Goal: Browse casually

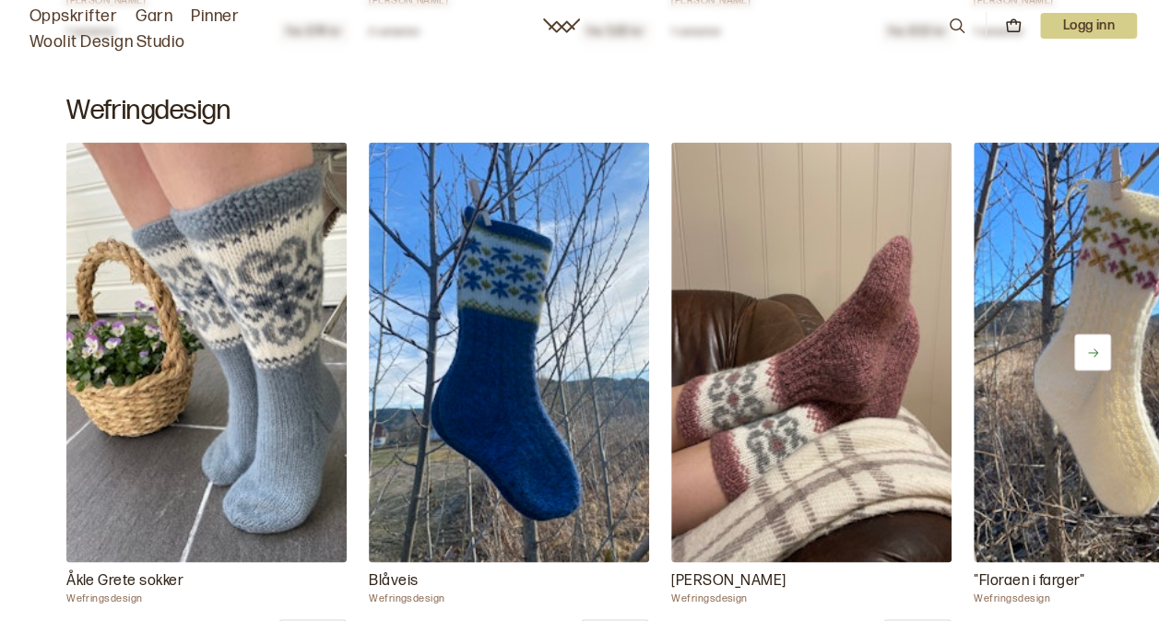
scroll to position [1567, 0]
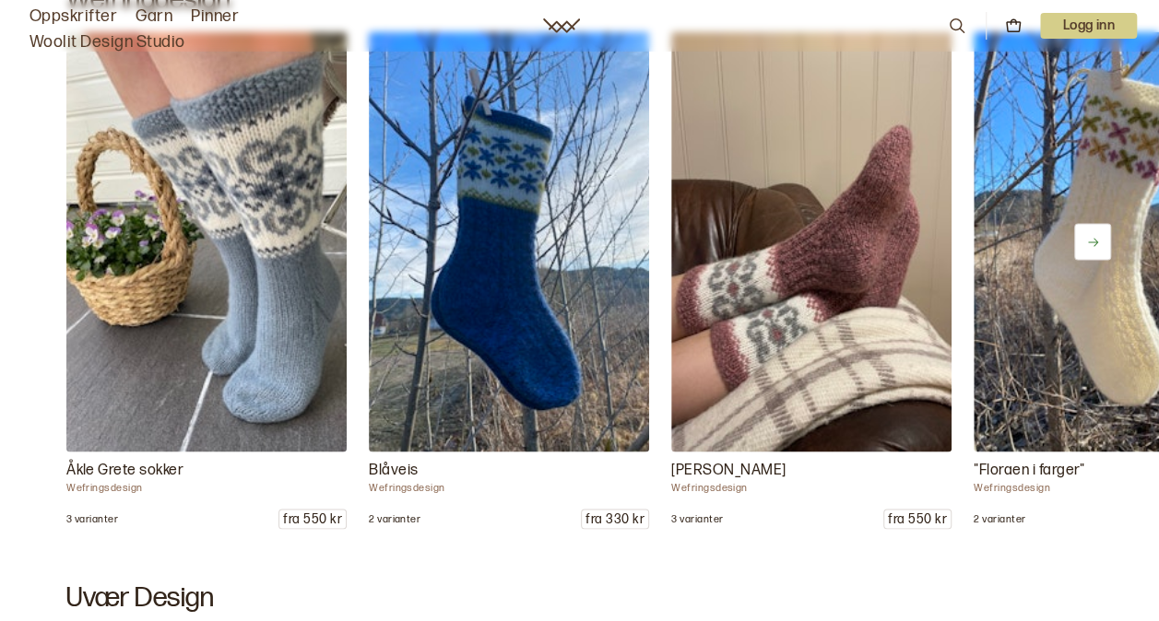
click at [1104, 242] on button at bounding box center [1092, 241] width 37 height 37
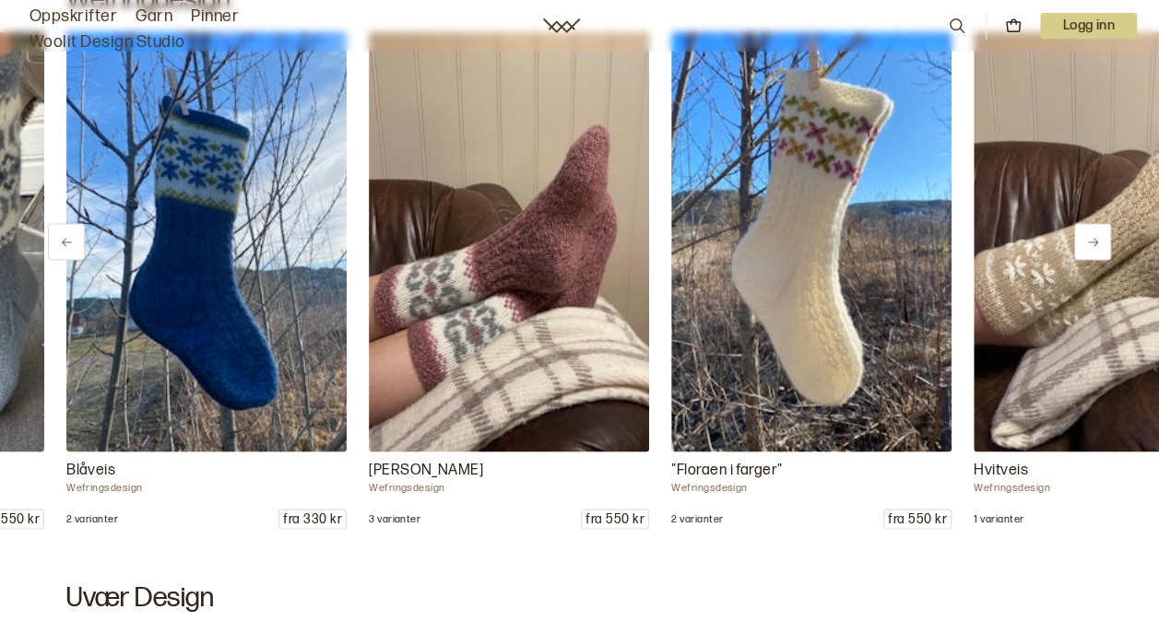
click at [1104, 242] on button at bounding box center [1092, 241] width 37 height 37
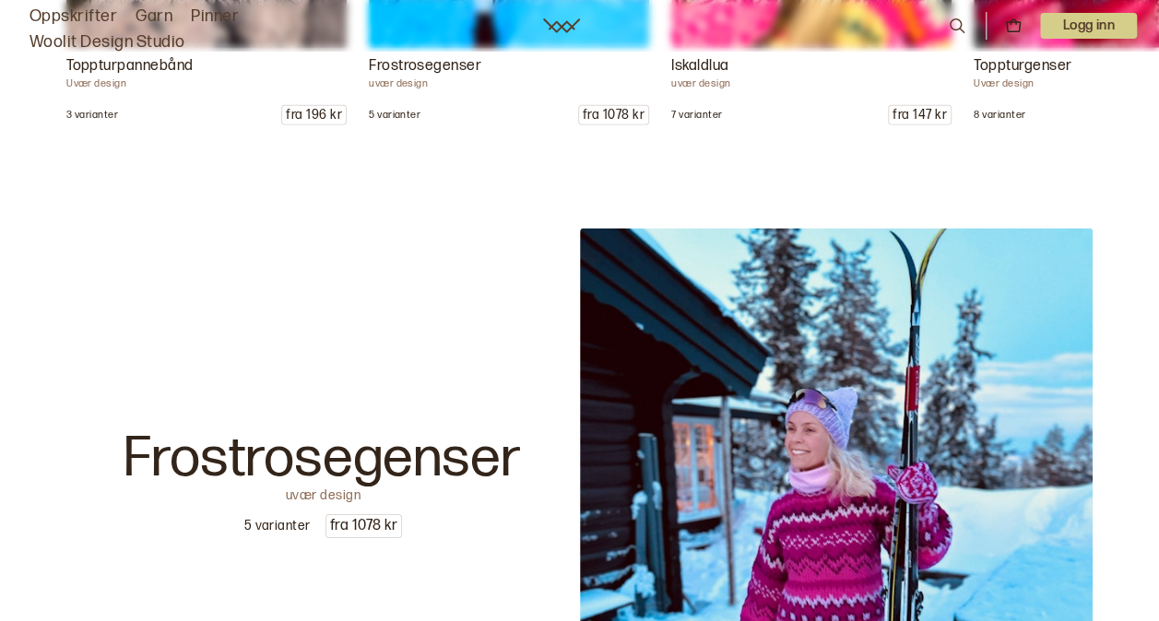
scroll to position [2766, 0]
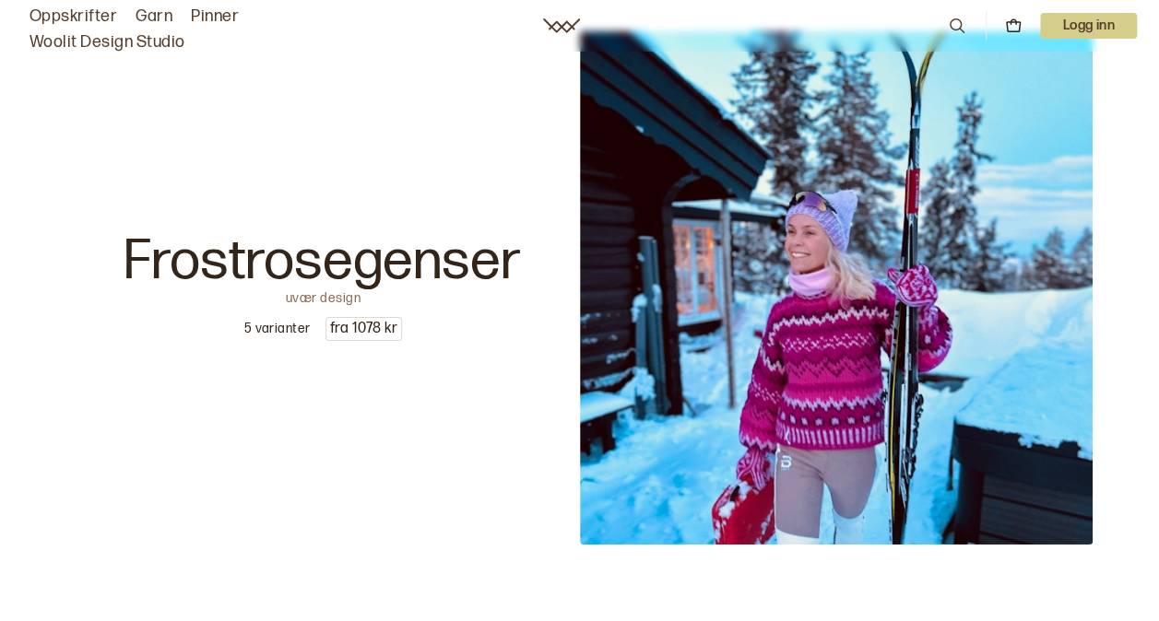
click at [300, 295] on p "uvær design" at bounding box center [323, 295] width 75 height 13
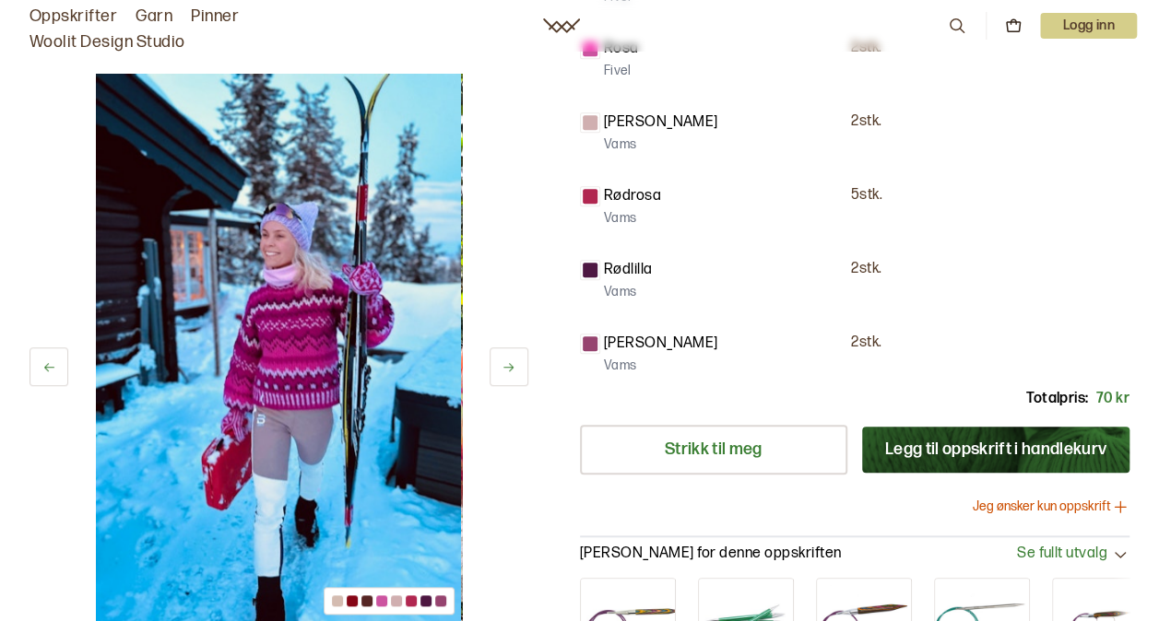
scroll to position [645, 0]
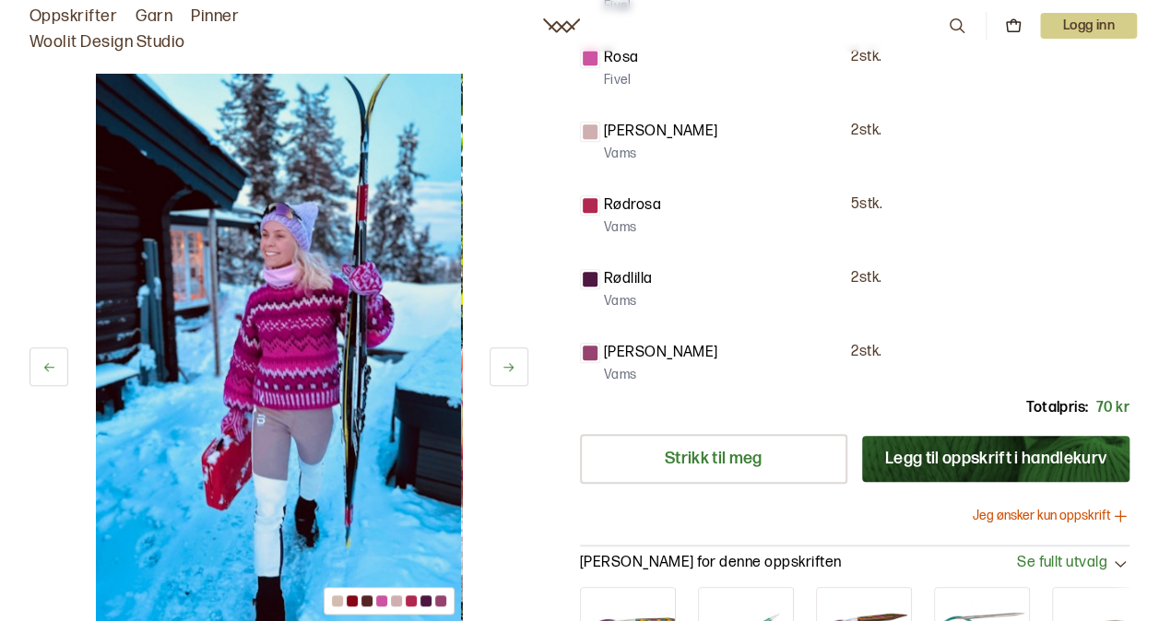
click at [514, 365] on icon at bounding box center [509, 367] width 14 height 14
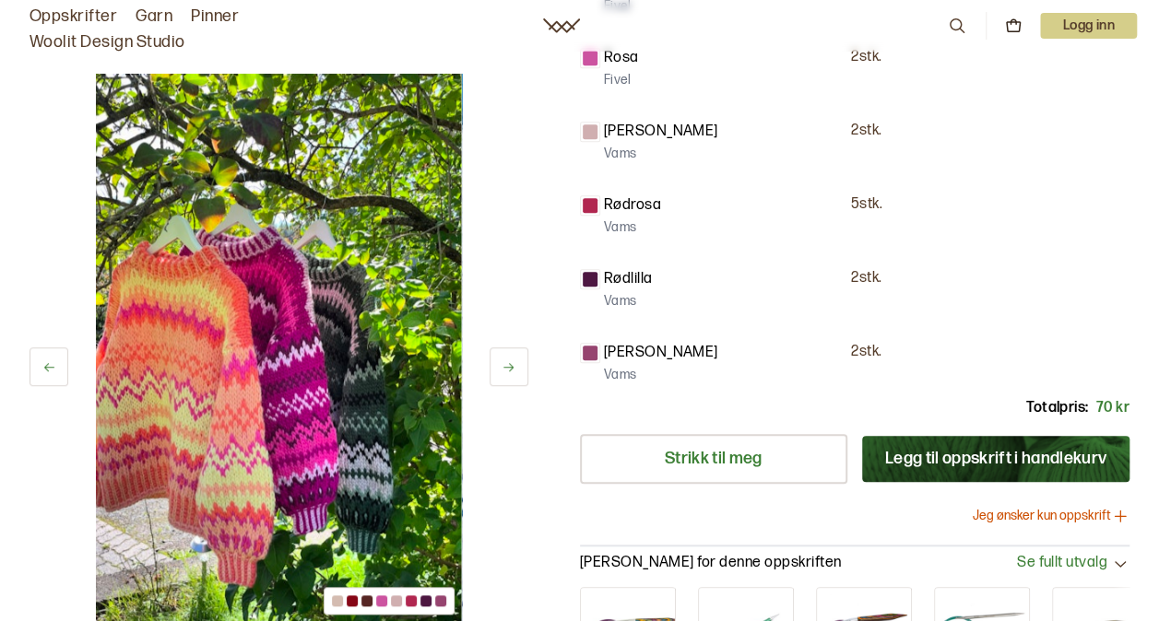
click at [514, 365] on icon at bounding box center [509, 367] width 14 height 14
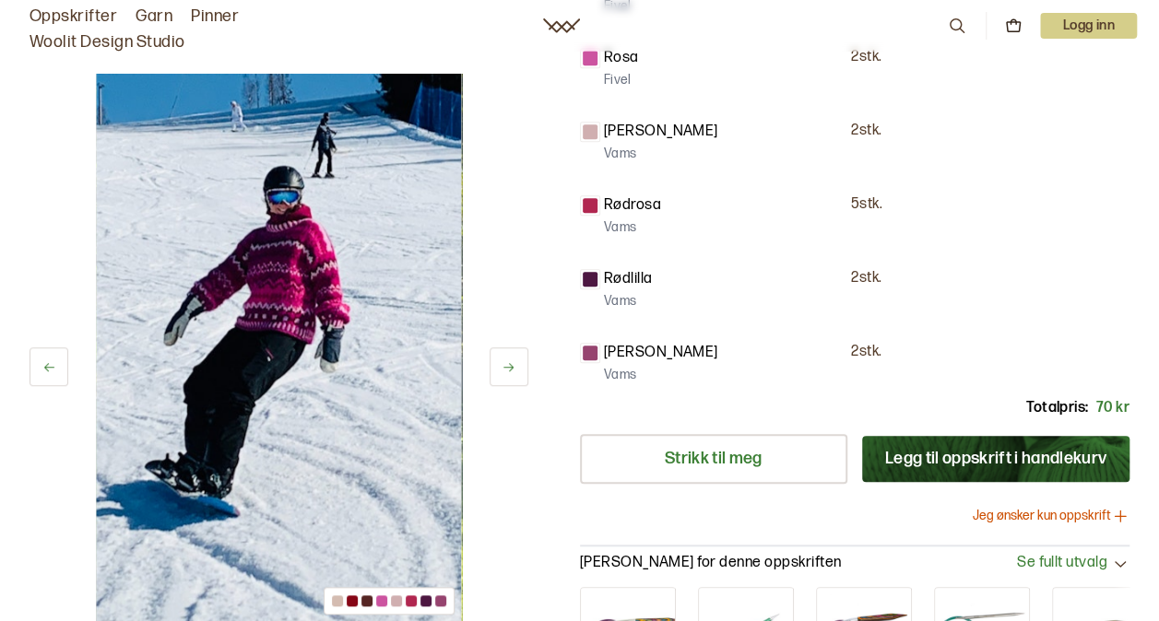
click at [514, 365] on icon at bounding box center [509, 367] width 14 height 14
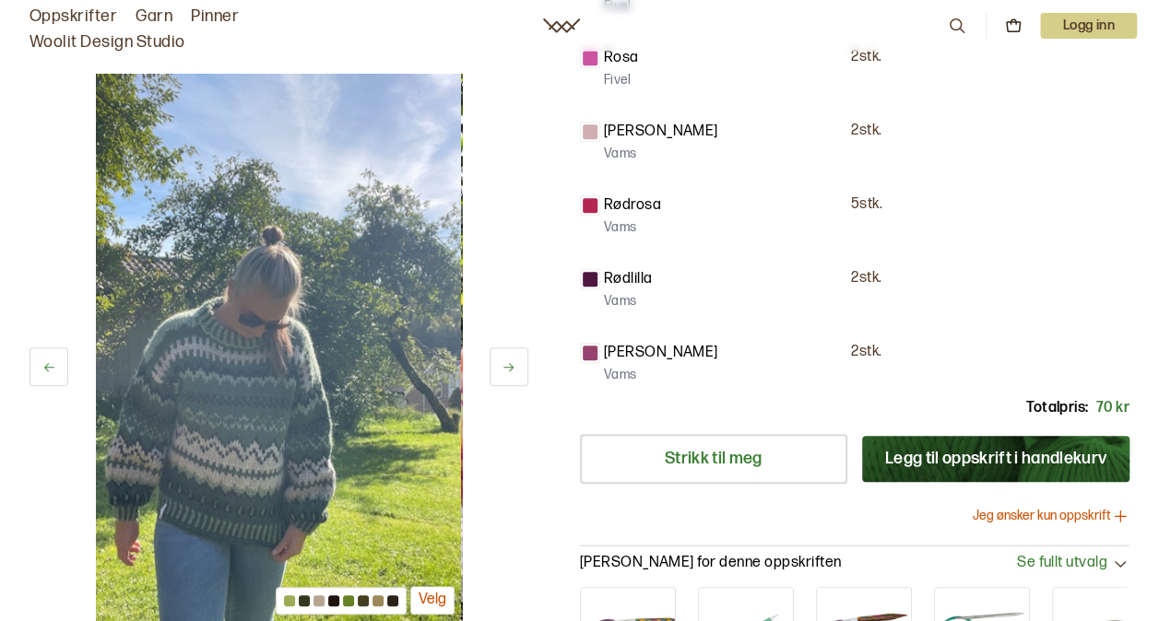
click at [514, 365] on icon at bounding box center [509, 367] width 14 height 14
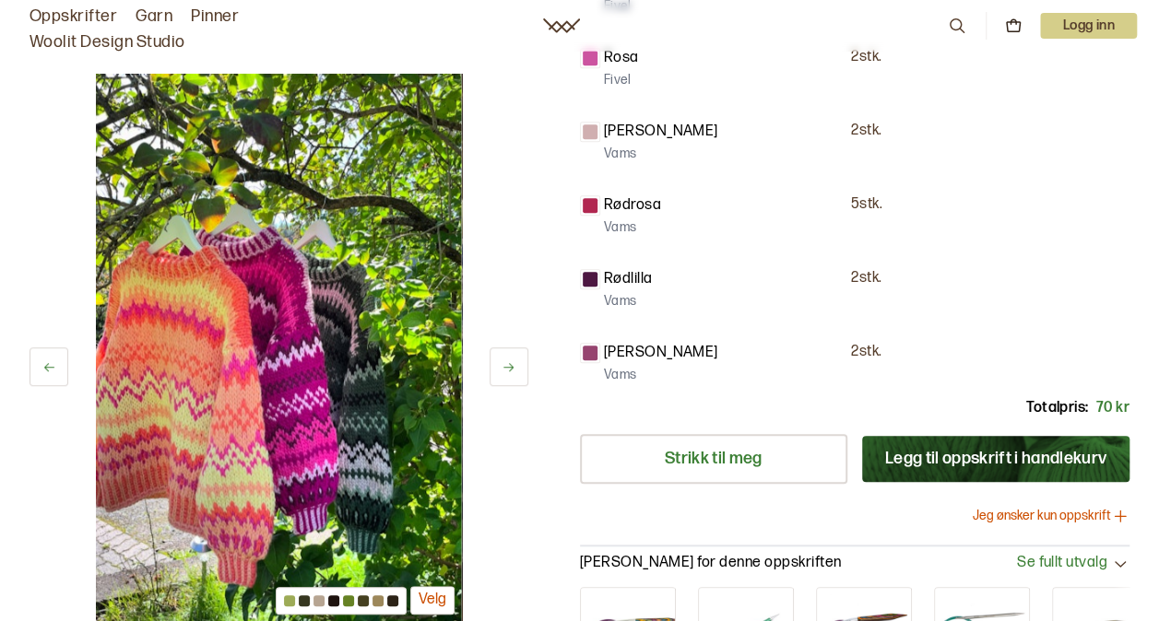
click at [514, 365] on icon at bounding box center [509, 367] width 14 height 14
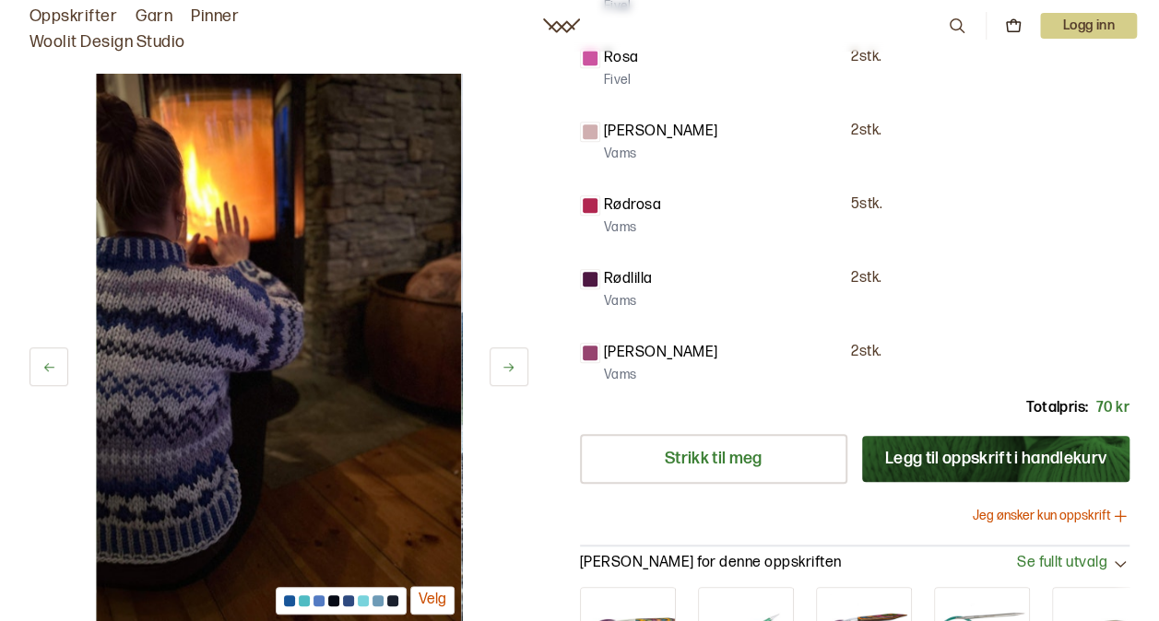
click at [514, 365] on icon at bounding box center [509, 367] width 14 height 14
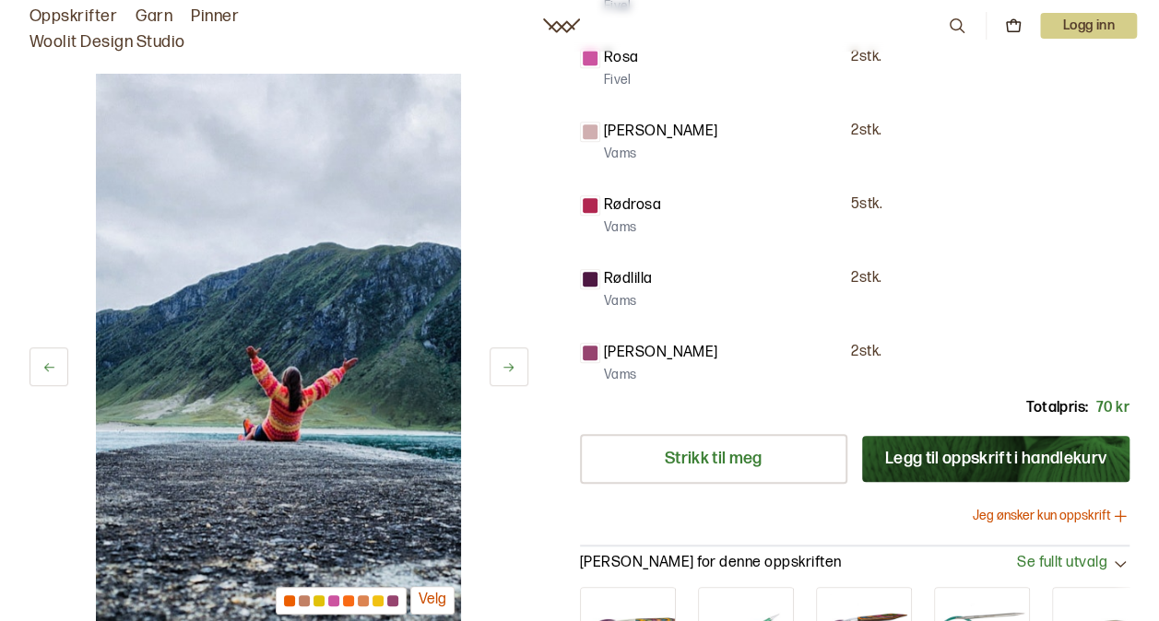
click at [514, 365] on icon at bounding box center [509, 367] width 14 height 14
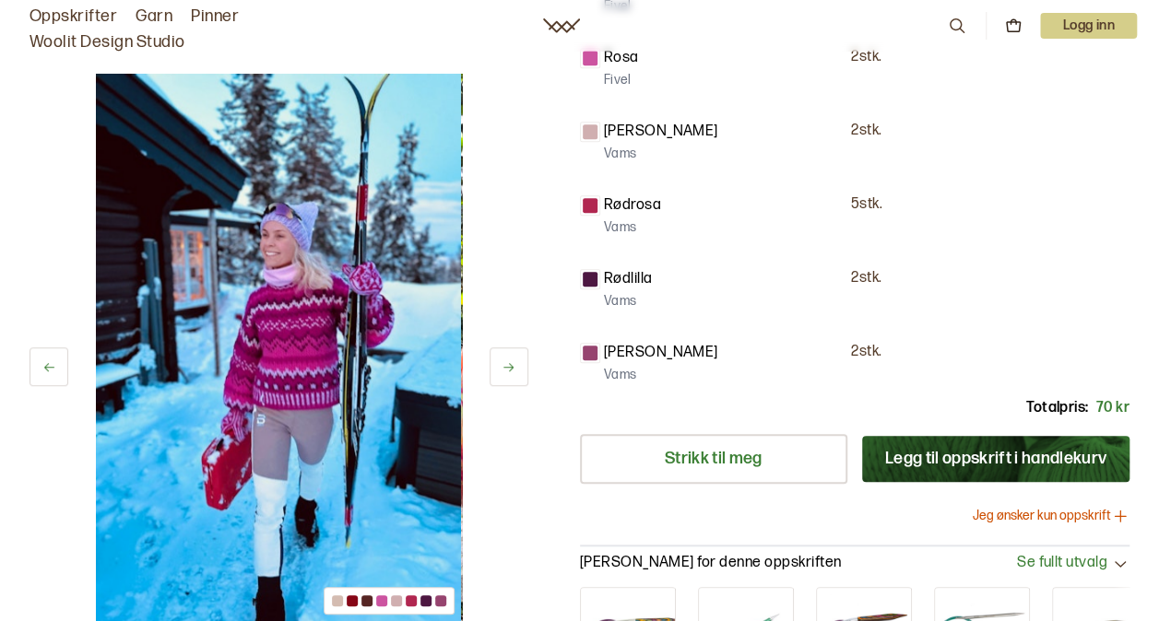
click at [514, 365] on icon at bounding box center [509, 367] width 14 height 14
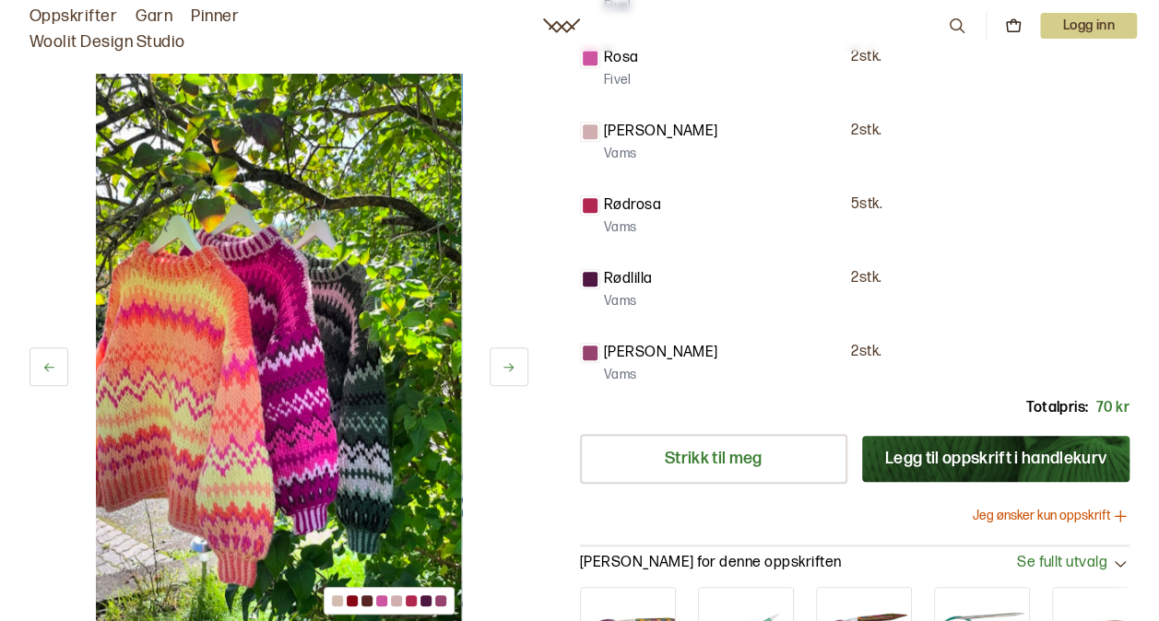
click at [514, 365] on icon at bounding box center [509, 367] width 14 height 14
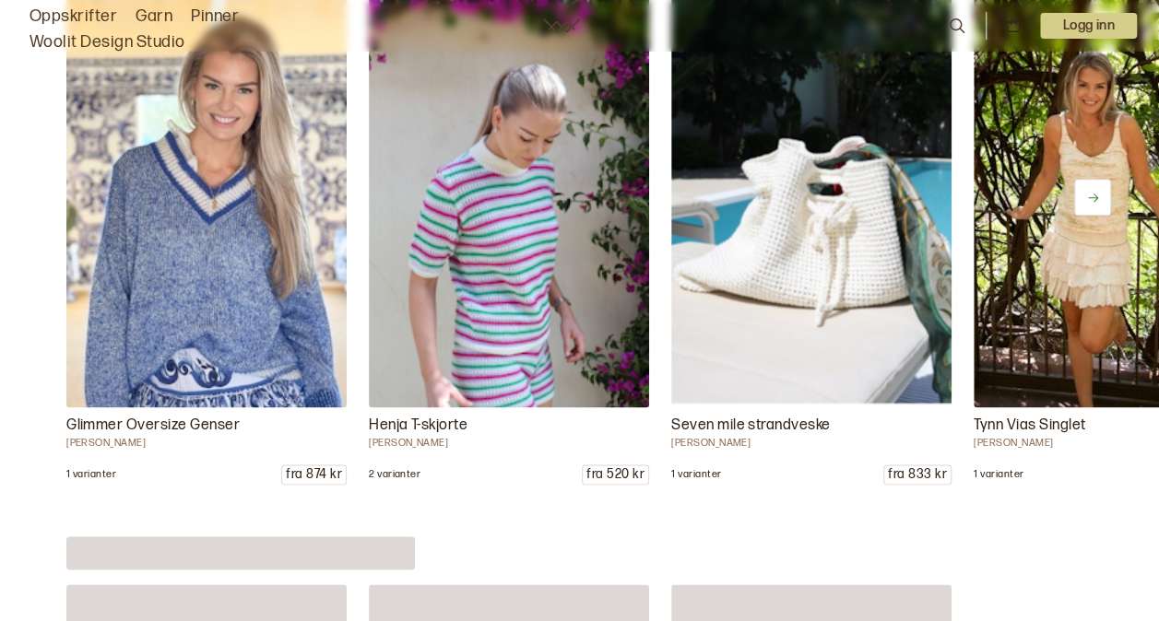
scroll to position [922, 0]
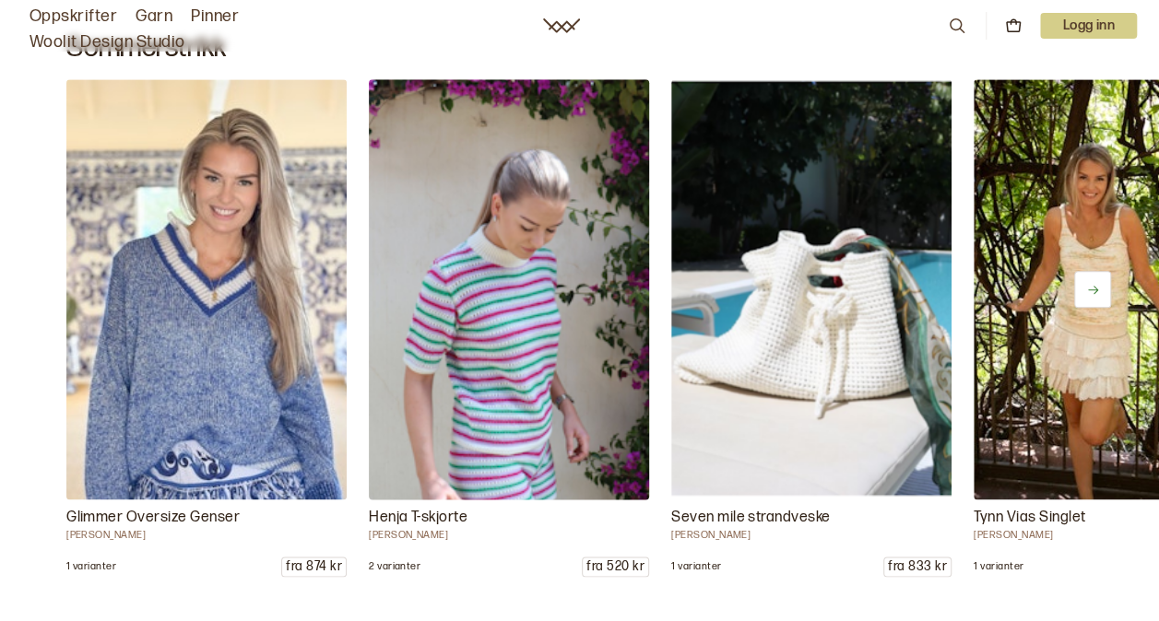
click at [537, 243] on img at bounding box center [508, 290] width 294 height 442
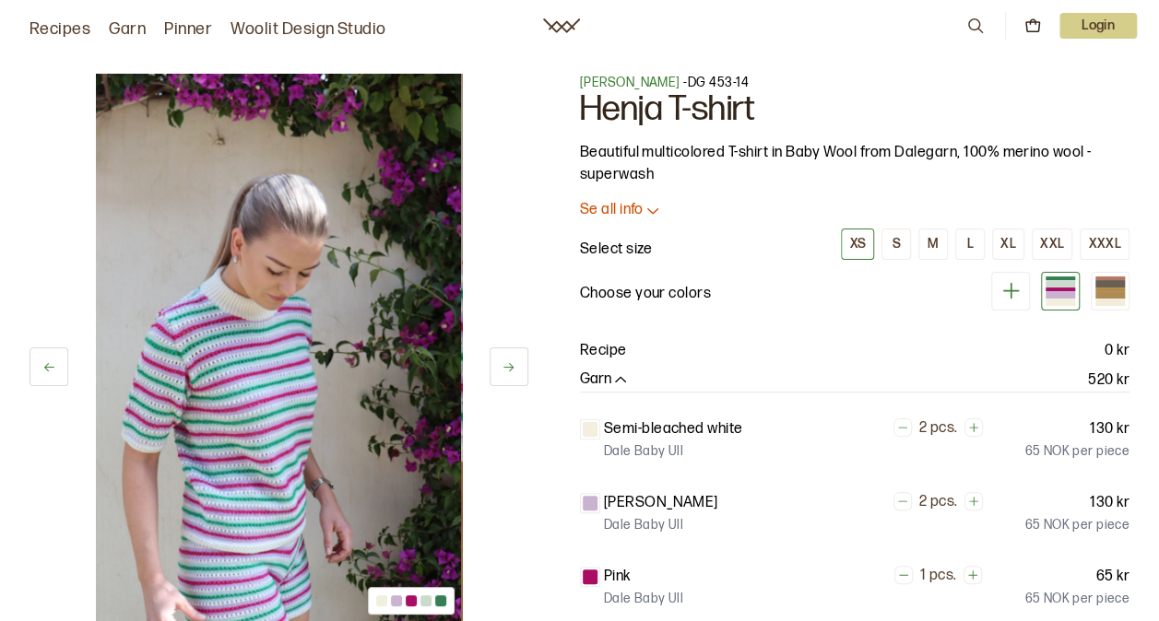
click at [530, 375] on div "1 av 5 1 av 5 Iselin Hafseld - DG 453-14 Henja T-shirt Beautiful multicolored T…" at bounding box center [579, 598] width 1159 height 1122
click at [511, 370] on icon at bounding box center [508, 367] width 10 height 8
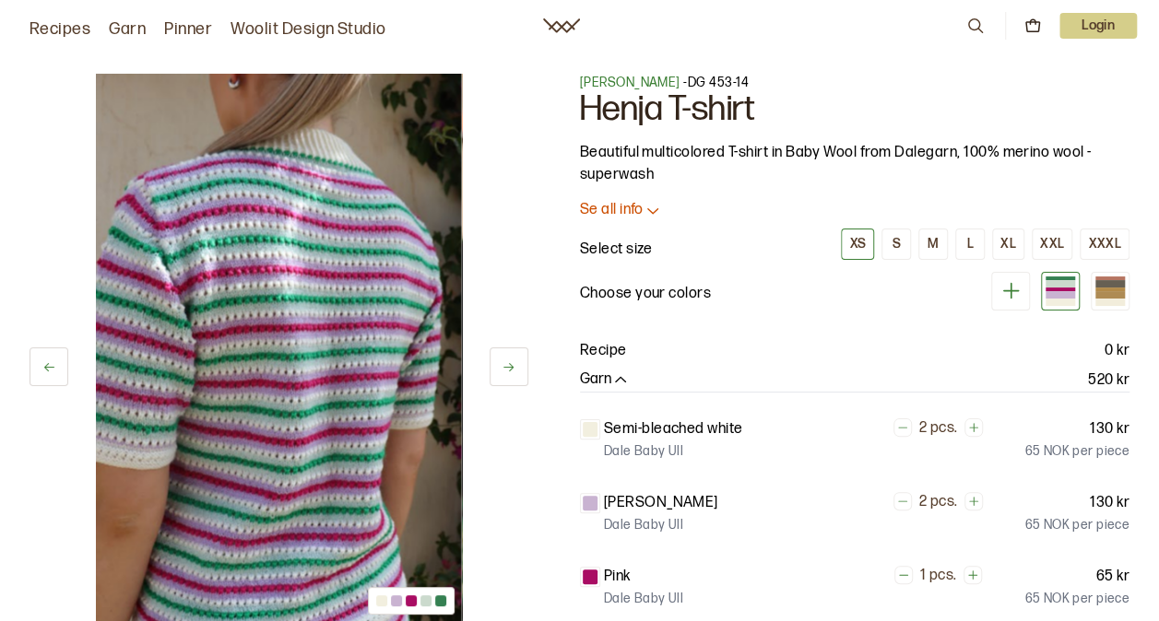
click at [511, 370] on icon at bounding box center [508, 367] width 10 height 8
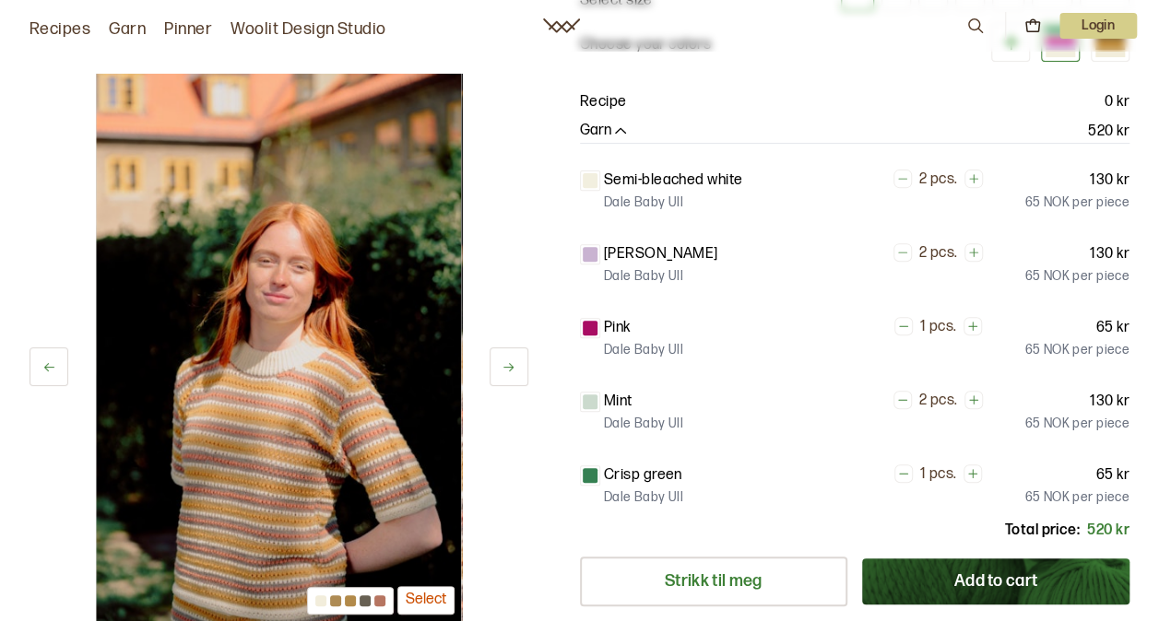
scroll to position [277, 0]
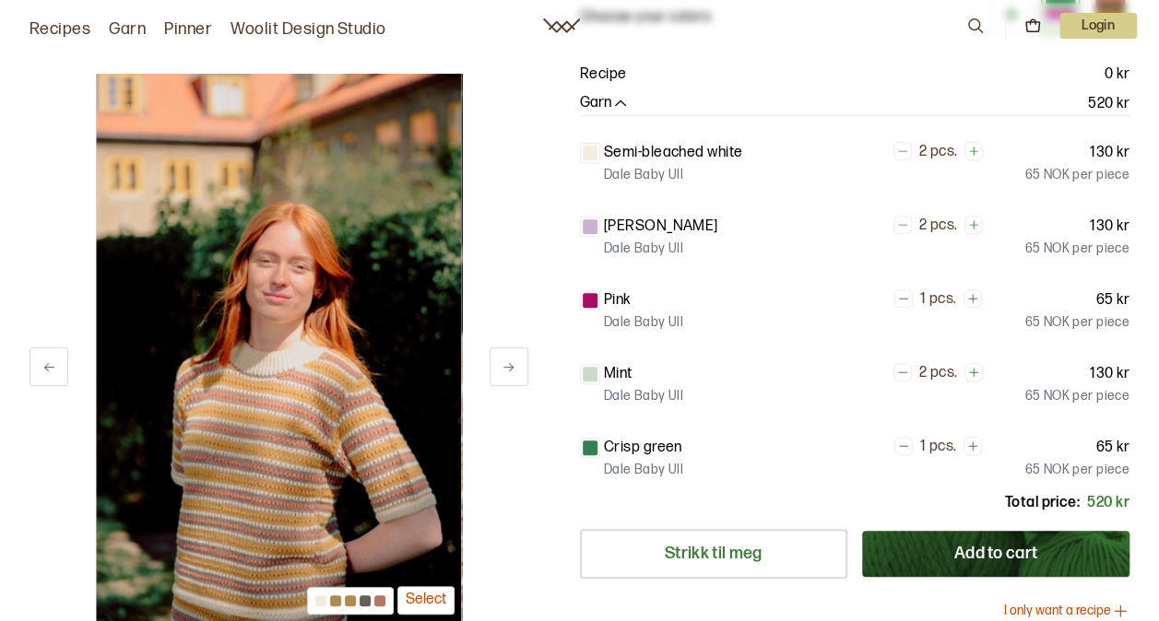
click at [518, 373] on button at bounding box center [509, 367] width 39 height 39
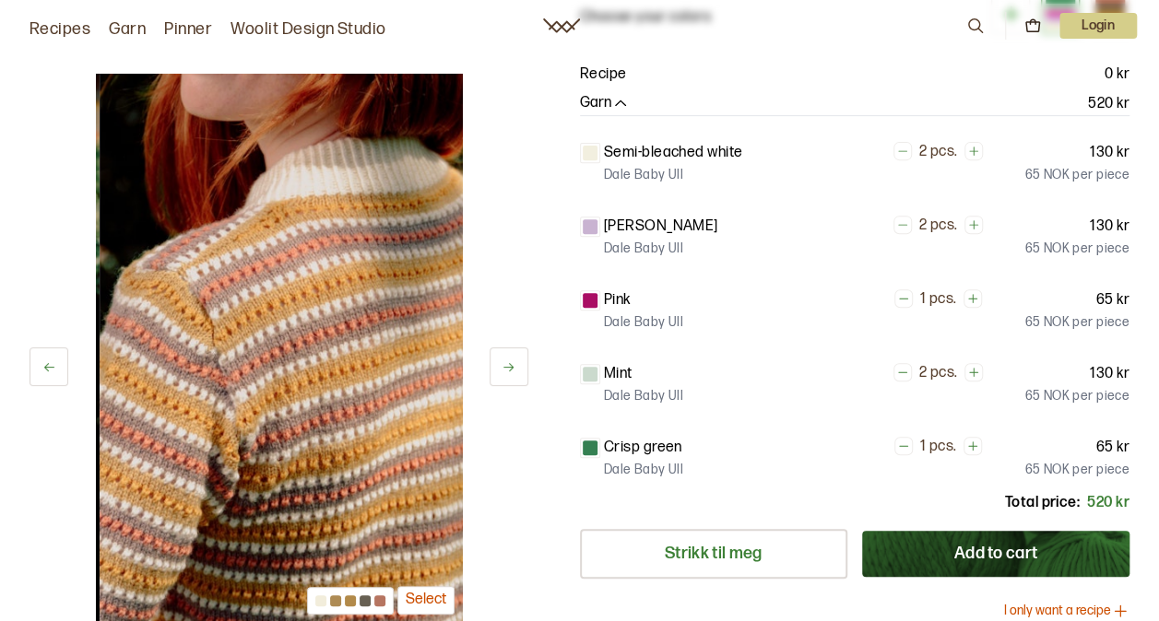
click at [518, 373] on button at bounding box center [509, 367] width 39 height 39
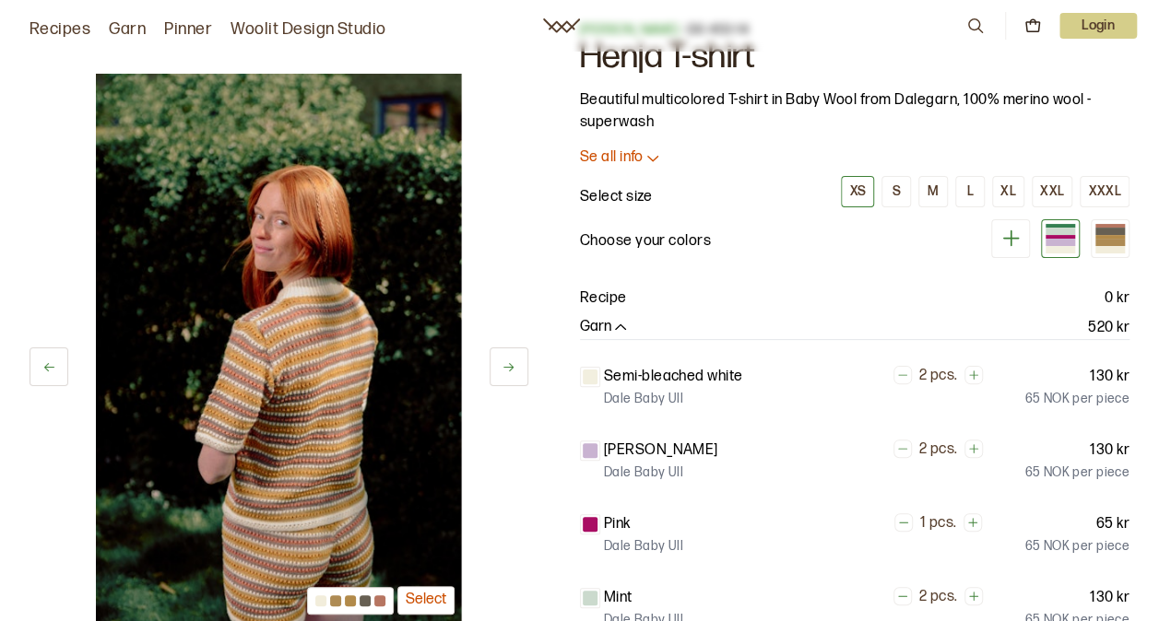
scroll to position [0, 0]
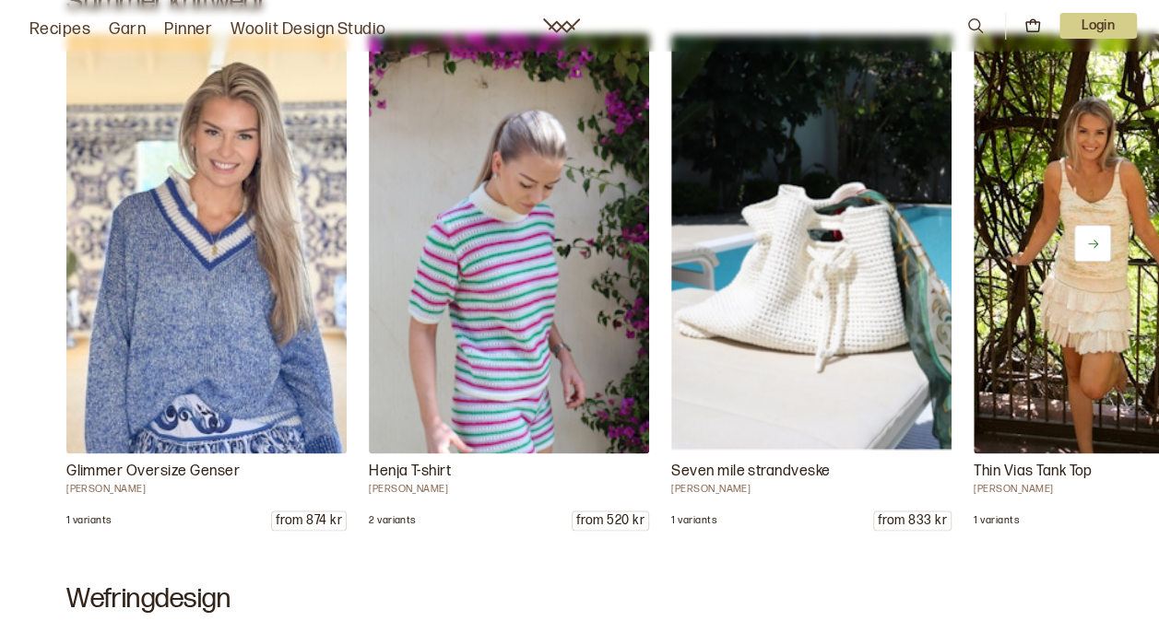
scroll to position [922, 0]
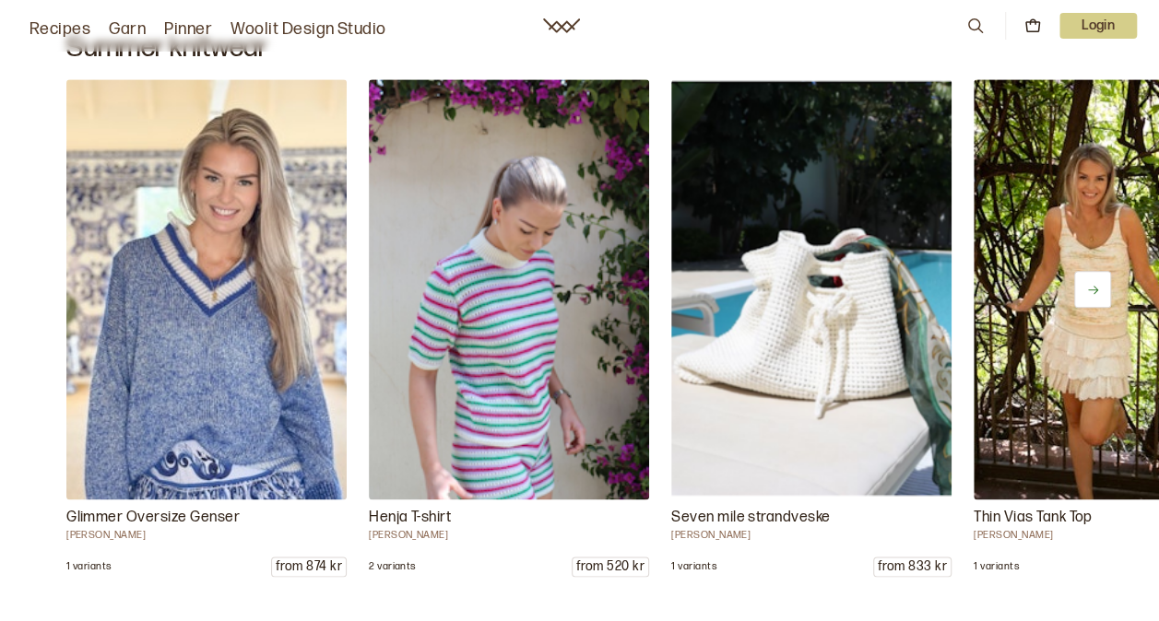
click at [1080, 282] on button at bounding box center [1092, 289] width 37 height 37
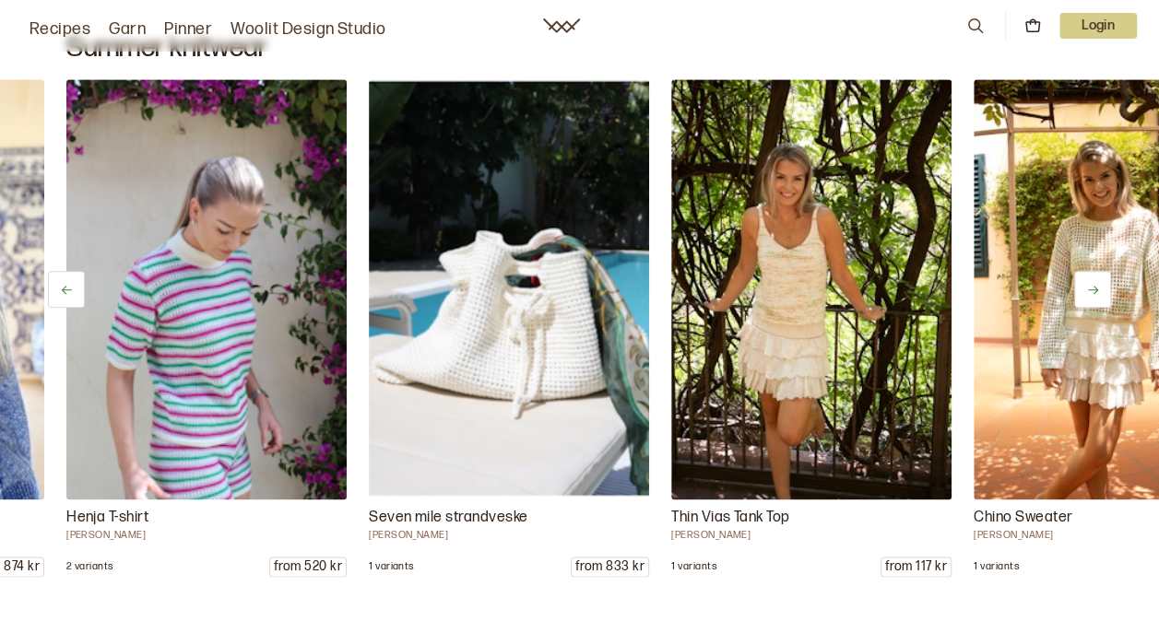
click at [1080, 282] on button at bounding box center [1092, 289] width 37 height 37
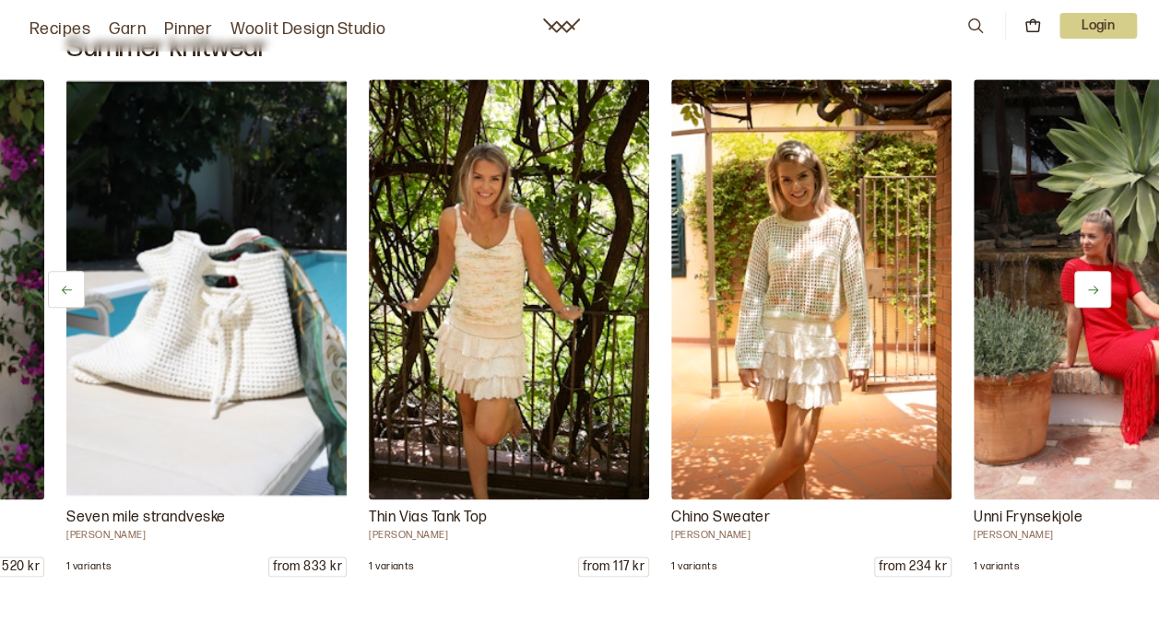
click at [1080, 282] on button at bounding box center [1092, 289] width 37 height 37
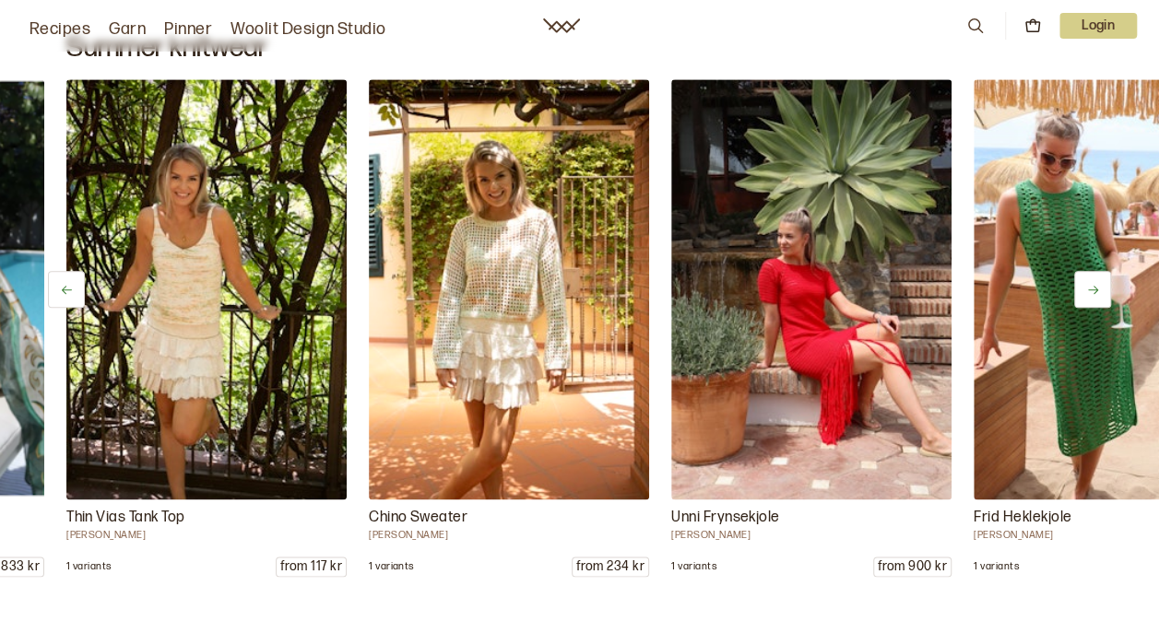
click at [1080, 282] on button at bounding box center [1092, 289] width 37 height 37
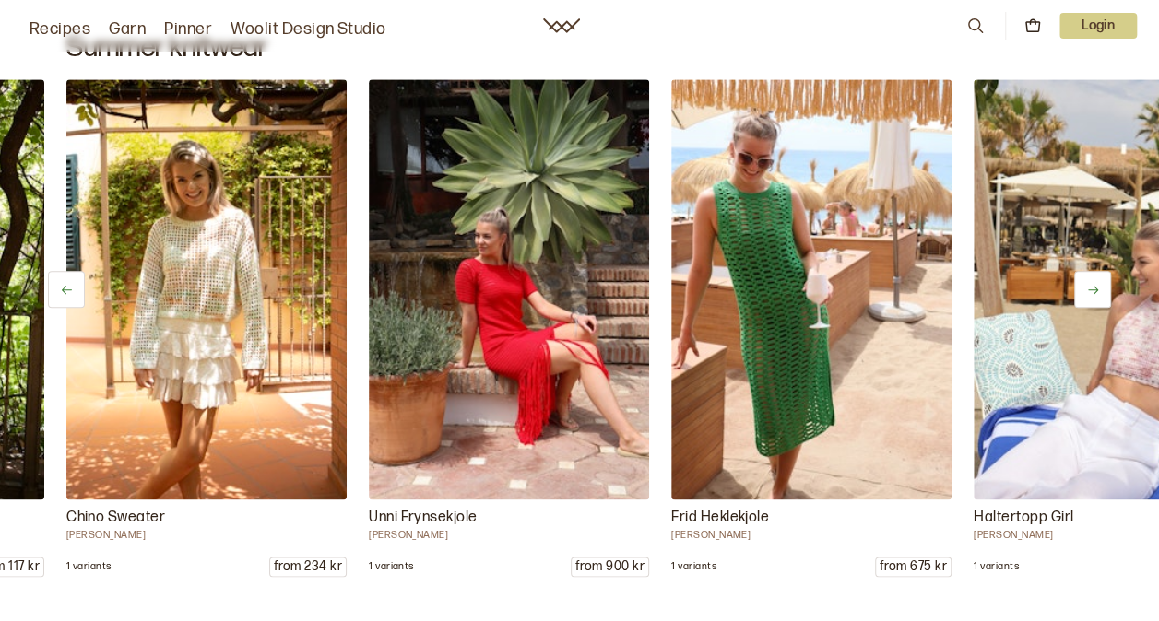
click at [1080, 282] on button at bounding box center [1092, 289] width 37 height 37
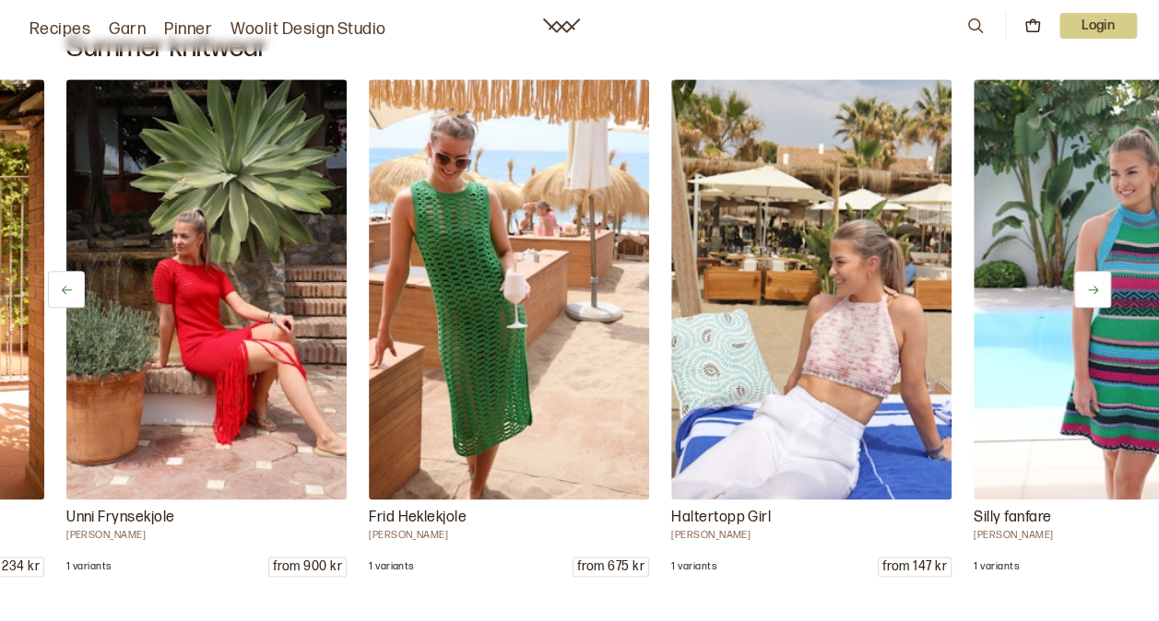
click at [1080, 282] on button at bounding box center [1092, 289] width 37 height 37
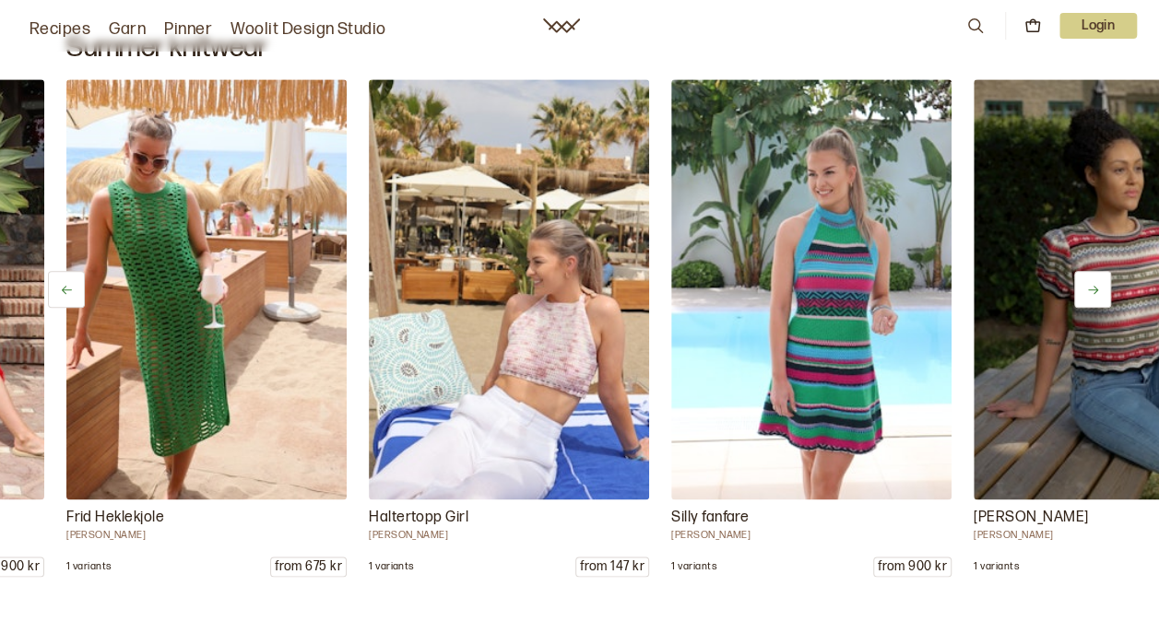
click at [1080, 282] on button at bounding box center [1092, 289] width 37 height 37
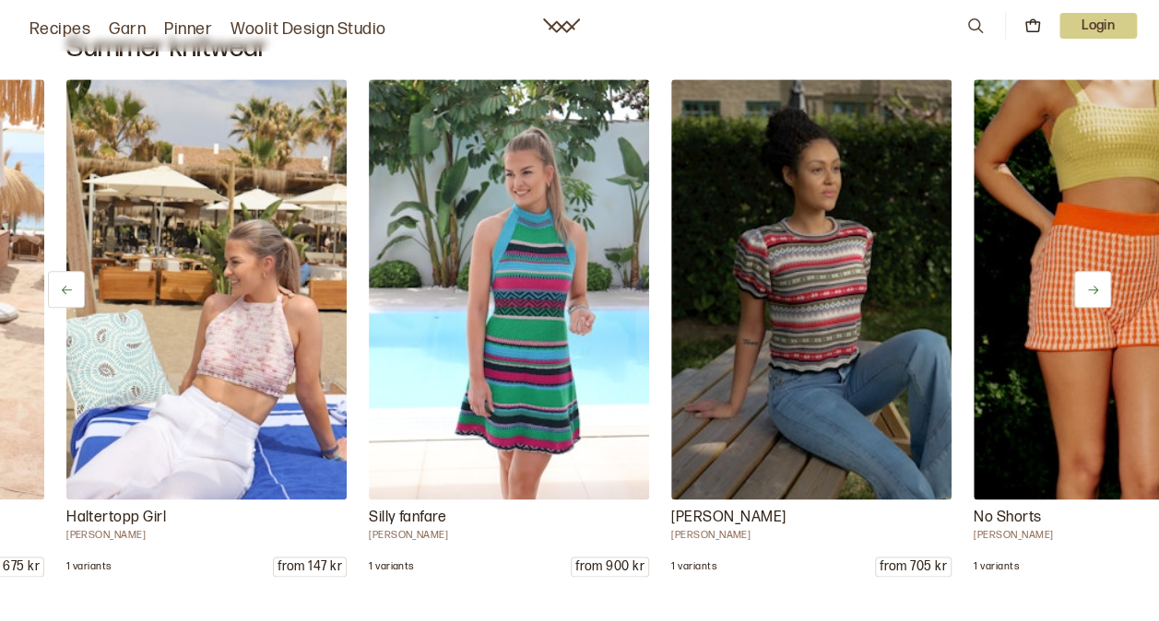
click at [1080, 282] on button at bounding box center [1092, 289] width 37 height 37
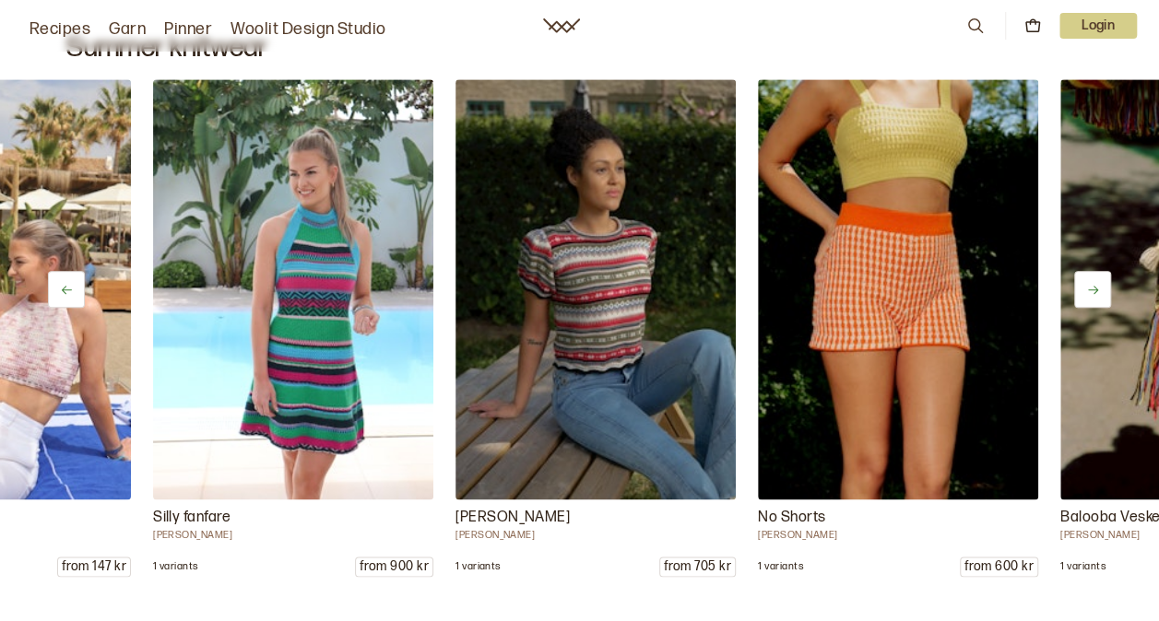
click at [1080, 282] on button at bounding box center [1092, 289] width 37 height 37
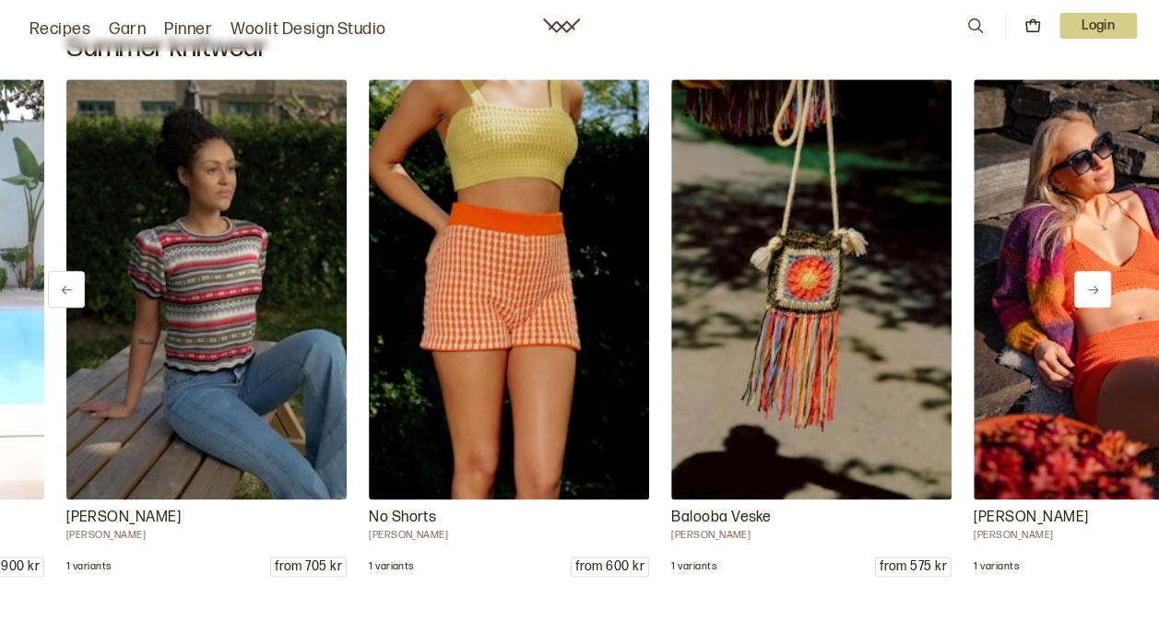
click at [1080, 282] on button at bounding box center [1092, 289] width 37 height 37
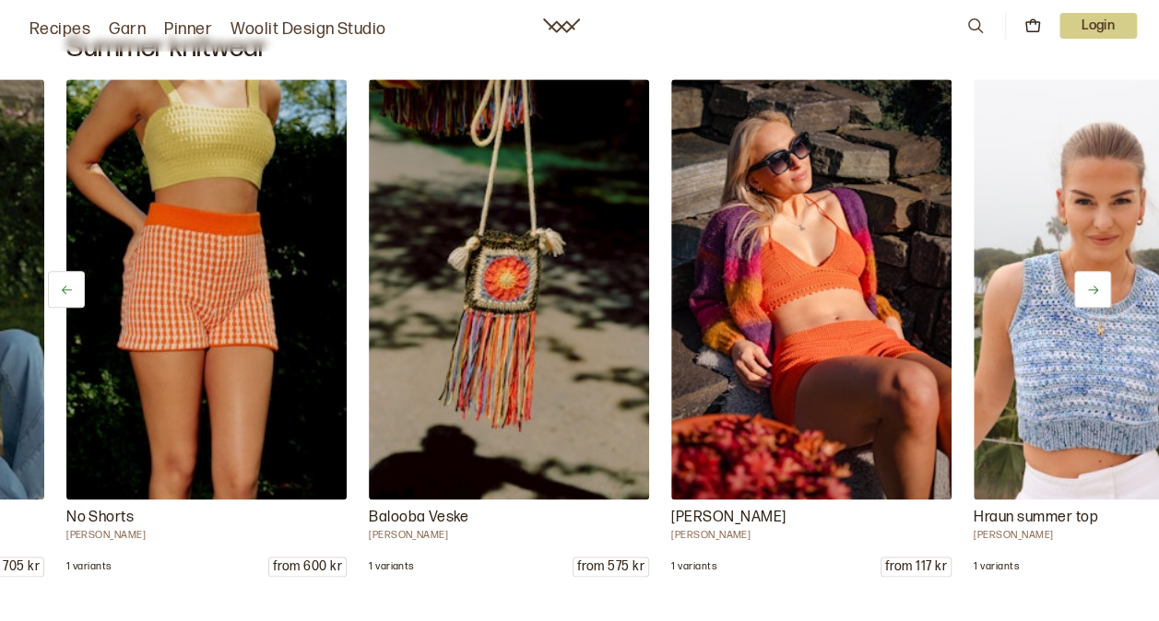
click at [1080, 282] on button at bounding box center [1092, 289] width 37 height 37
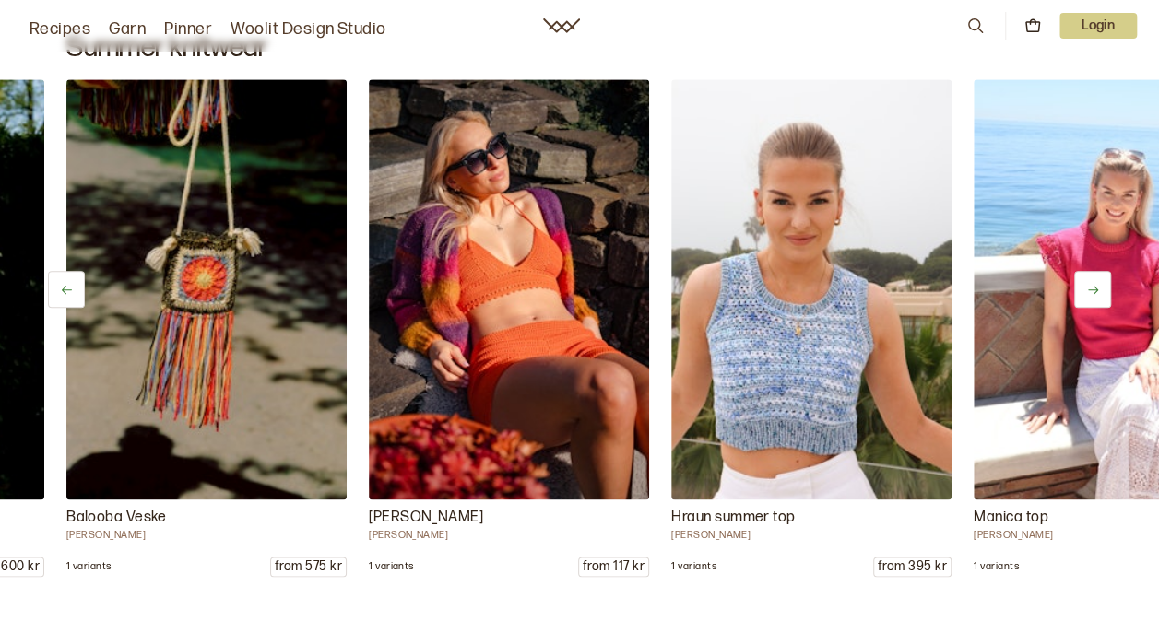
click at [1080, 282] on button at bounding box center [1092, 289] width 37 height 37
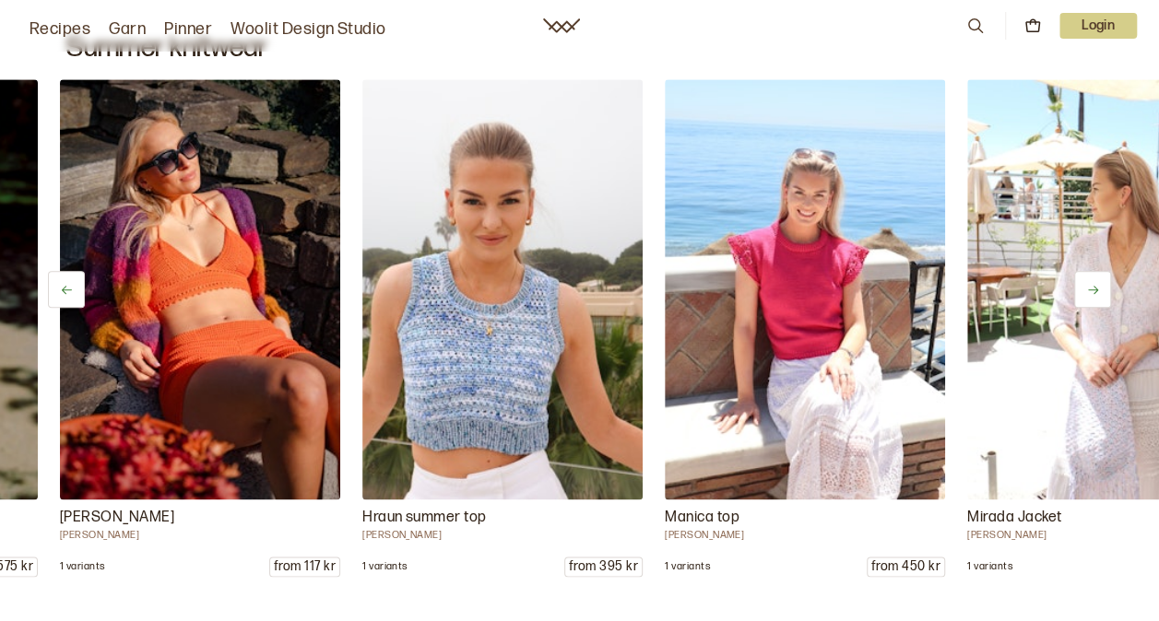
click at [1080, 282] on button at bounding box center [1092, 289] width 37 height 37
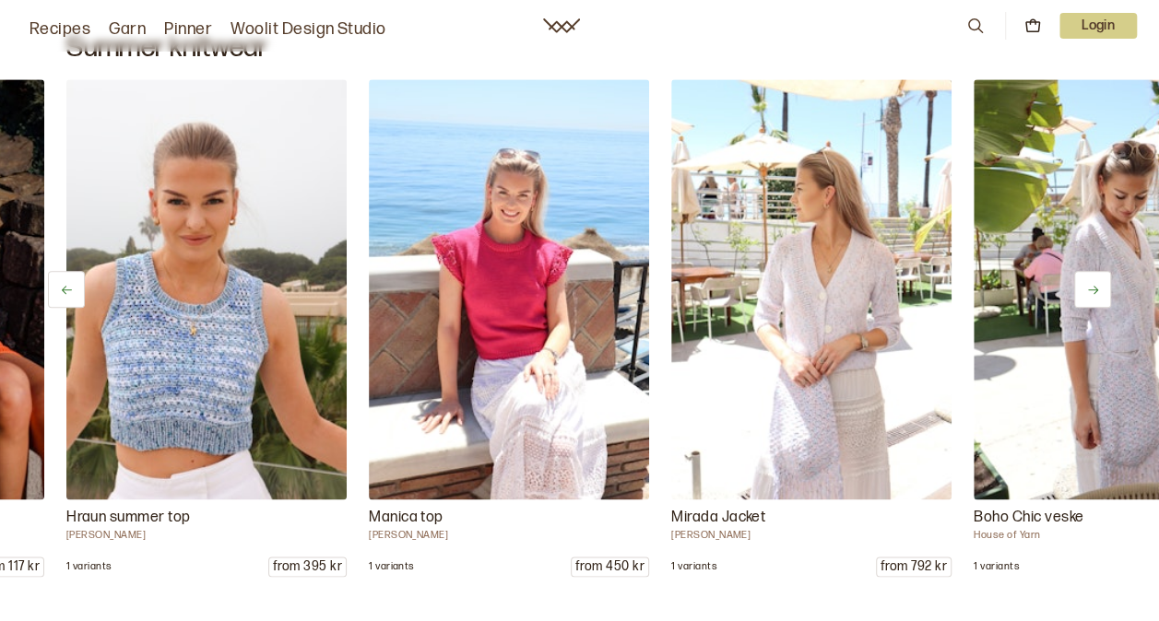
click at [1080, 282] on button at bounding box center [1092, 289] width 37 height 37
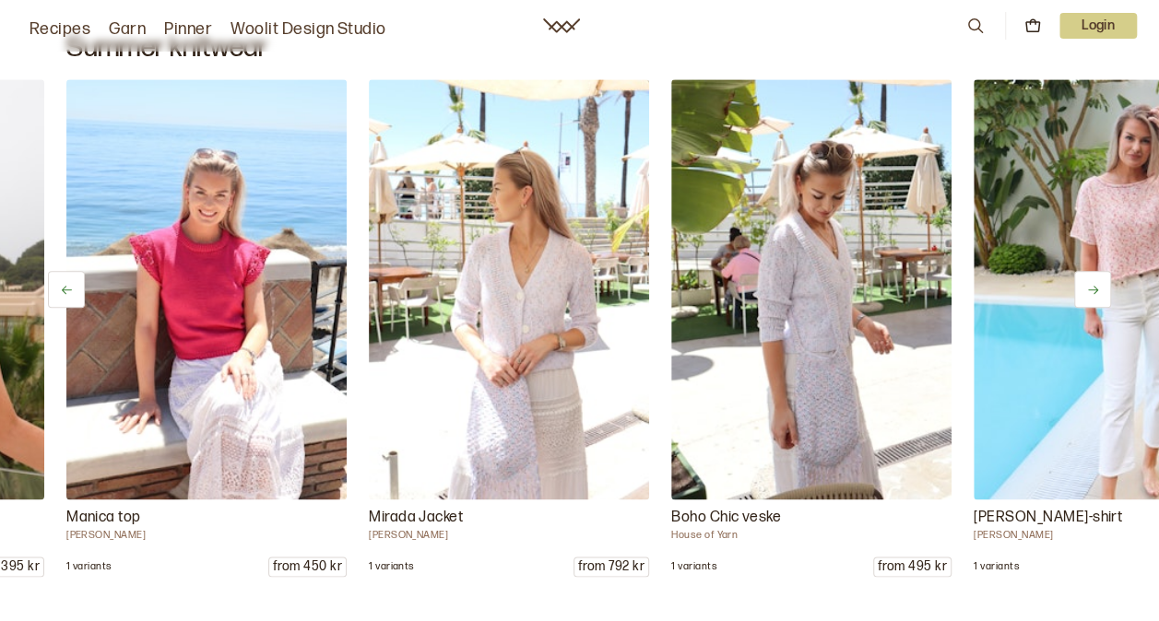
click at [1080, 282] on button at bounding box center [1092, 289] width 37 height 37
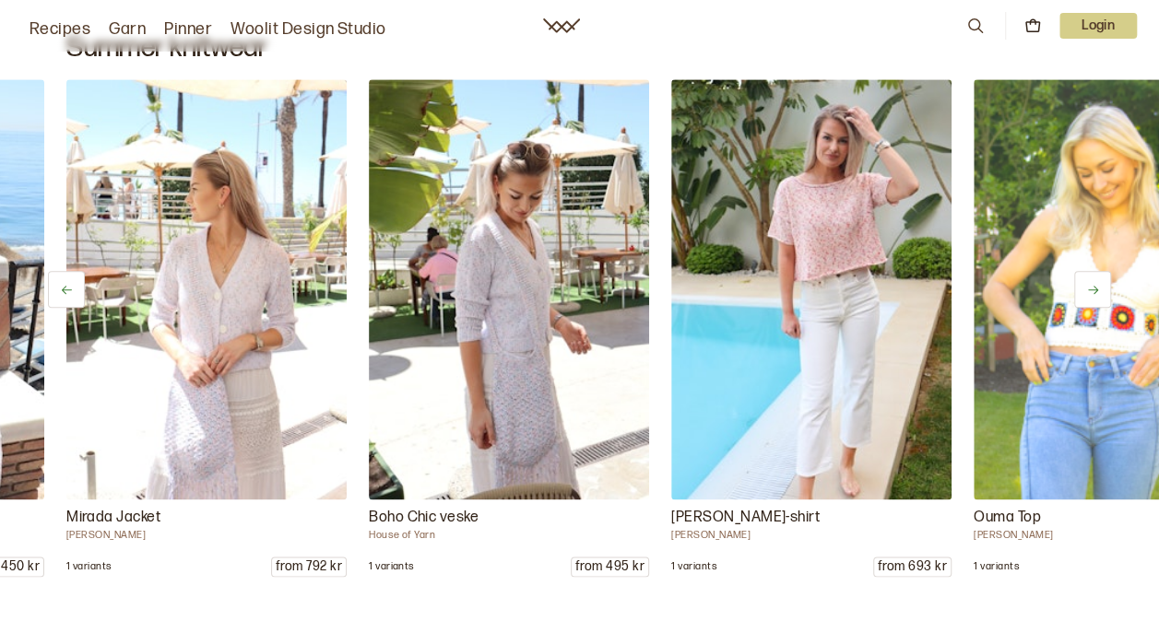
click at [1080, 282] on button at bounding box center [1092, 289] width 37 height 37
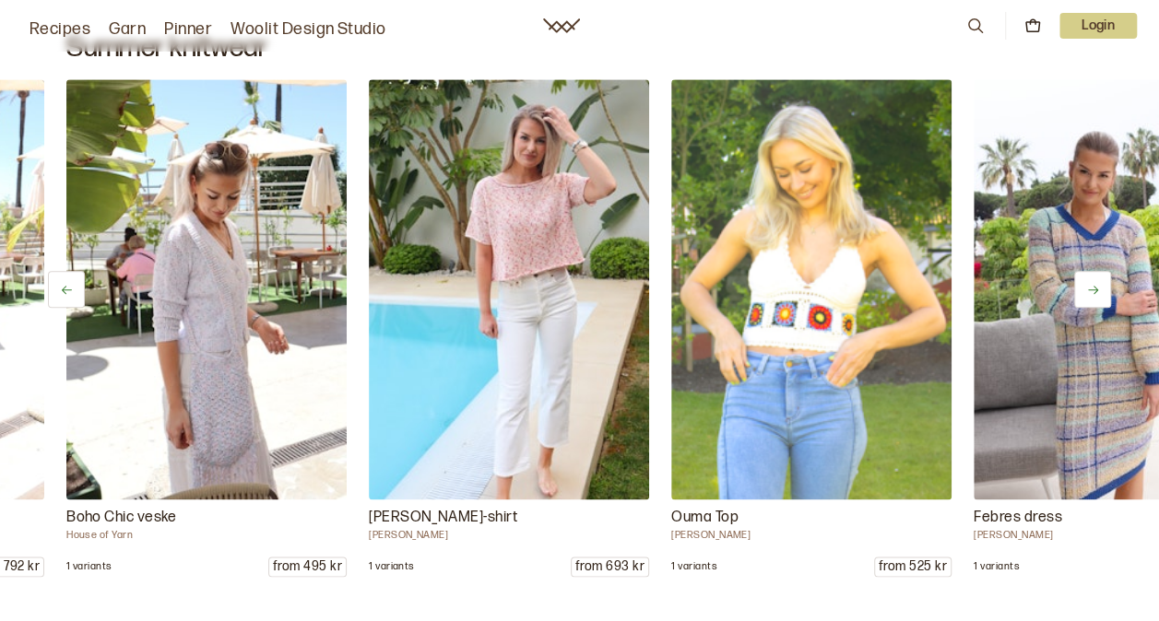
click at [1080, 282] on button at bounding box center [1092, 289] width 37 height 37
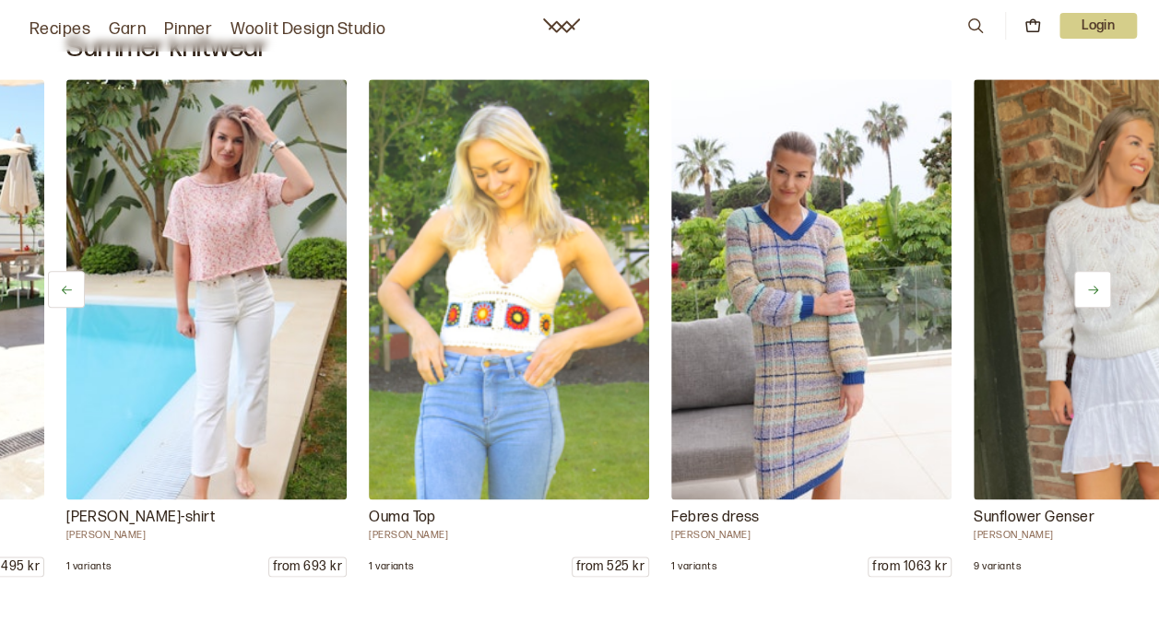
click at [1080, 282] on button at bounding box center [1092, 289] width 37 height 37
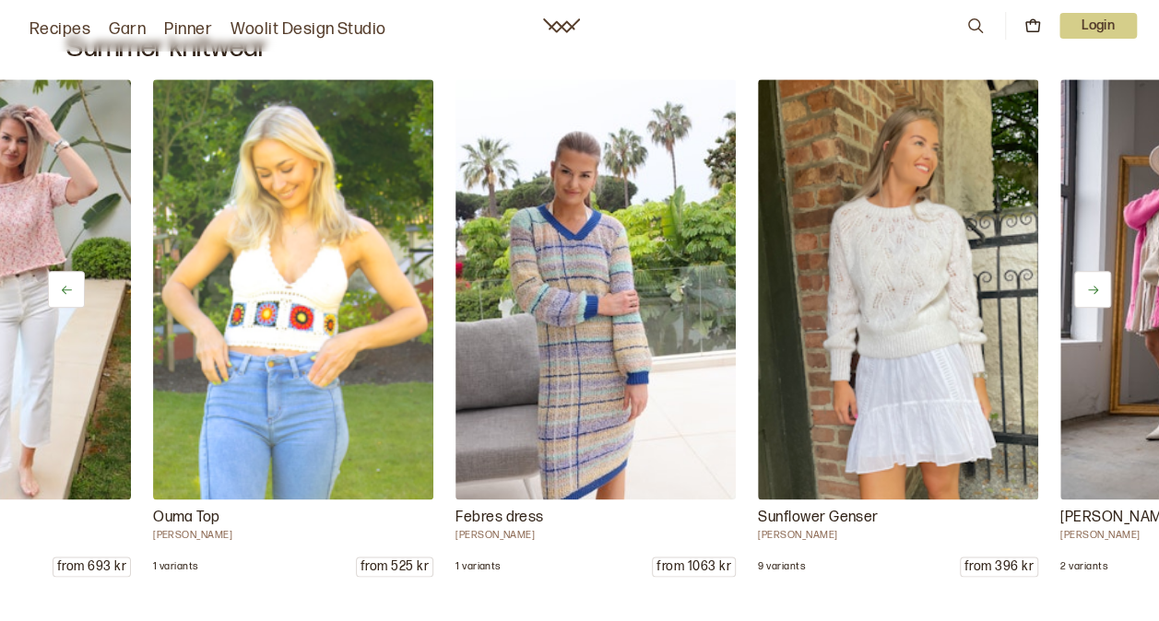
scroll to position [0, 5443]
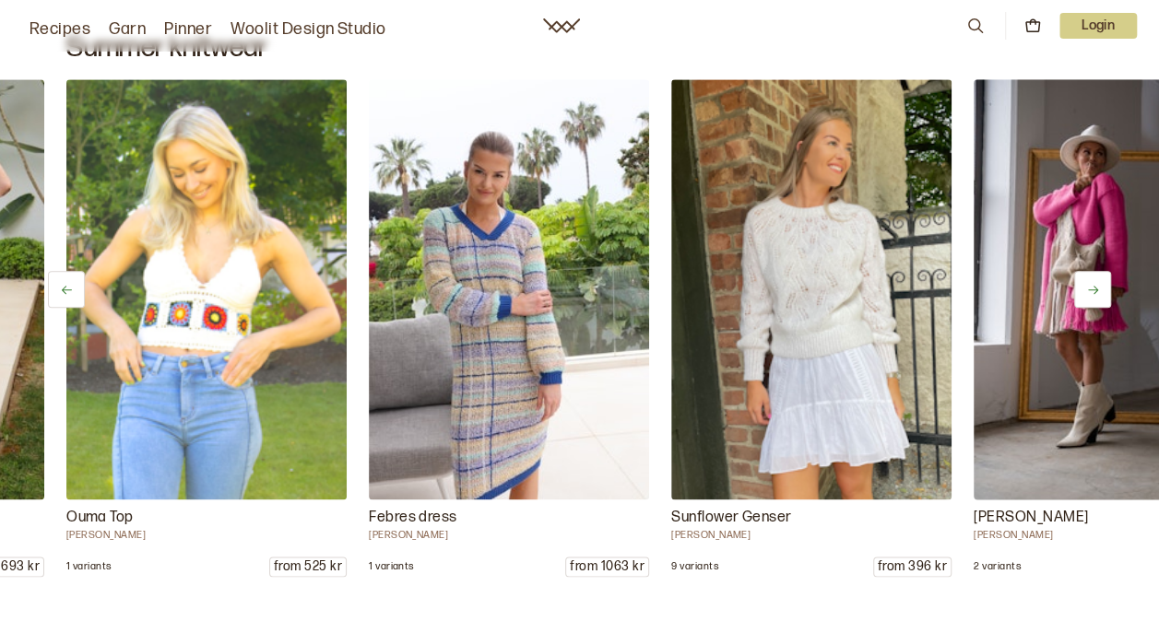
click at [1072, 284] on img at bounding box center [1113, 290] width 294 height 442
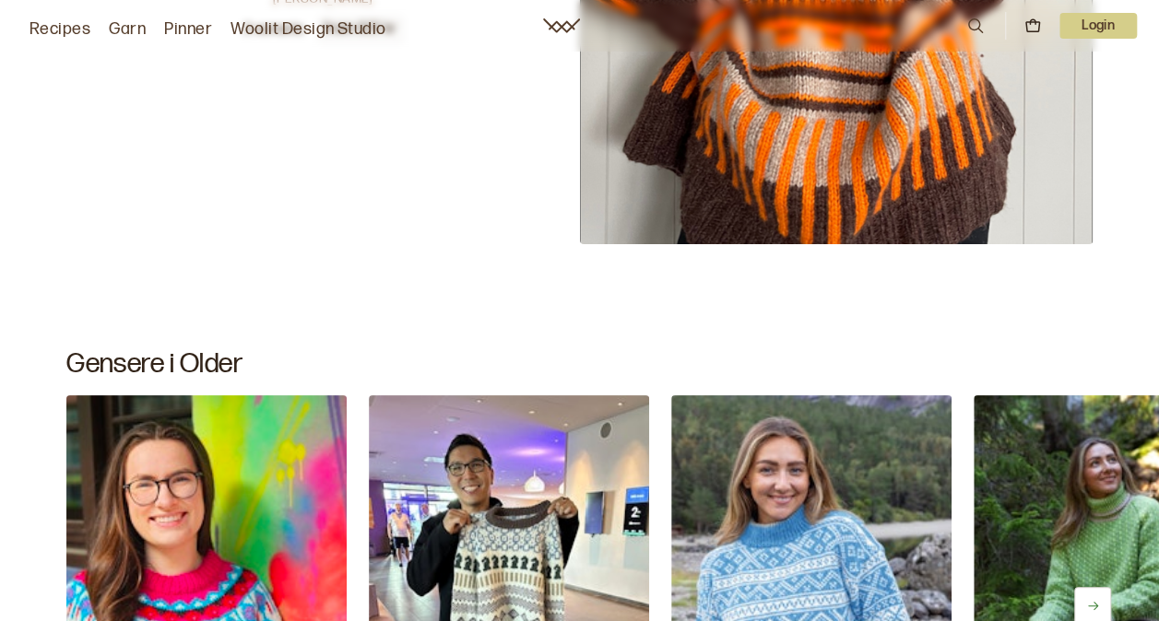
scroll to position [7443, 0]
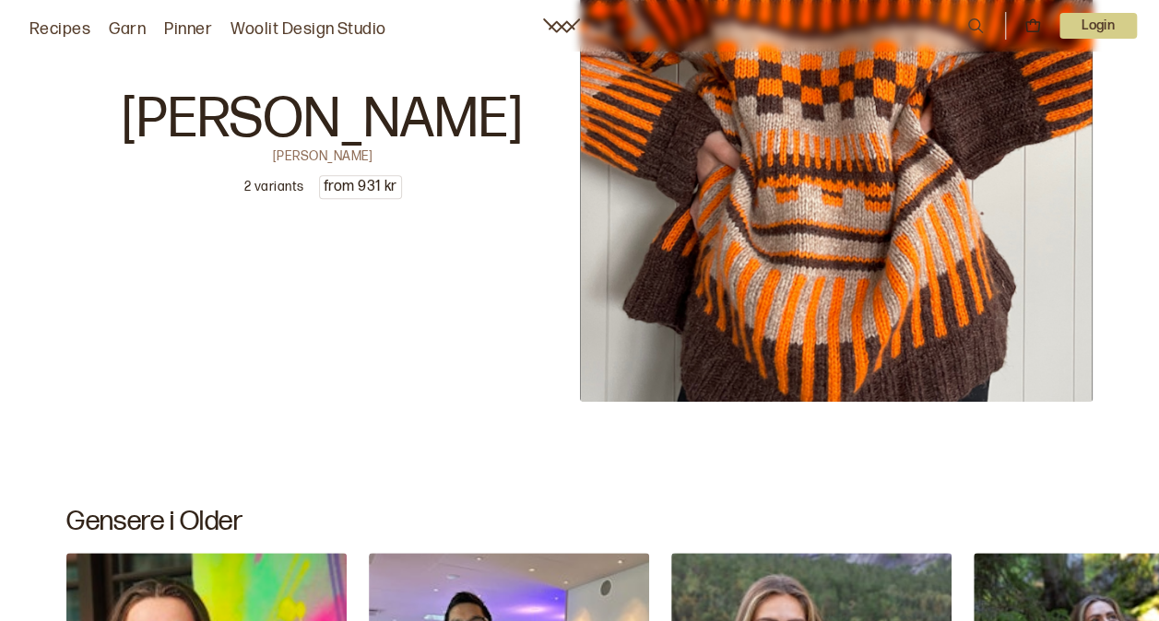
click at [359, 142] on p "[PERSON_NAME]" at bounding box center [323, 119] width 400 height 55
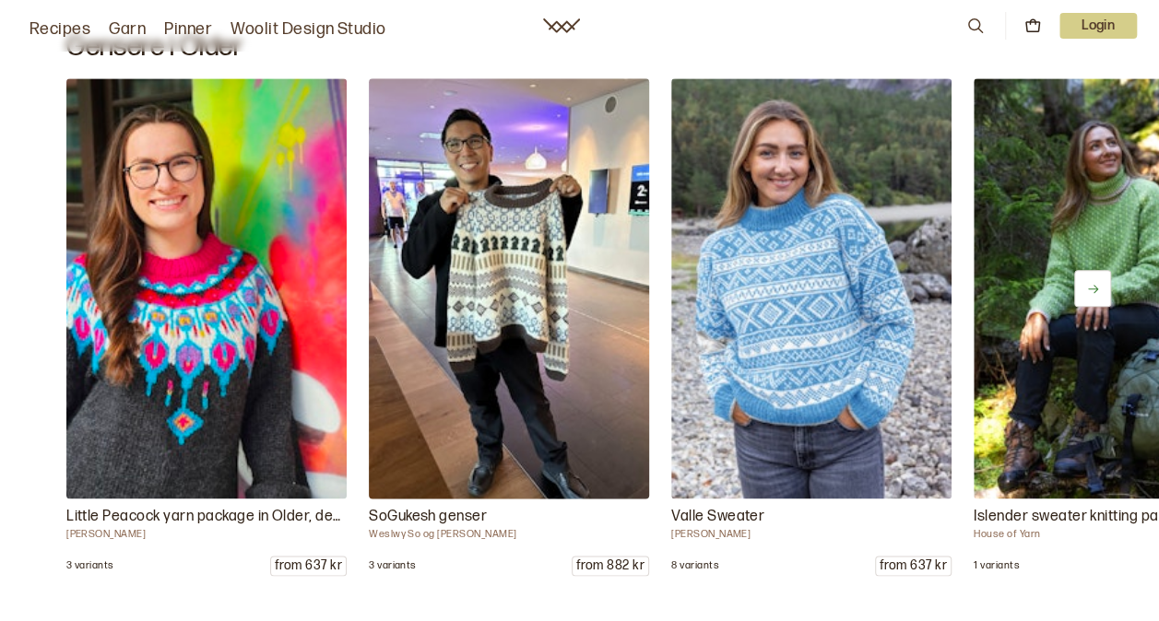
scroll to position [7931, 0]
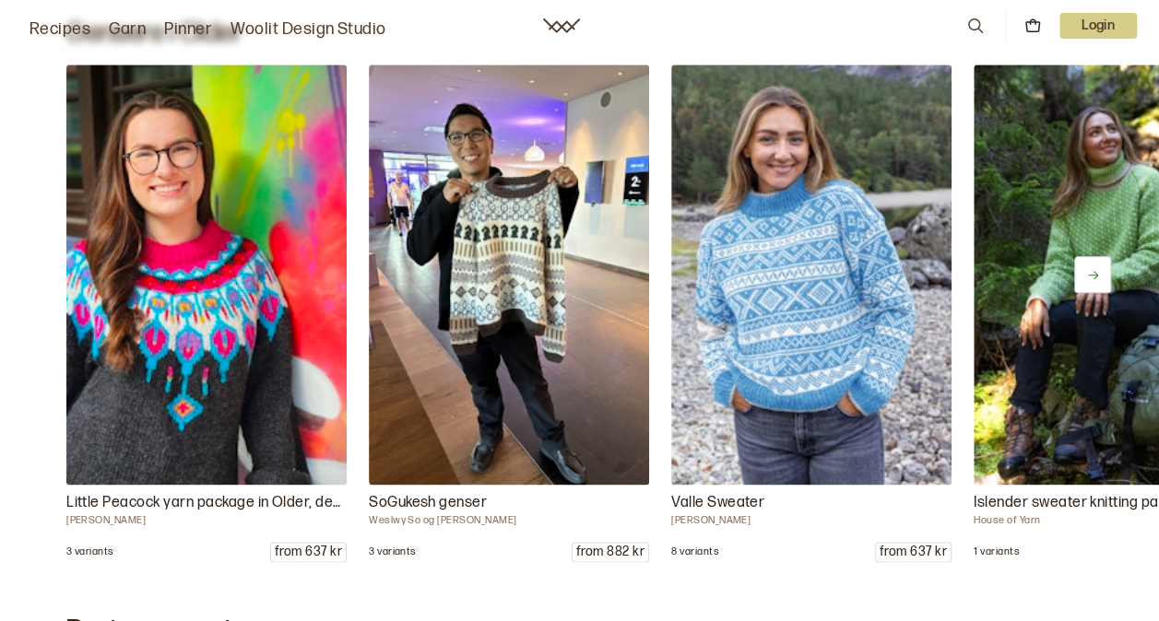
click at [1105, 278] on button at bounding box center [1092, 274] width 37 height 37
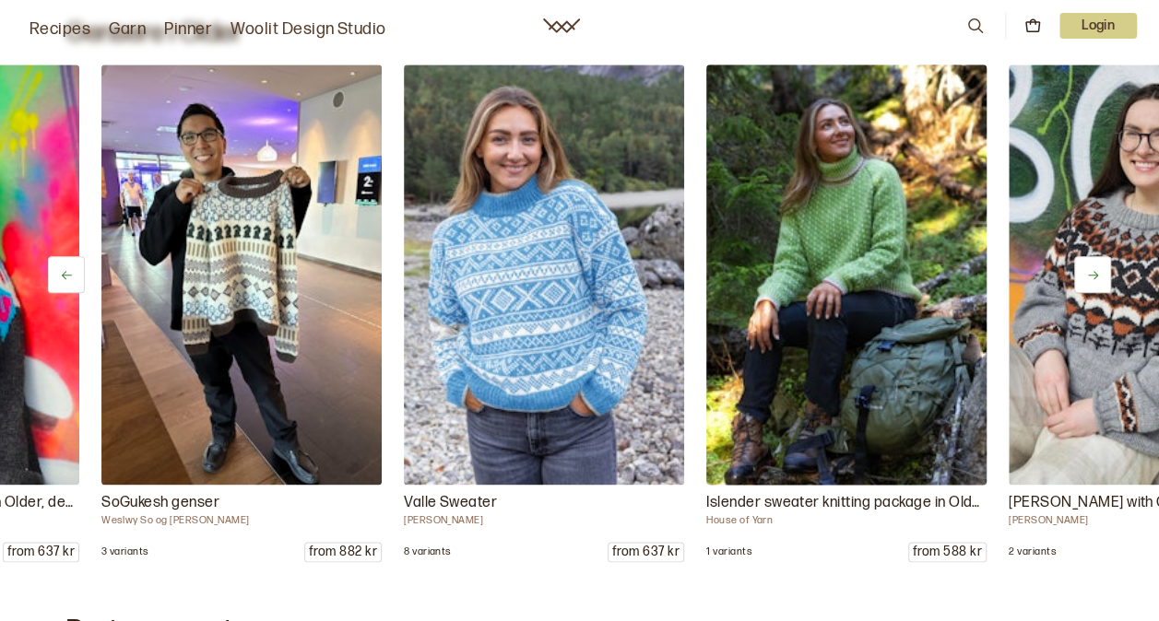
scroll to position [0, 302]
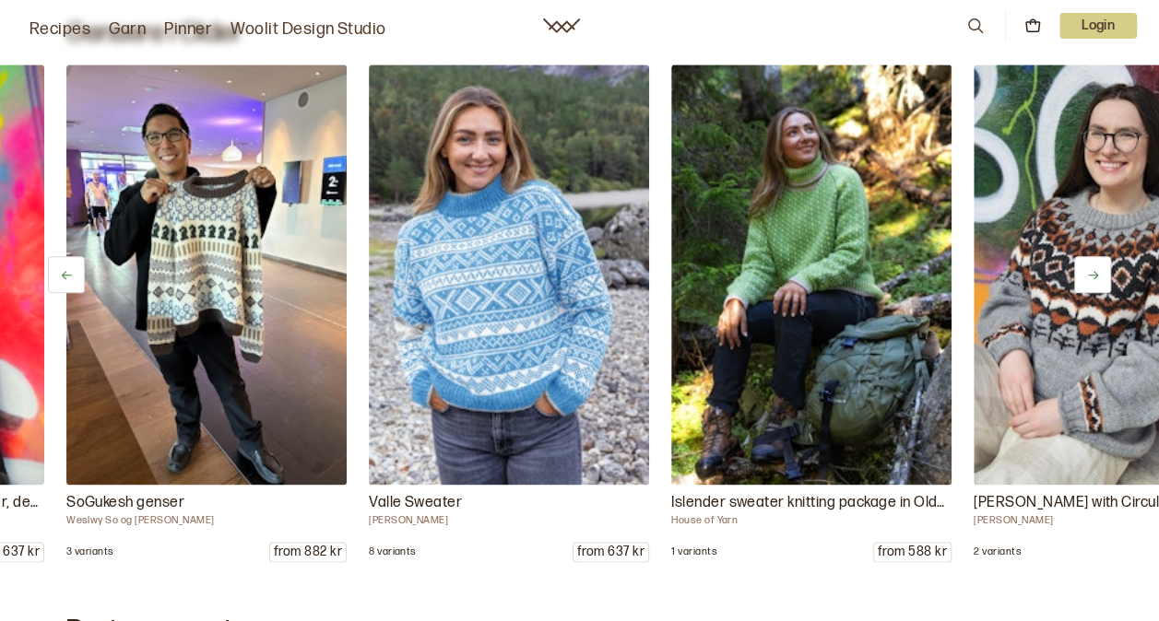
click at [1104, 264] on button at bounding box center [1092, 274] width 37 height 37
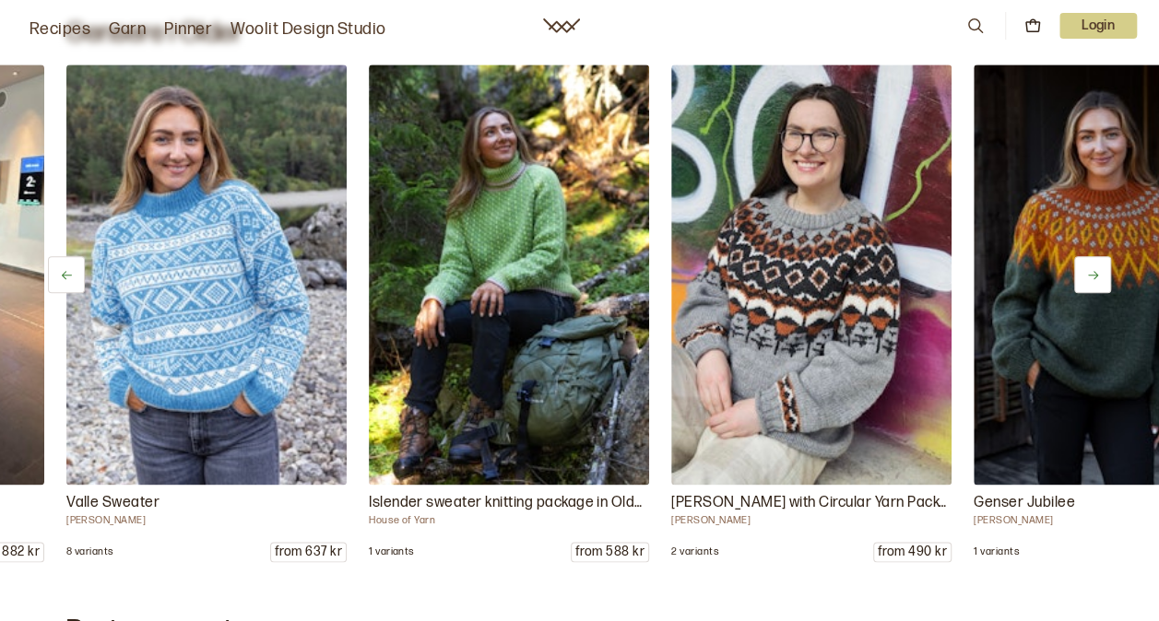
click at [1104, 264] on button at bounding box center [1092, 274] width 37 height 37
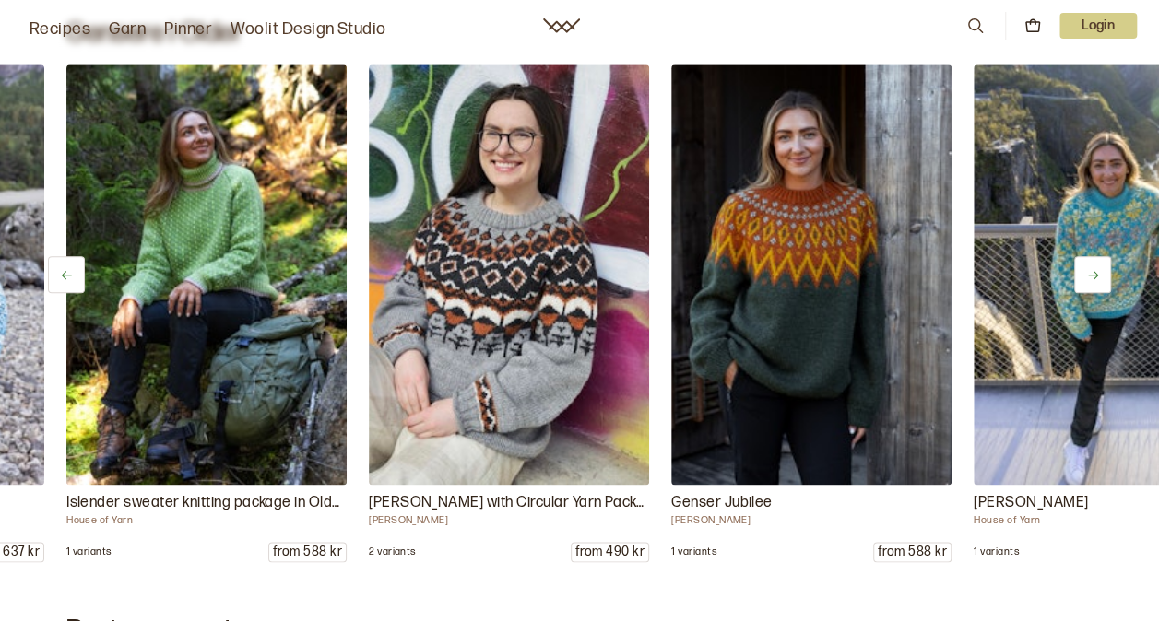
click at [1104, 264] on button at bounding box center [1092, 274] width 37 height 37
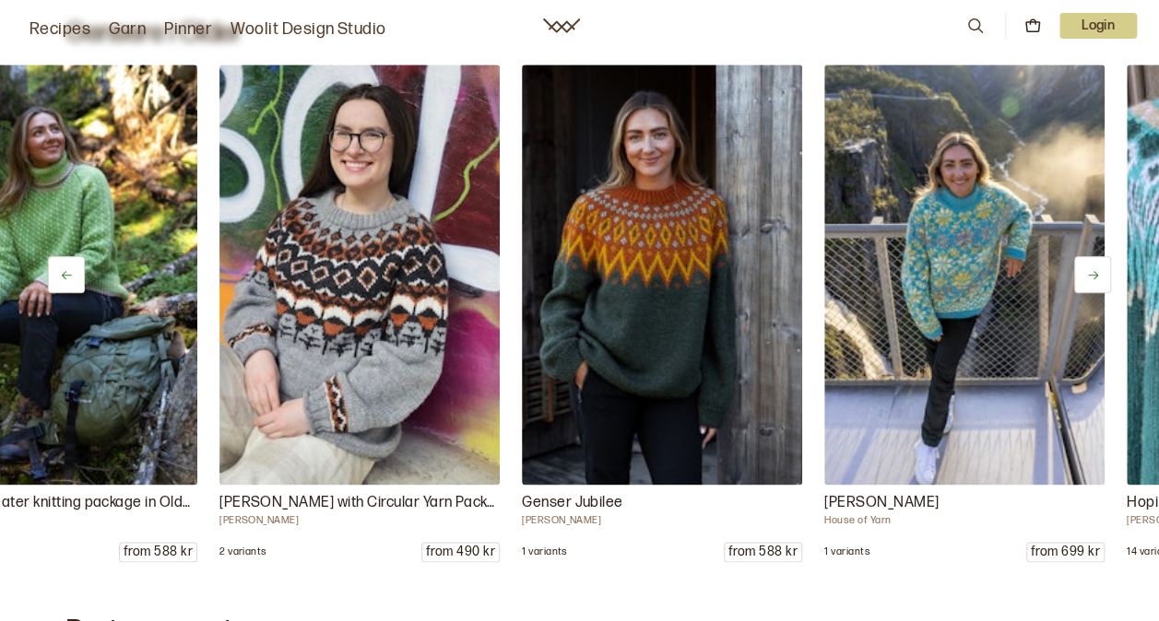
scroll to position [0, 1210]
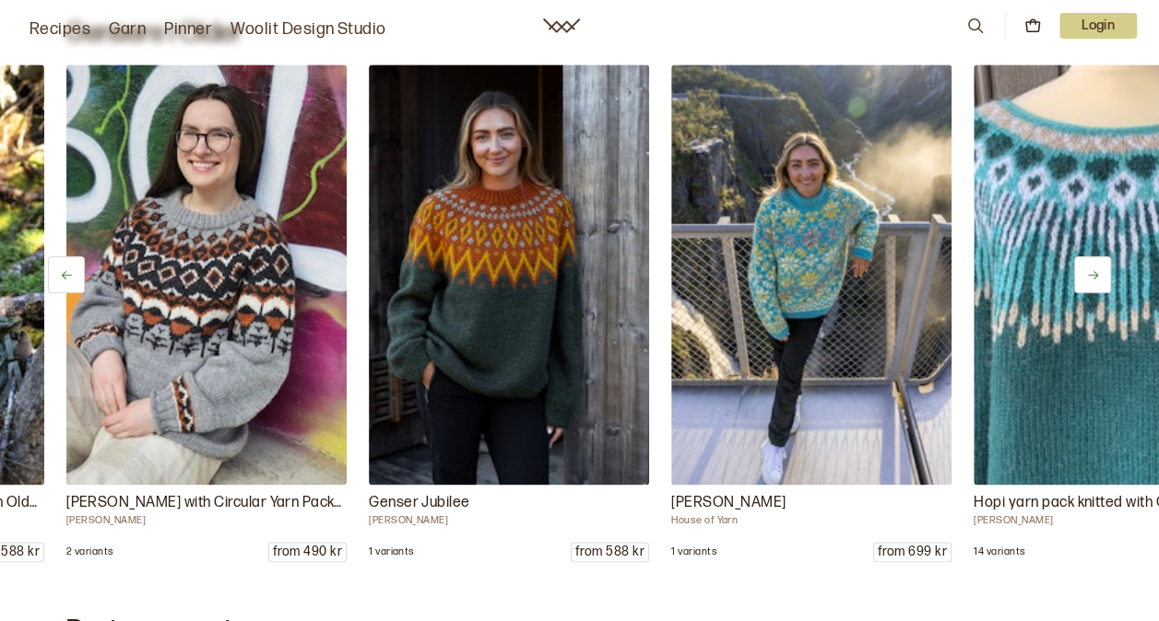
click at [1104, 264] on button at bounding box center [1092, 274] width 37 height 37
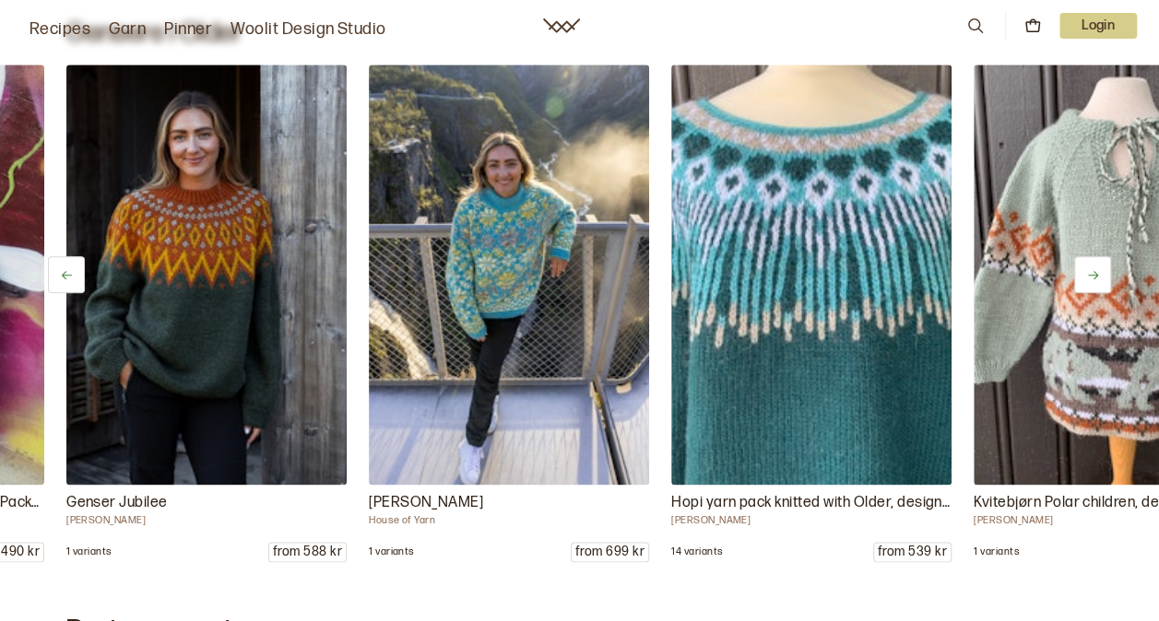
click at [1097, 273] on icon at bounding box center [1093, 275] width 14 height 14
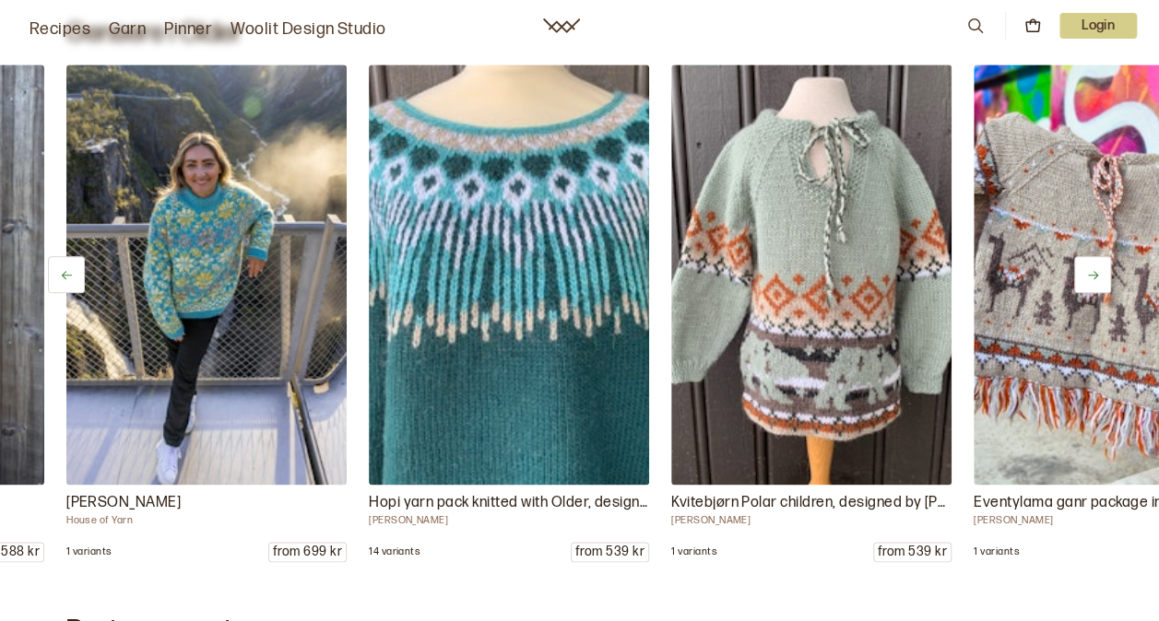
click at [1097, 273] on icon at bounding box center [1093, 275] width 14 height 14
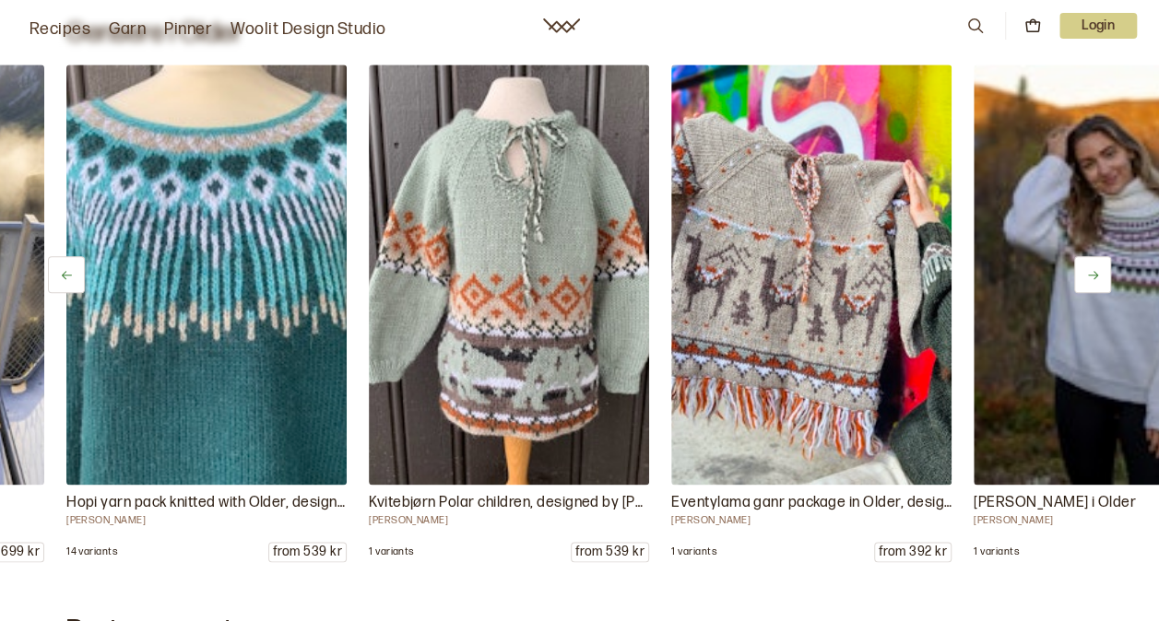
click at [1097, 273] on icon at bounding box center [1093, 275] width 14 height 14
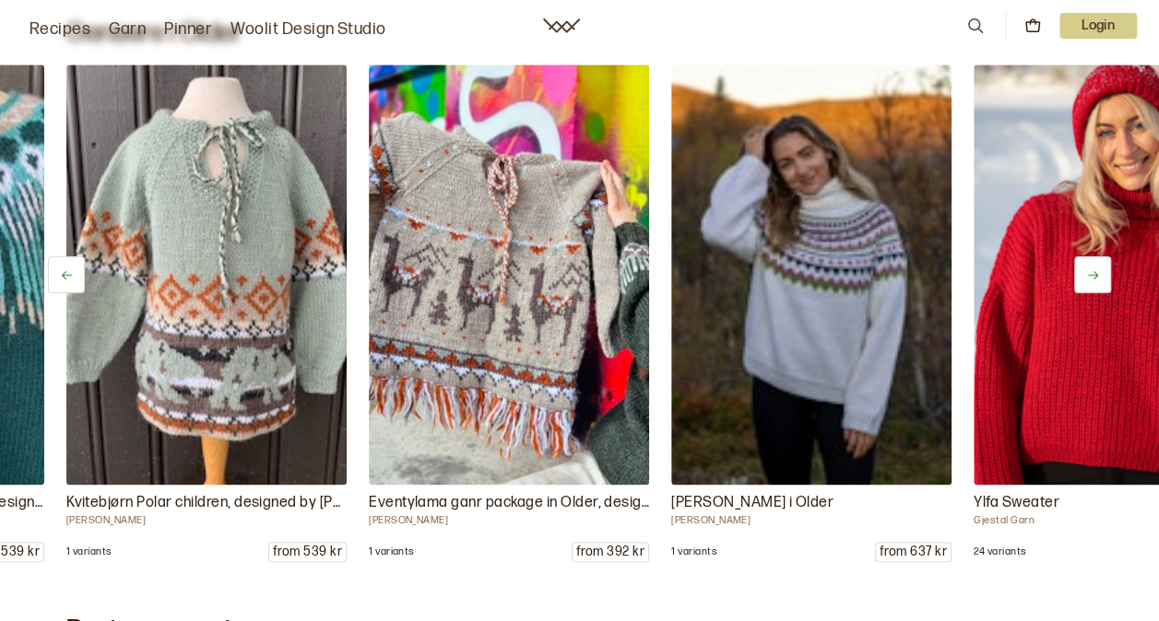
click at [1097, 273] on icon at bounding box center [1093, 275] width 14 height 14
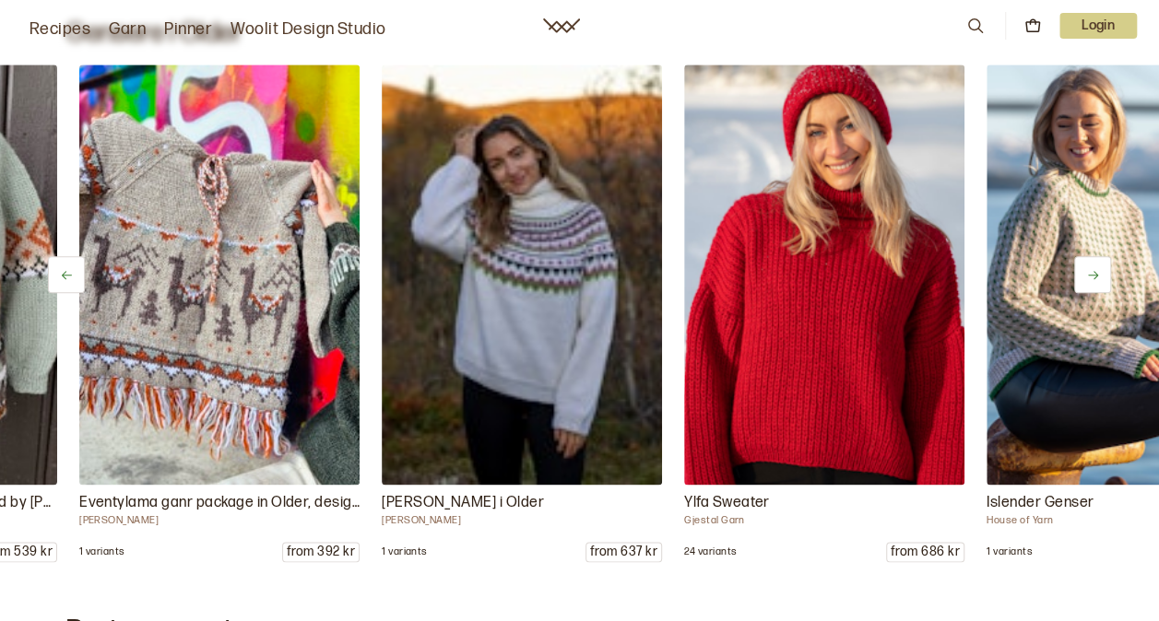
scroll to position [0, 2722]
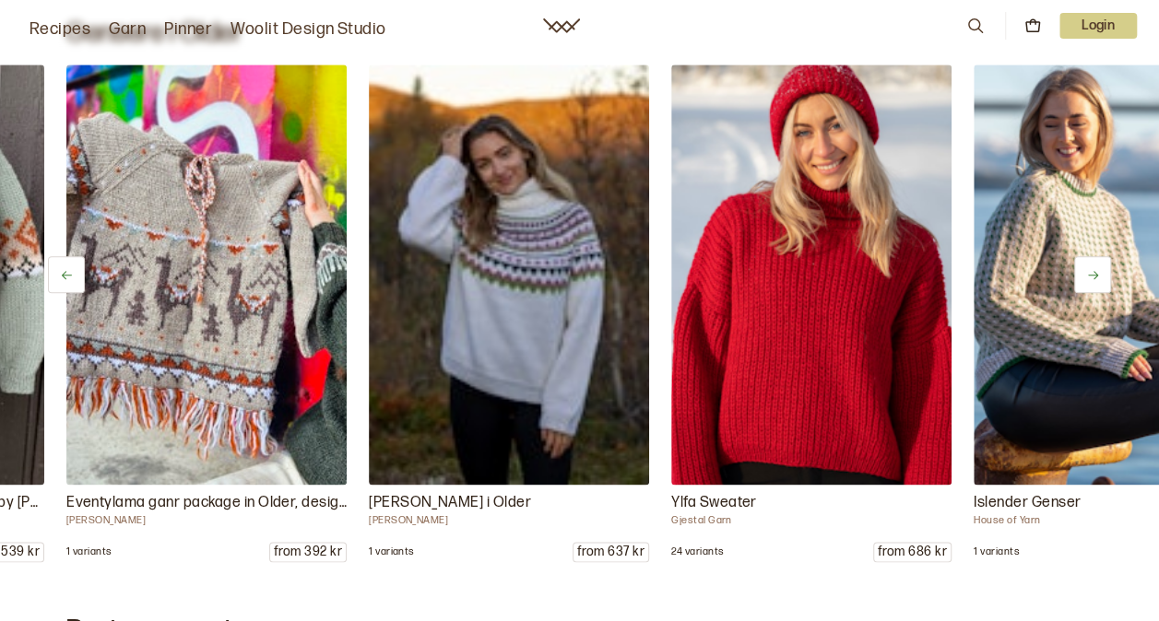
click at [1097, 273] on icon at bounding box center [1093, 275] width 14 height 14
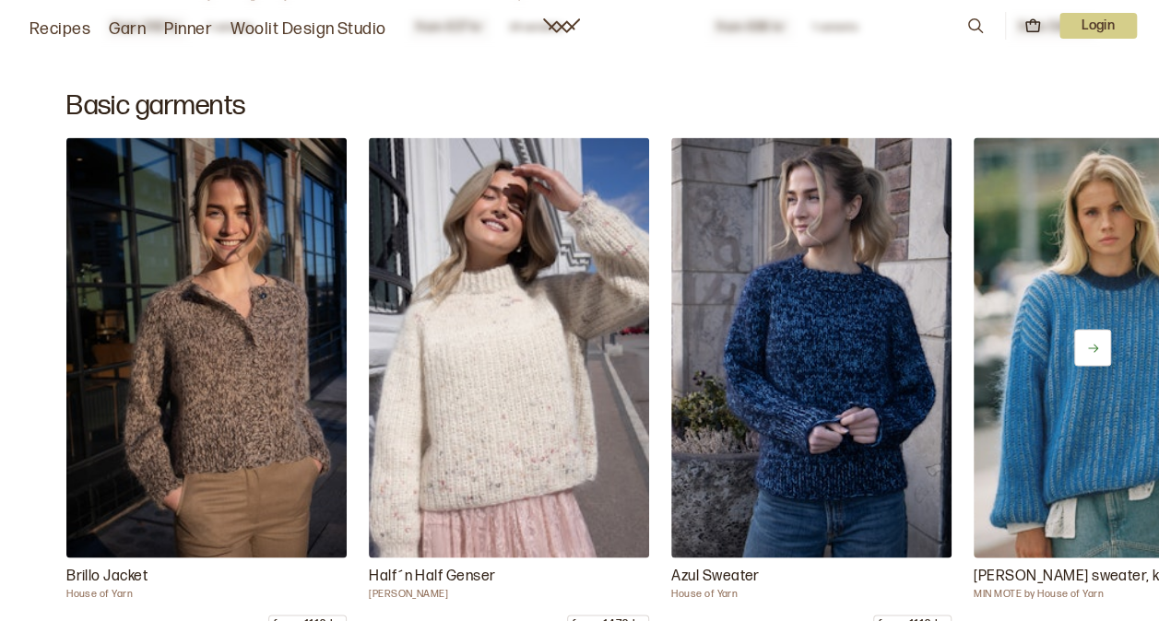
scroll to position [8484, 0]
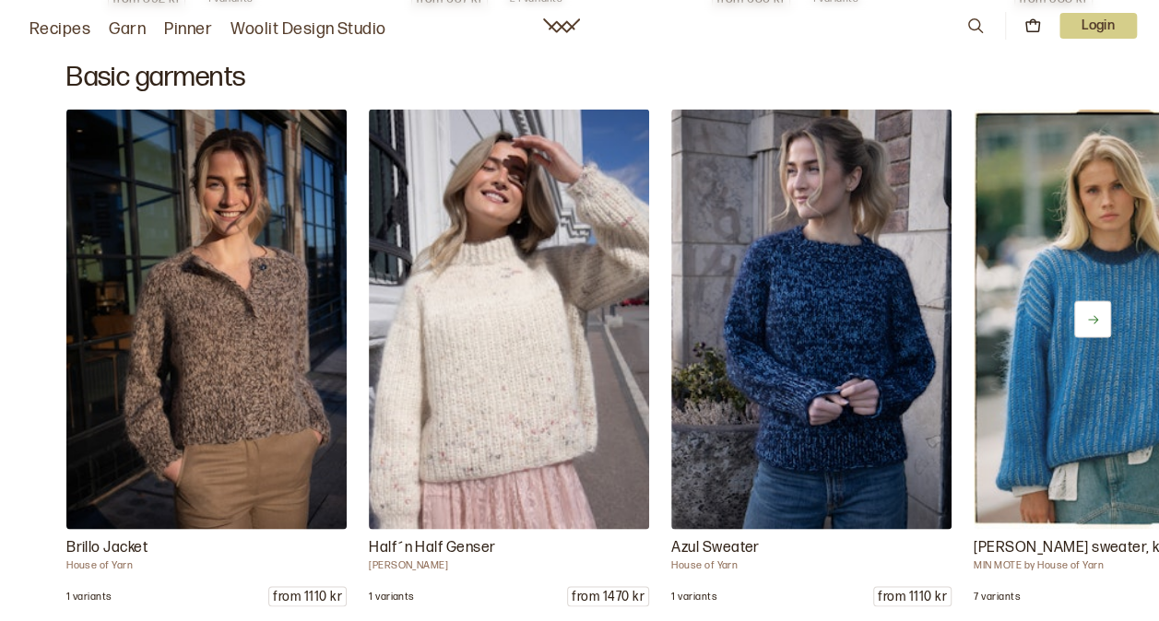
click at [1092, 313] on icon at bounding box center [1093, 320] width 14 height 14
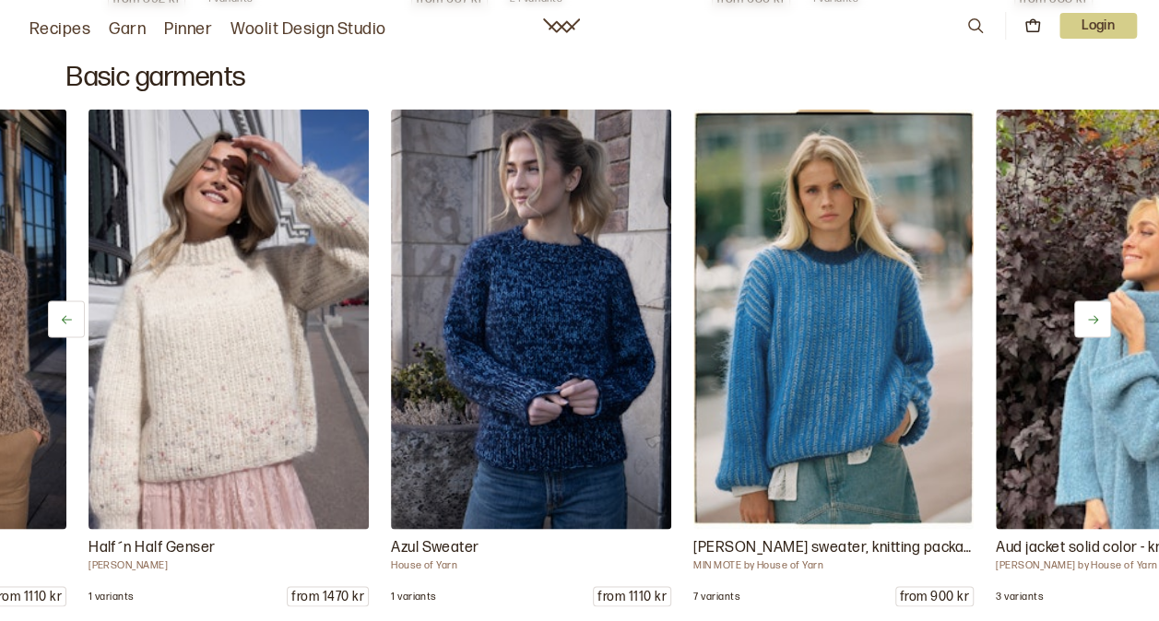
scroll to position [0, 302]
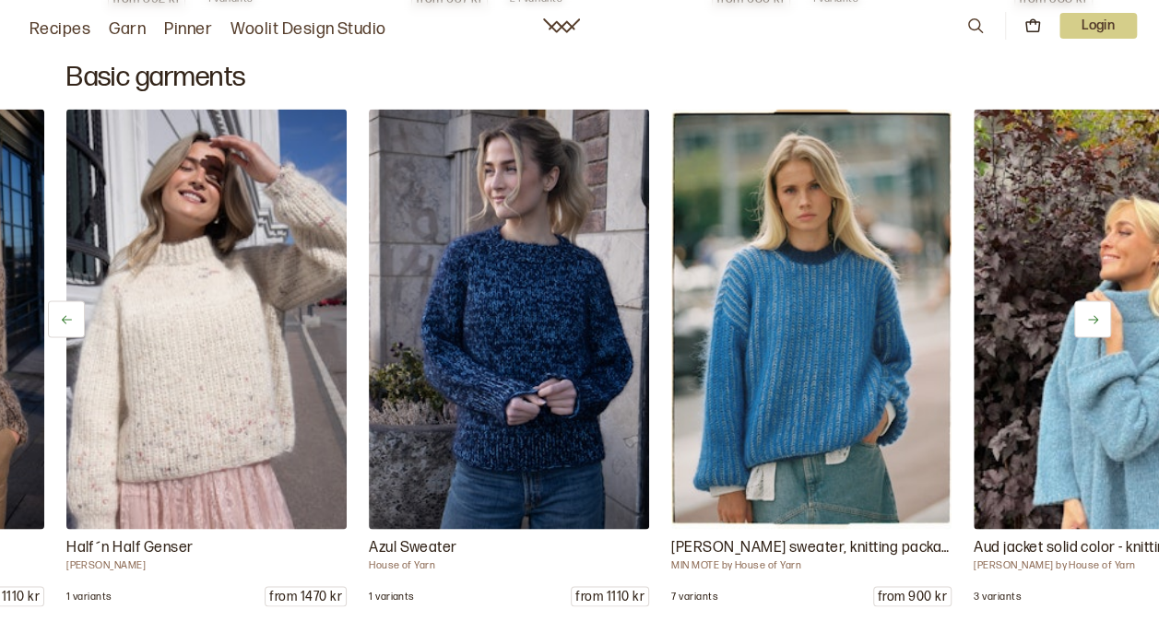
click at [1092, 313] on icon at bounding box center [1093, 320] width 14 height 14
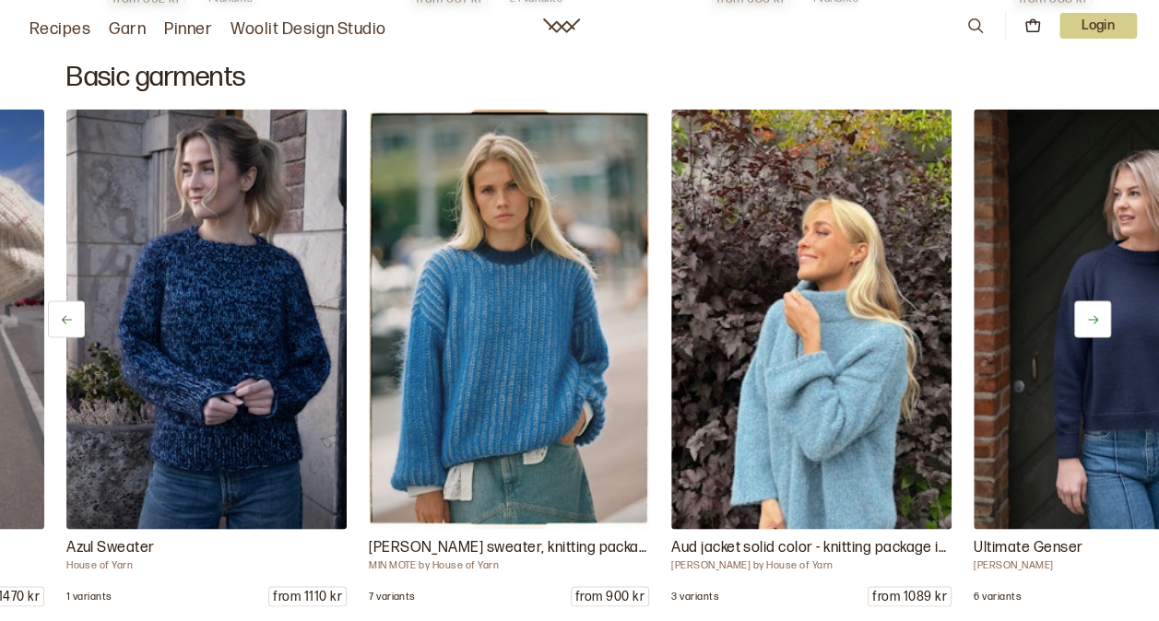
click at [1092, 313] on icon at bounding box center [1093, 320] width 14 height 14
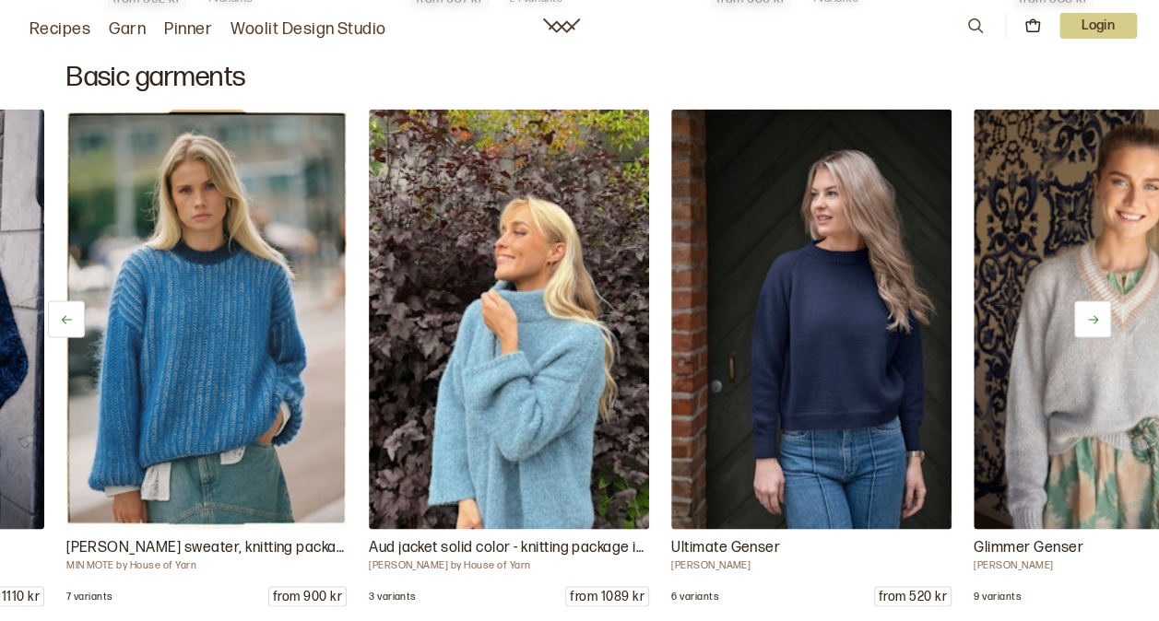
click at [1092, 313] on icon at bounding box center [1093, 320] width 14 height 14
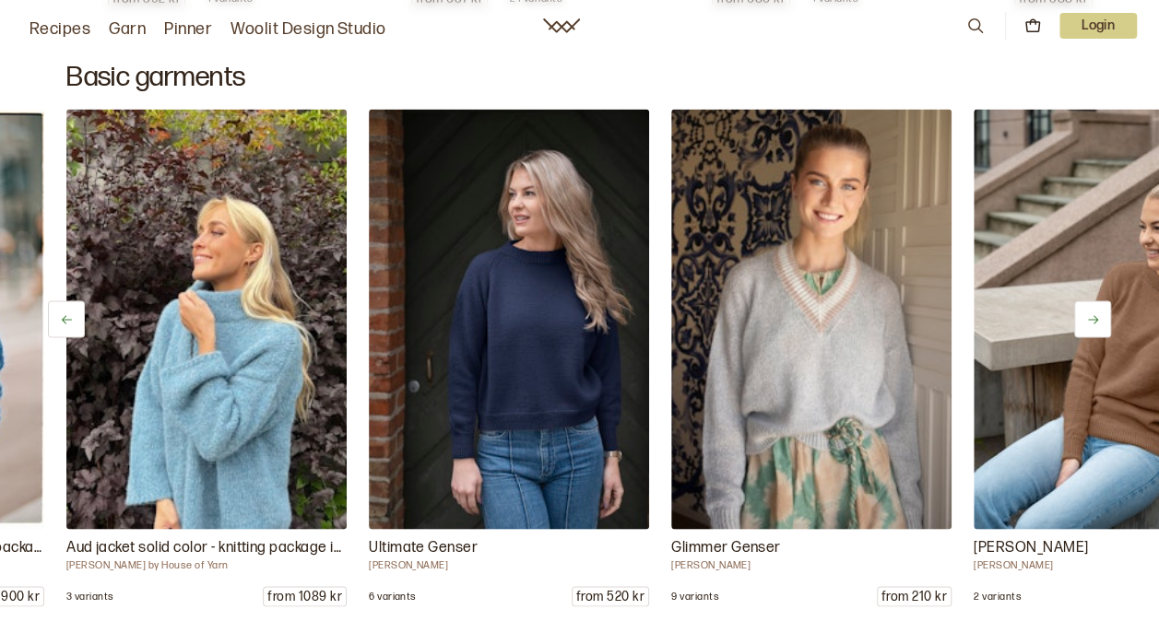
click at [1092, 313] on icon at bounding box center [1093, 320] width 14 height 14
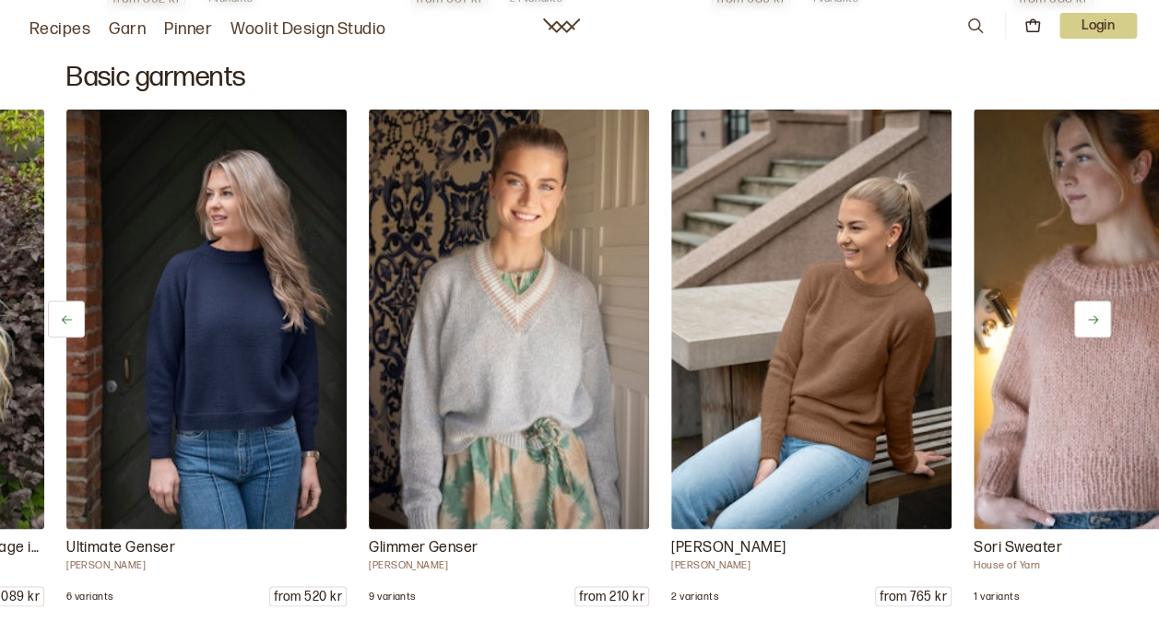
click at [1092, 313] on icon at bounding box center [1093, 320] width 14 height 14
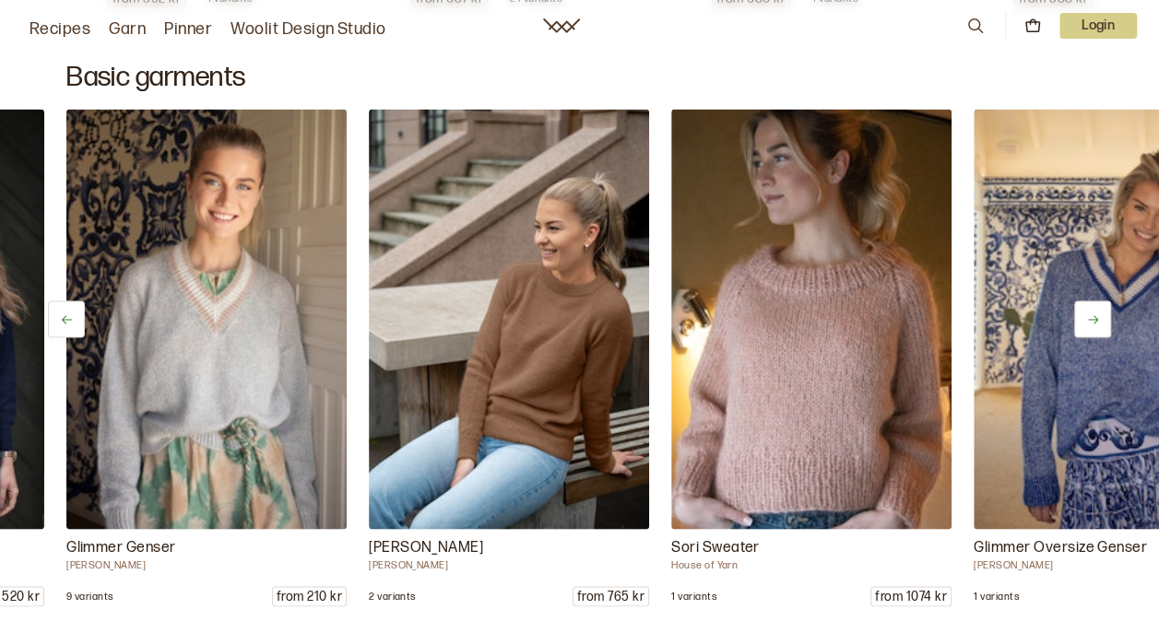
click at [1092, 313] on icon at bounding box center [1093, 320] width 14 height 14
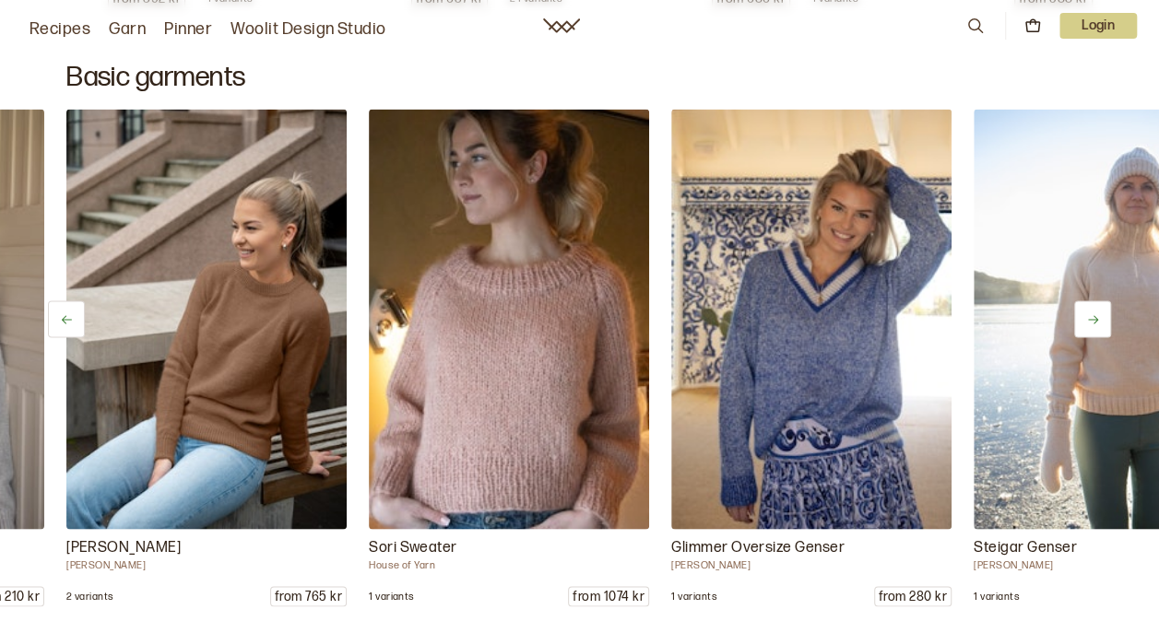
click at [1092, 313] on icon at bounding box center [1093, 320] width 14 height 14
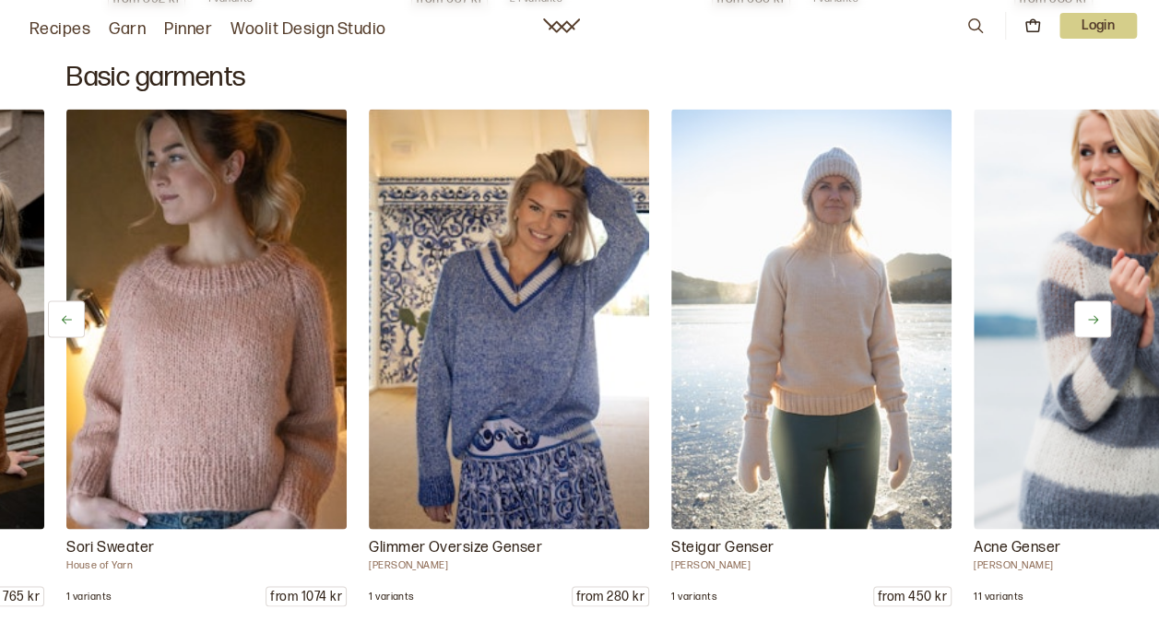
click at [1092, 313] on icon at bounding box center [1093, 320] width 14 height 14
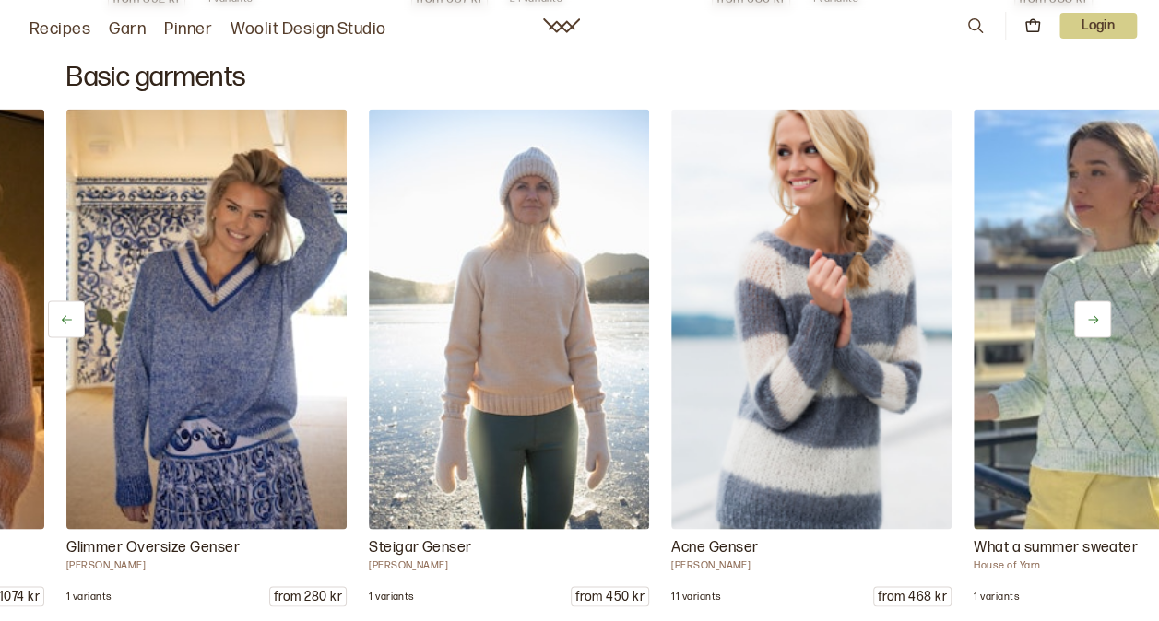
click at [1092, 313] on icon at bounding box center [1093, 320] width 14 height 14
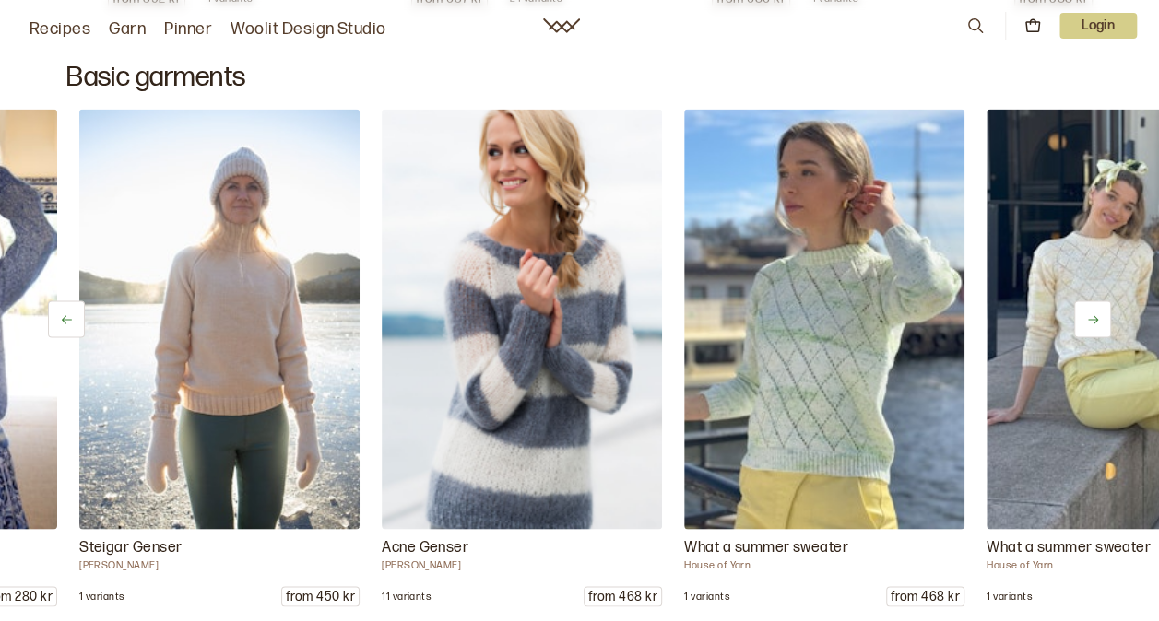
scroll to position [0, 3024]
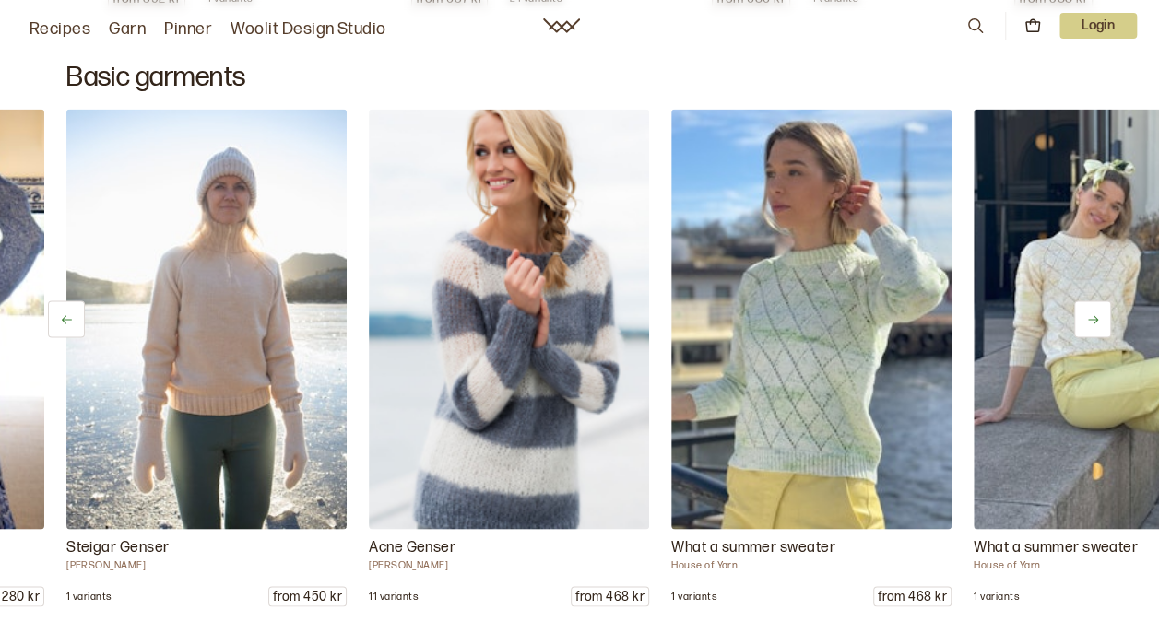
click at [1092, 313] on icon at bounding box center [1093, 320] width 14 height 14
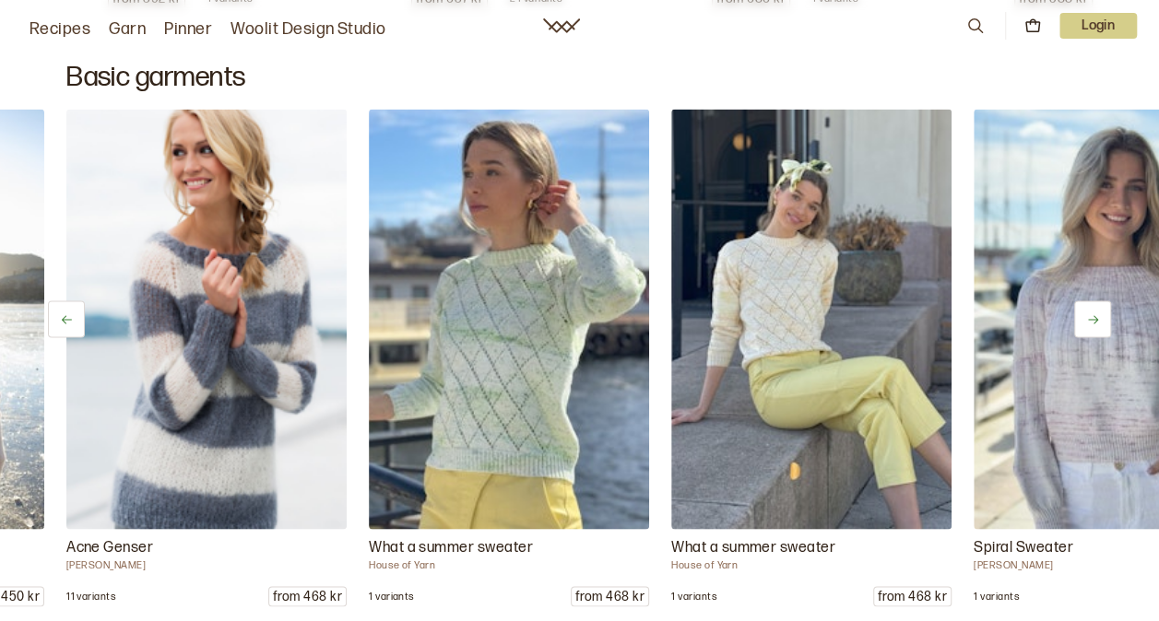
click at [1092, 313] on icon at bounding box center [1093, 320] width 14 height 14
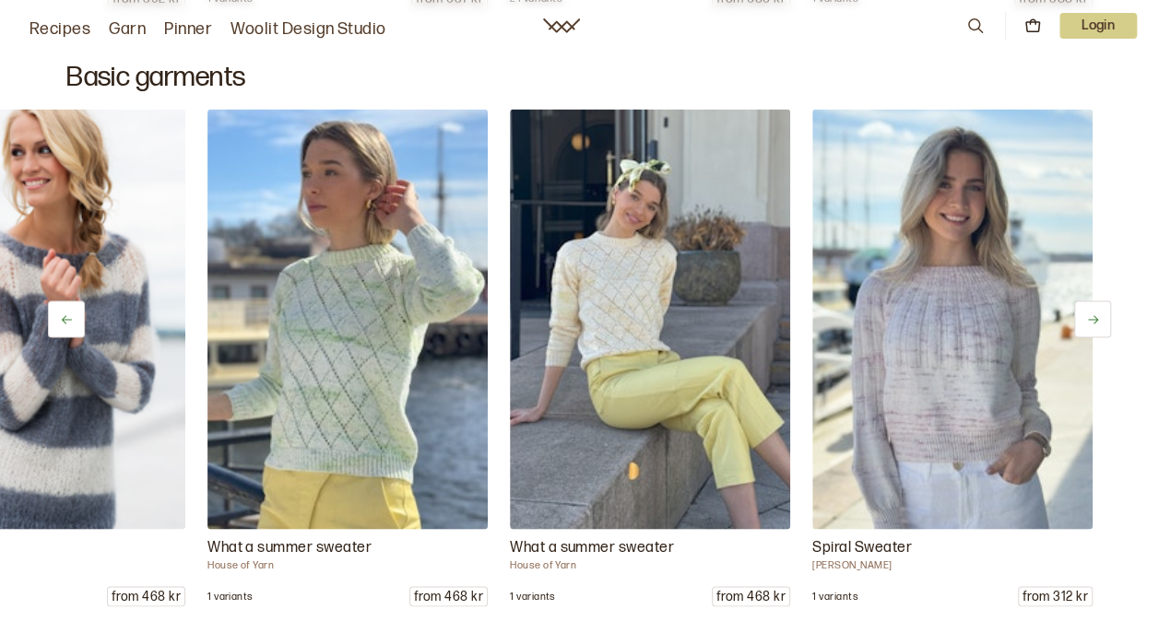
click at [1092, 313] on icon at bounding box center [1093, 320] width 14 height 14
click at [69, 313] on icon at bounding box center [67, 320] width 14 height 14
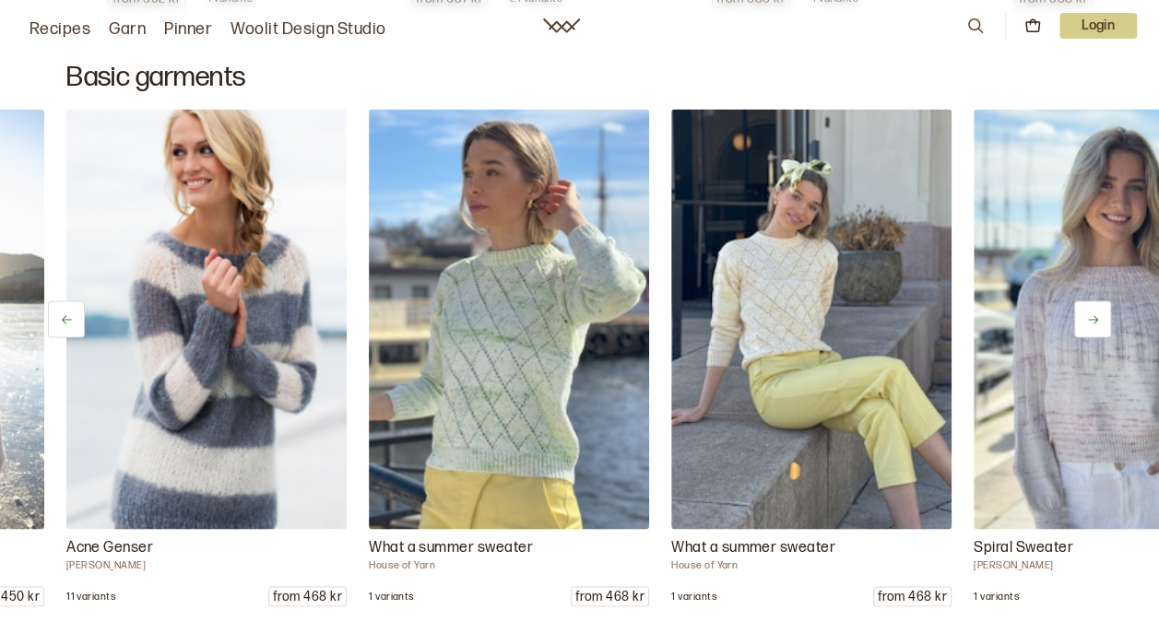
click at [69, 313] on icon at bounding box center [67, 320] width 14 height 14
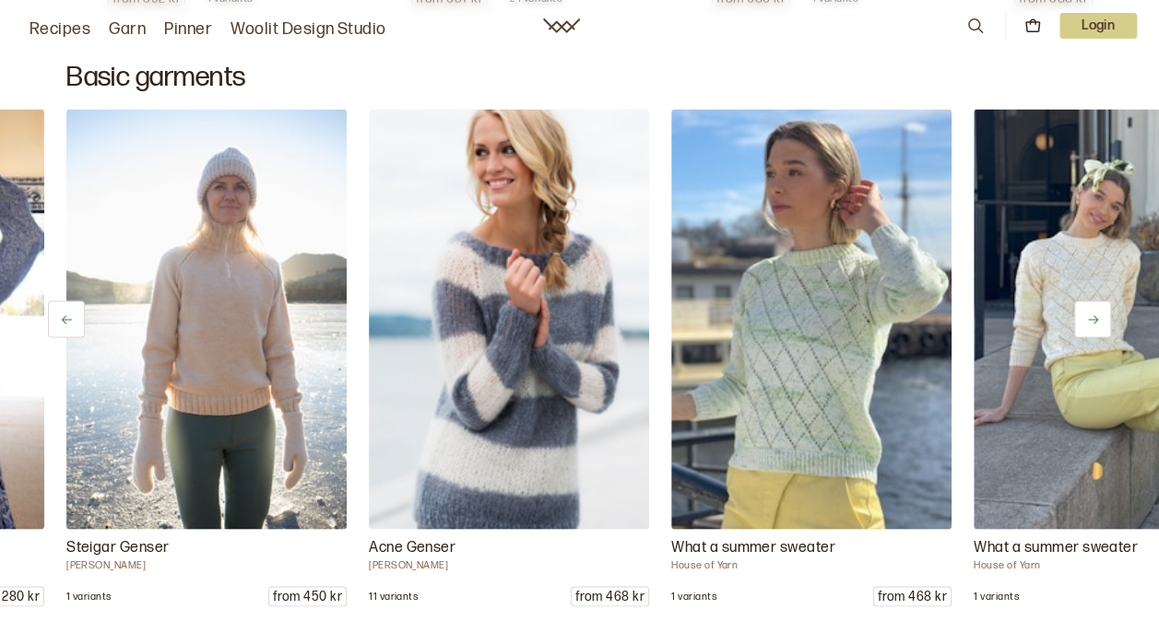
click at [69, 313] on icon at bounding box center [67, 320] width 14 height 14
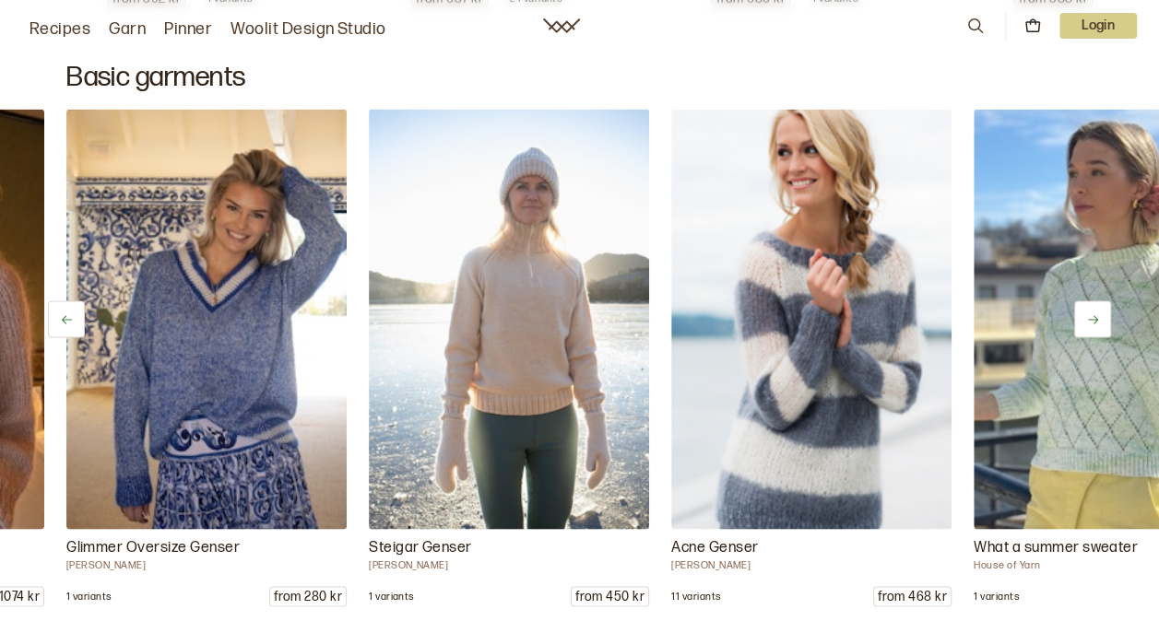
click at [69, 313] on icon at bounding box center [67, 320] width 14 height 14
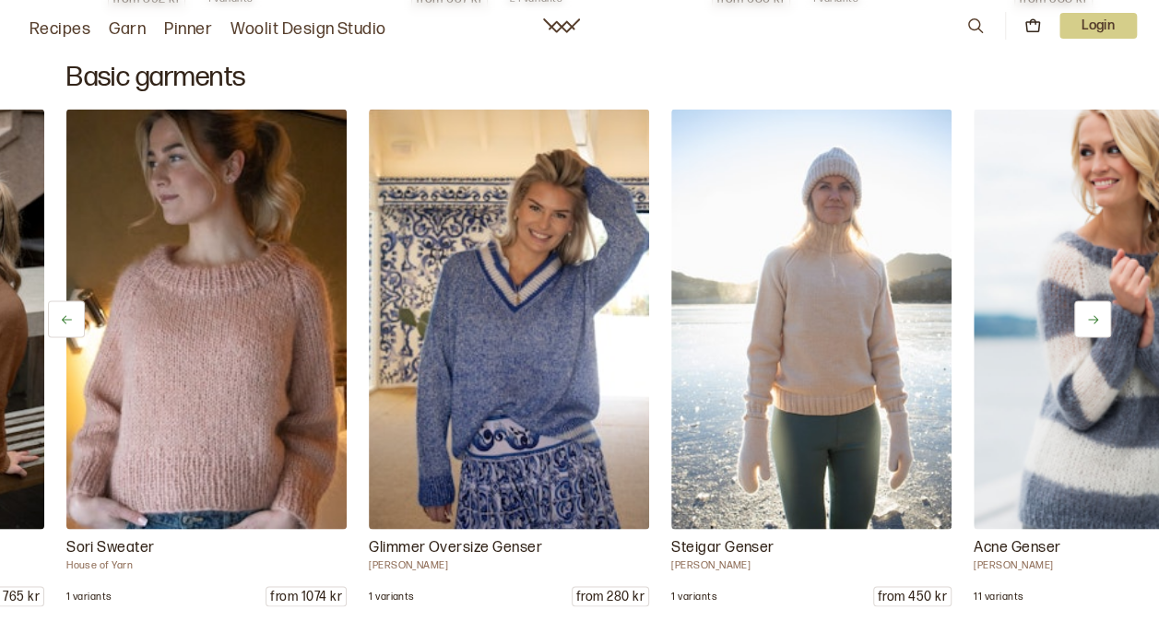
click at [69, 313] on icon at bounding box center [67, 320] width 14 height 14
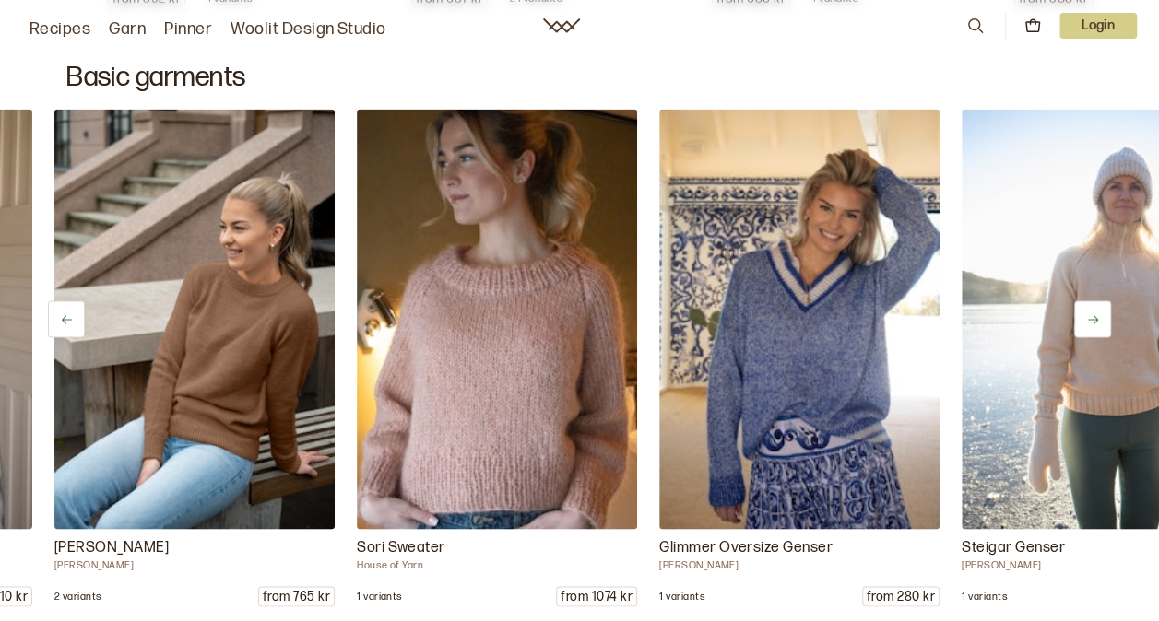
scroll to position [0, 2117]
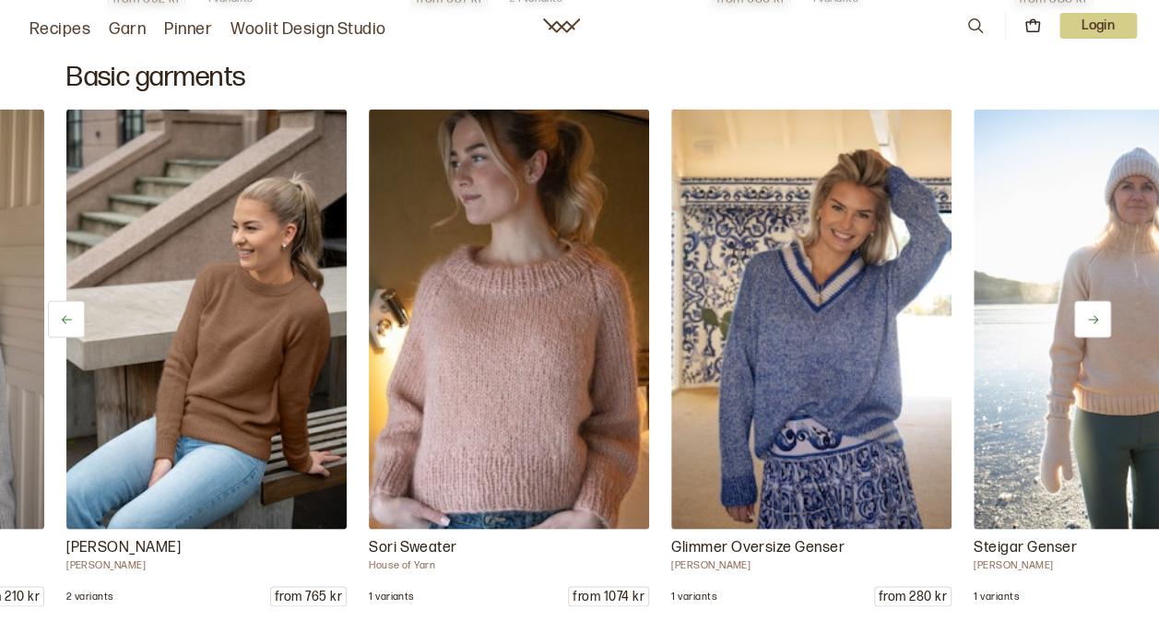
click at [69, 313] on icon at bounding box center [67, 320] width 14 height 14
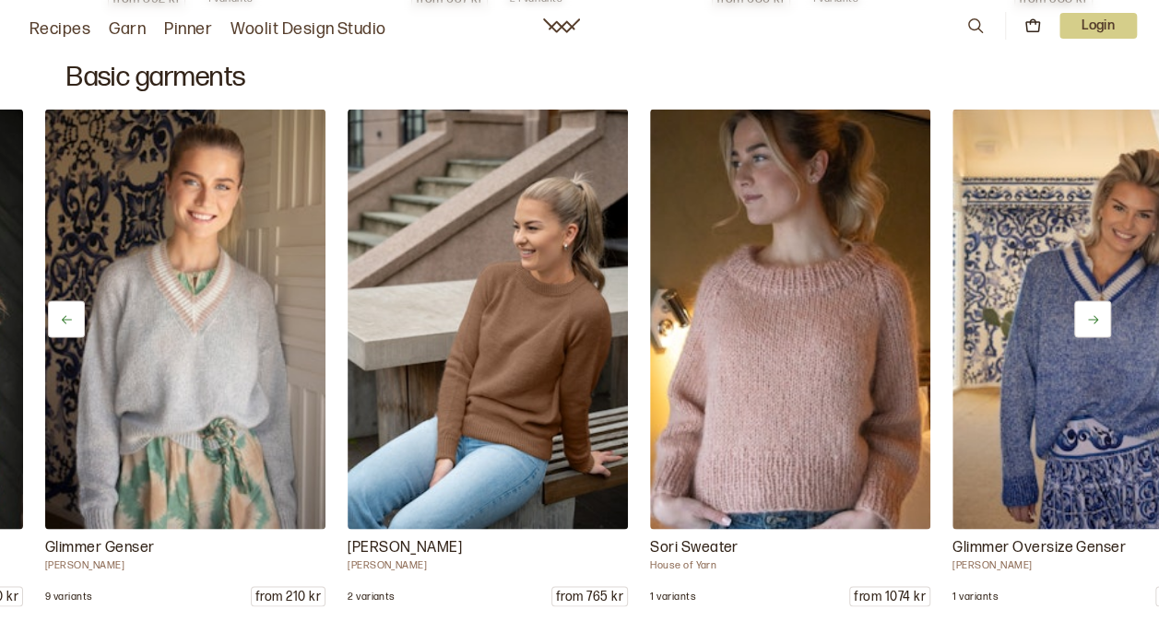
scroll to position [0, 1814]
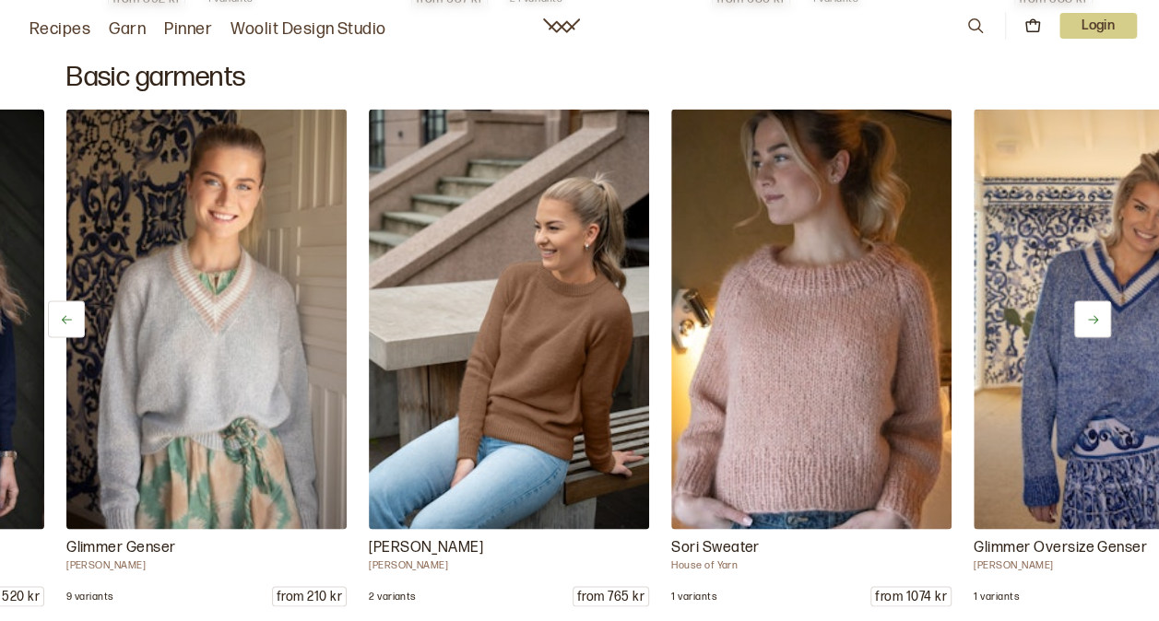
click at [69, 313] on icon at bounding box center [67, 320] width 14 height 14
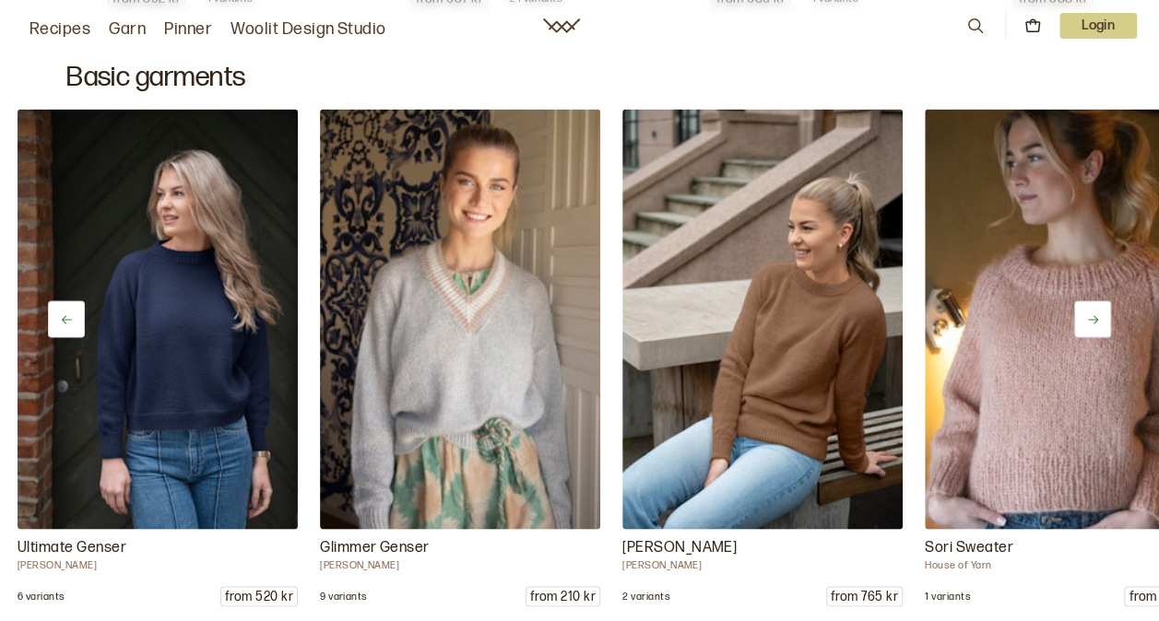
scroll to position [0, 1512]
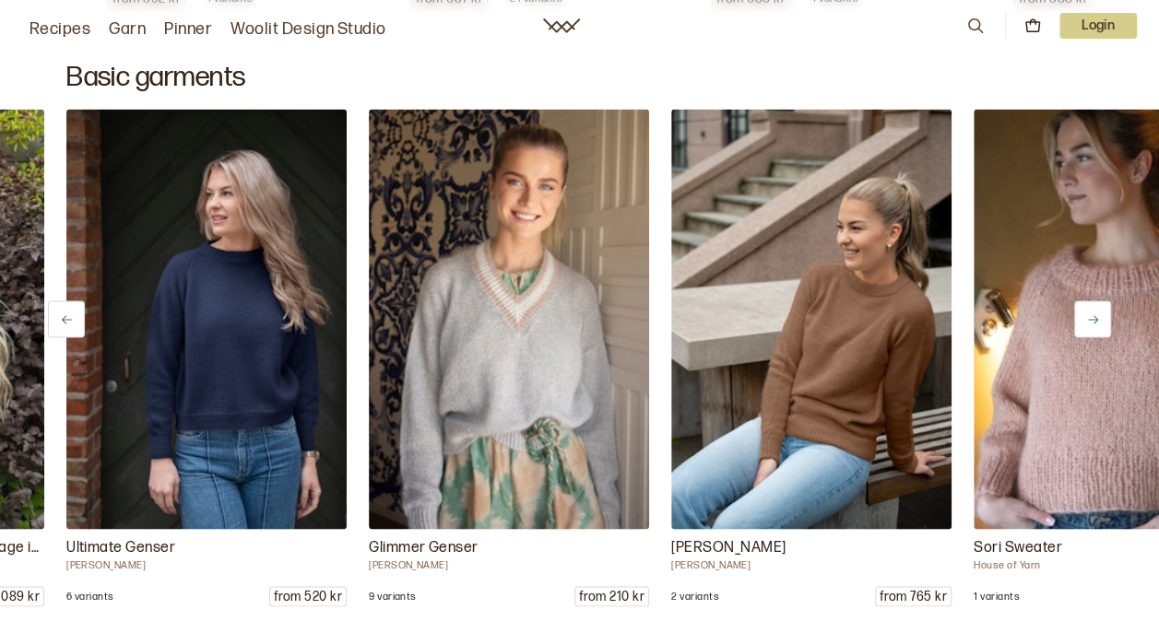
click at [69, 313] on icon at bounding box center [67, 320] width 14 height 14
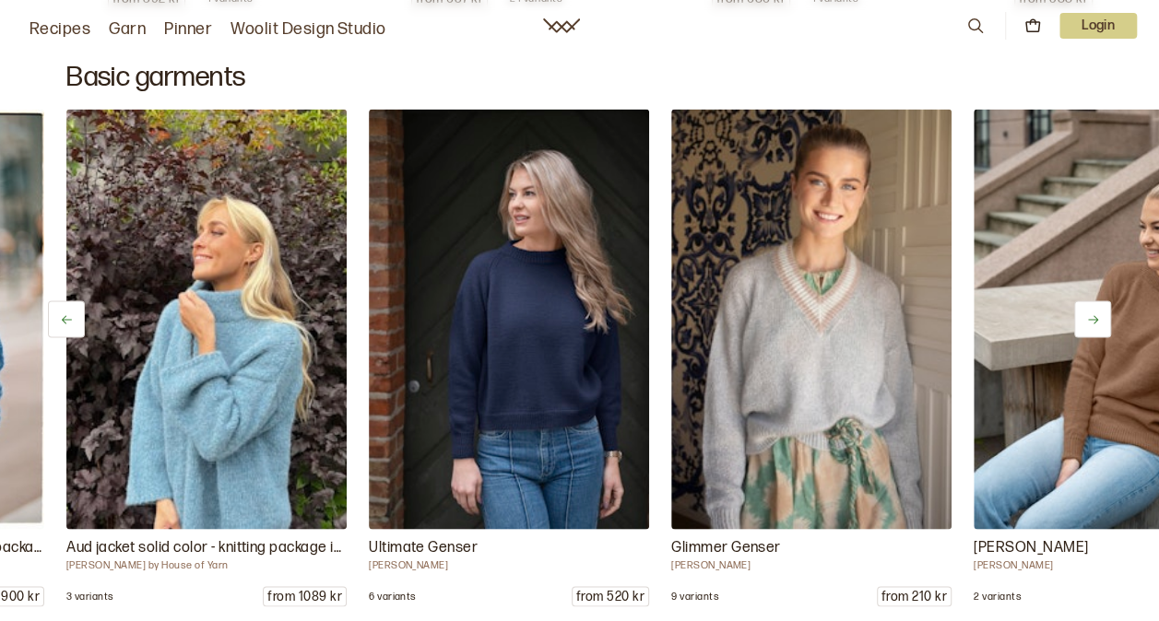
click at [69, 313] on icon at bounding box center [67, 320] width 14 height 14
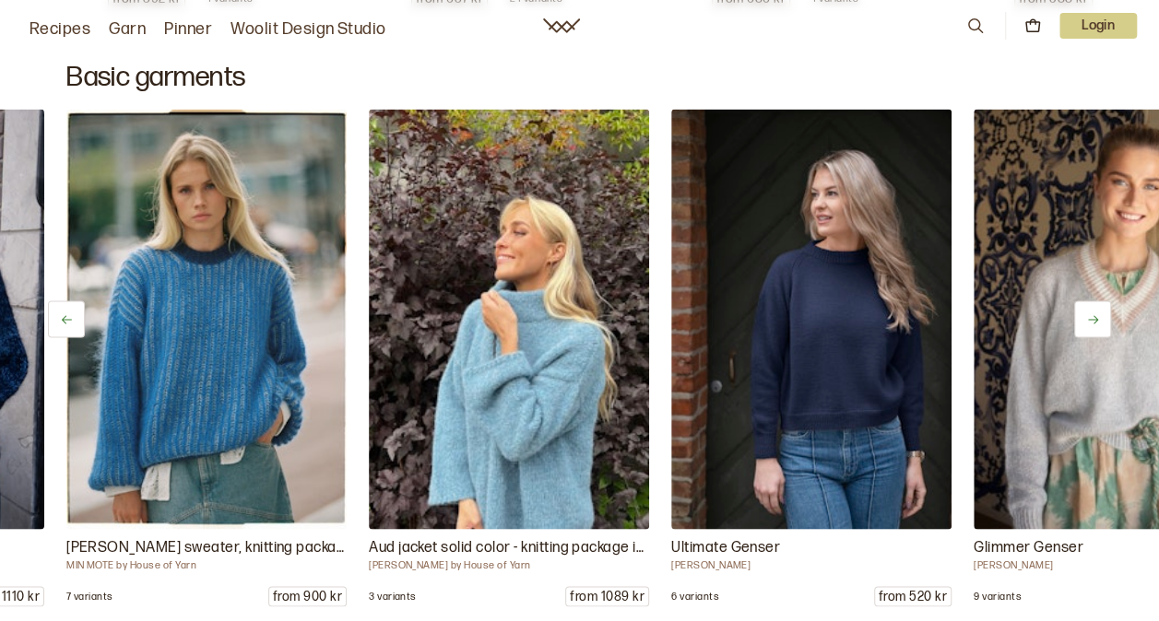
click at [69, 313] on icon at bounding box center [67, 320] width 14 height 14
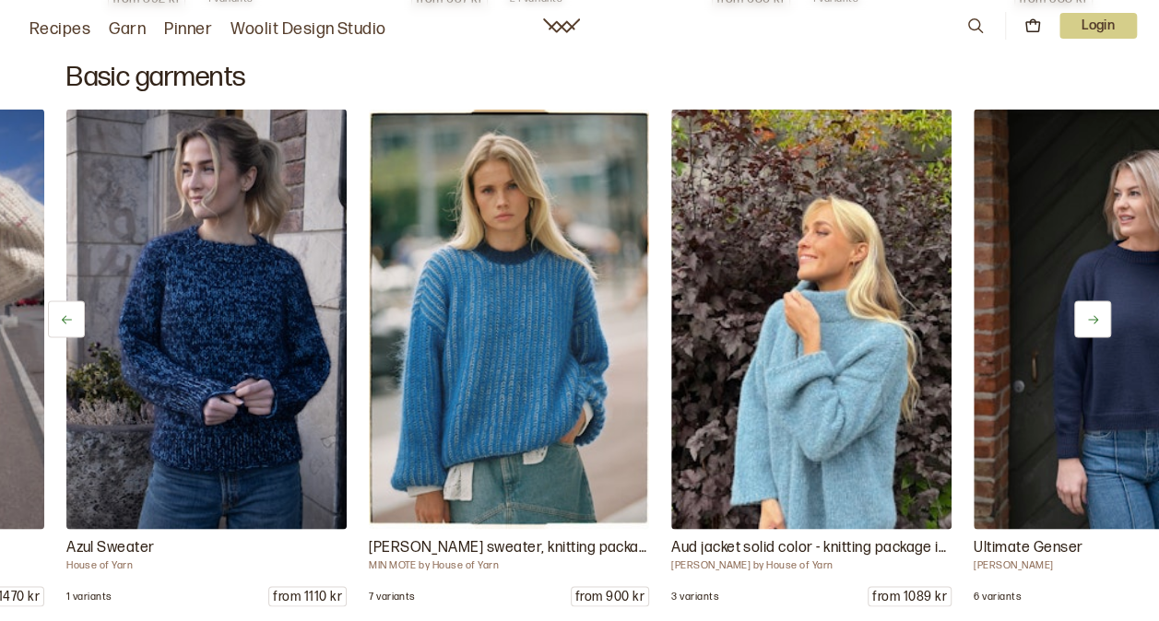
click at [69, 313] on icon at bounding box center [67, 320] width 14 height 14
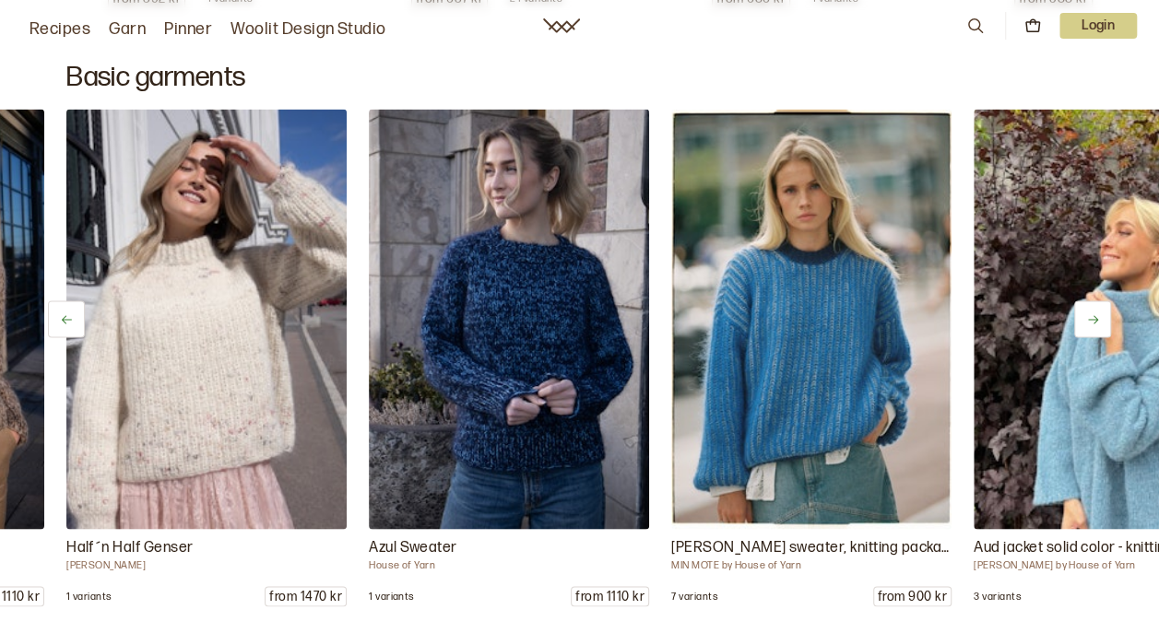
click at [69, 313] on icon at bounding box center [67, 320] width 14 height 14
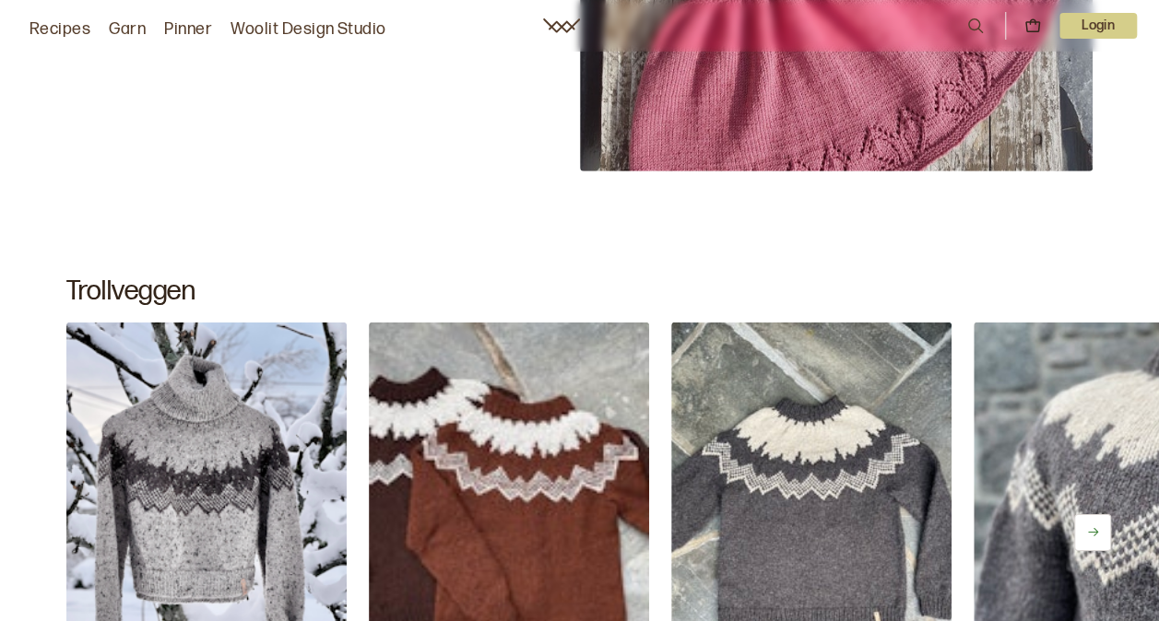
scroll to position [9744, 0]
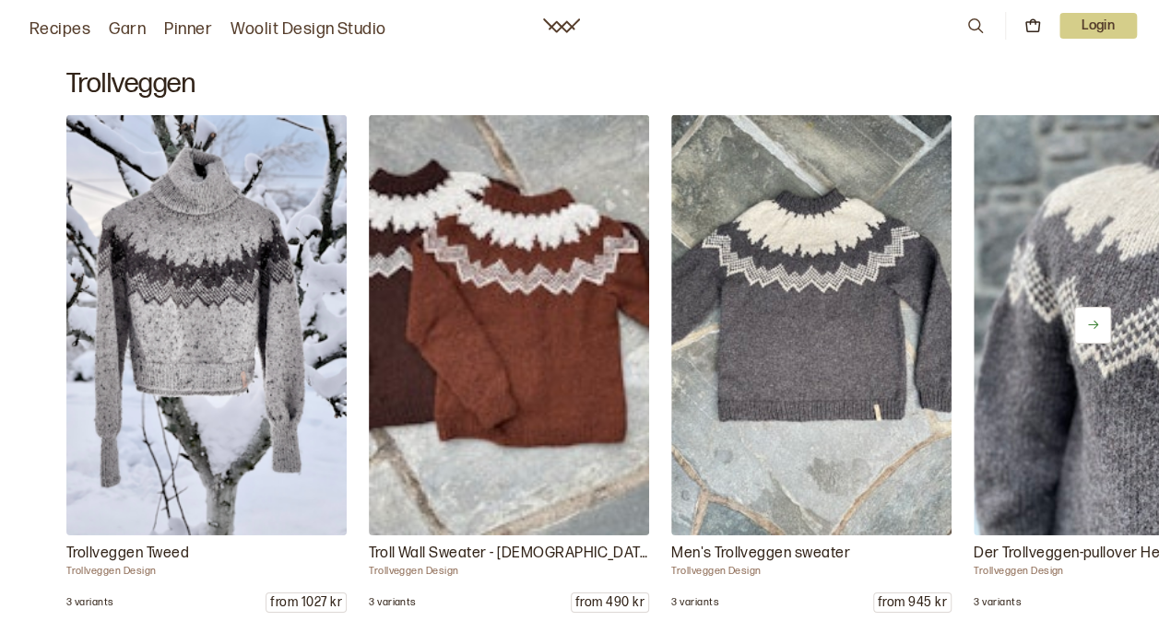
click at [1092, 327] on button at bounding box center [1092, 325] width 37 height 37
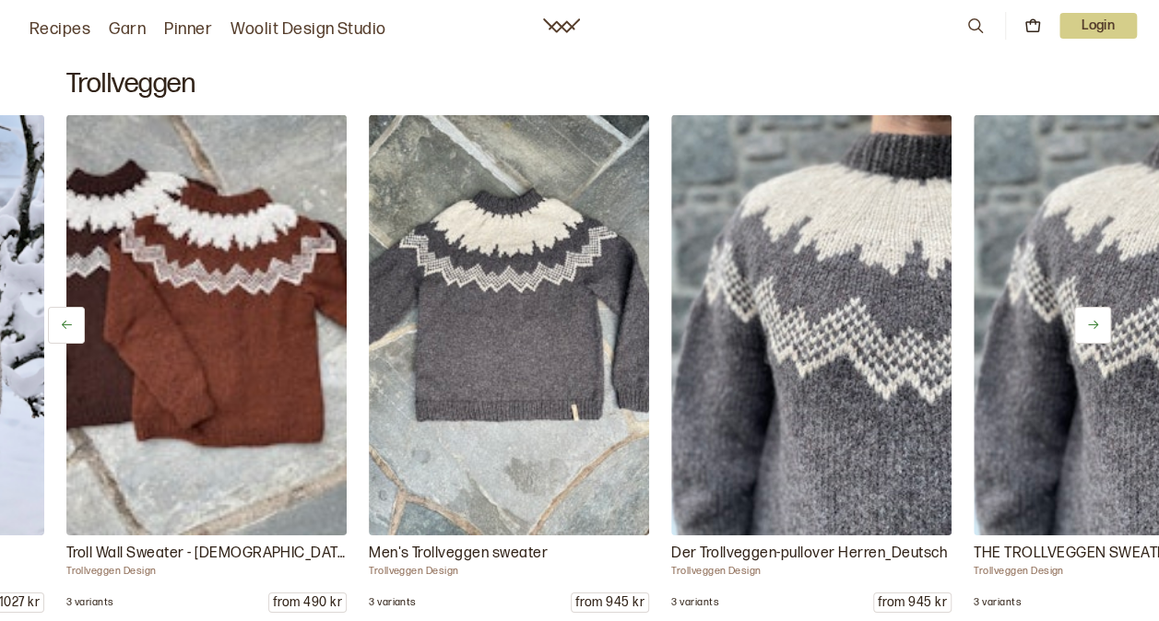
click at [1092, 327] on button at bounding box center [1092, 325] width 37 height 37
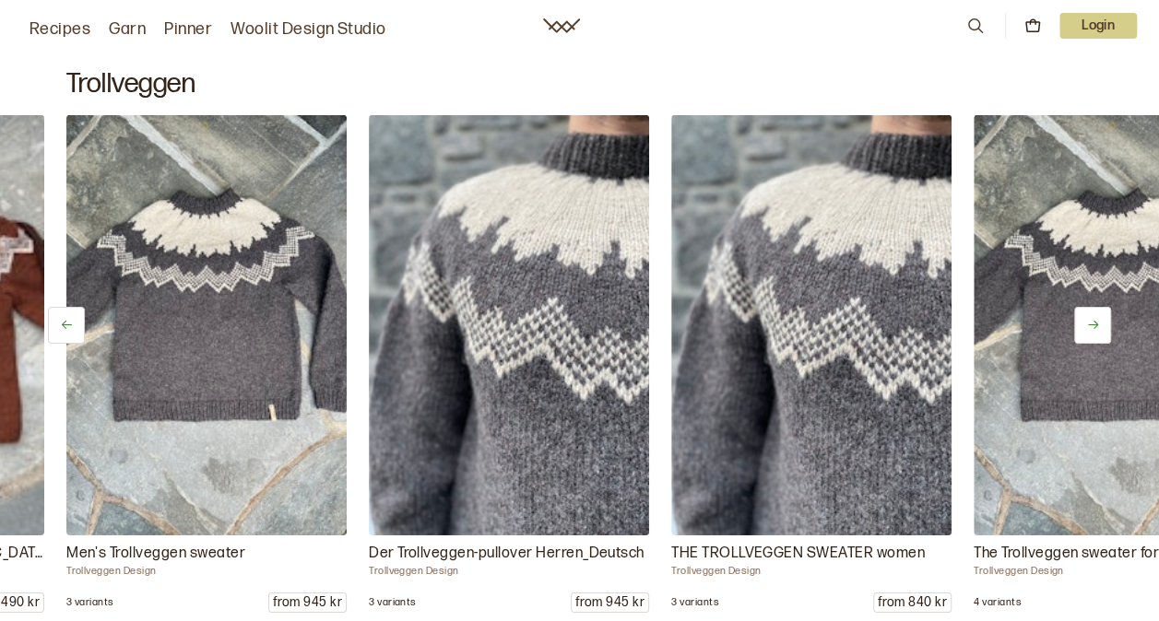
click at [1092, 327] on button at bounding box center [1092, 325] width 37 height 37
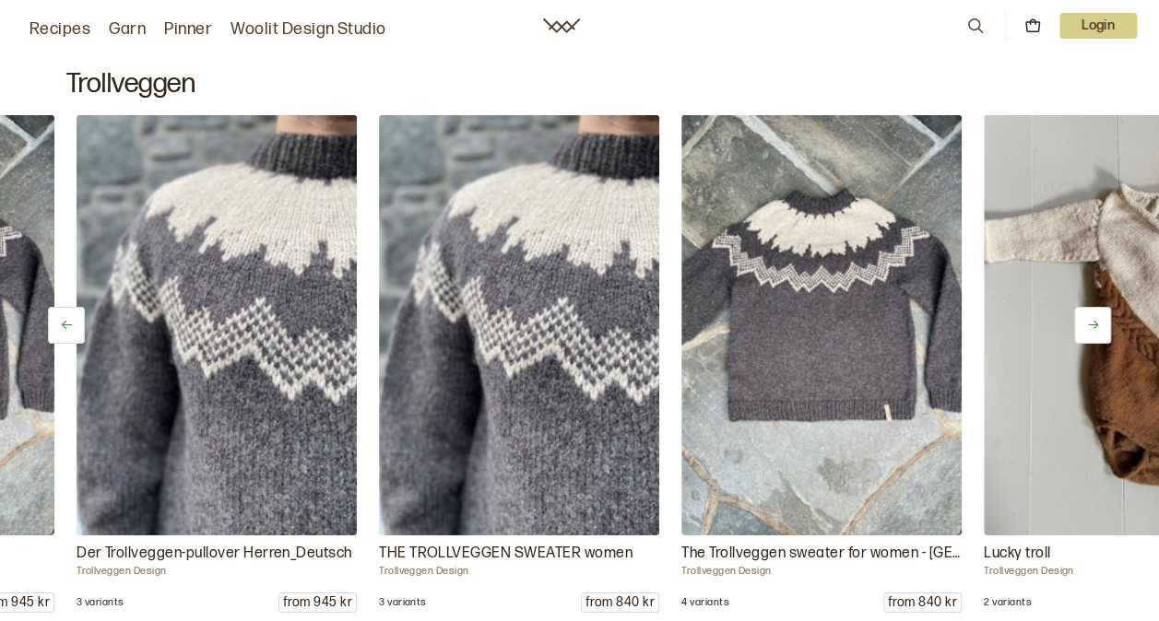
click at [1092, 327] on button at bounding box center [1092, 325] width 37 height 37
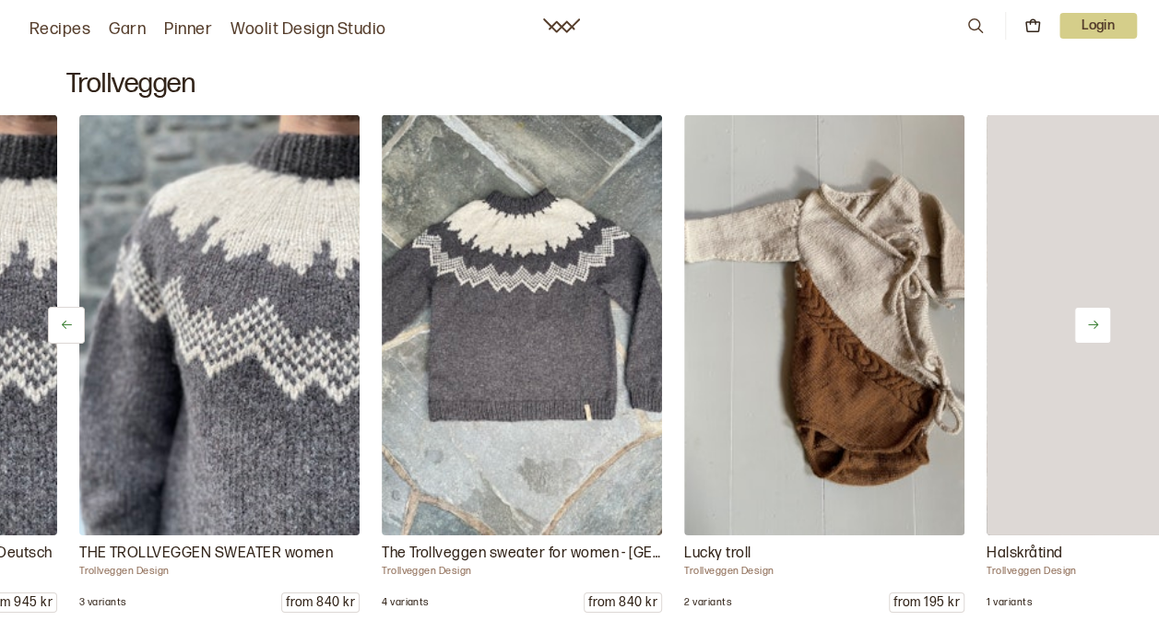
click at [1092, 327] on button at bounding box center [1092, 325] width 37 height 37
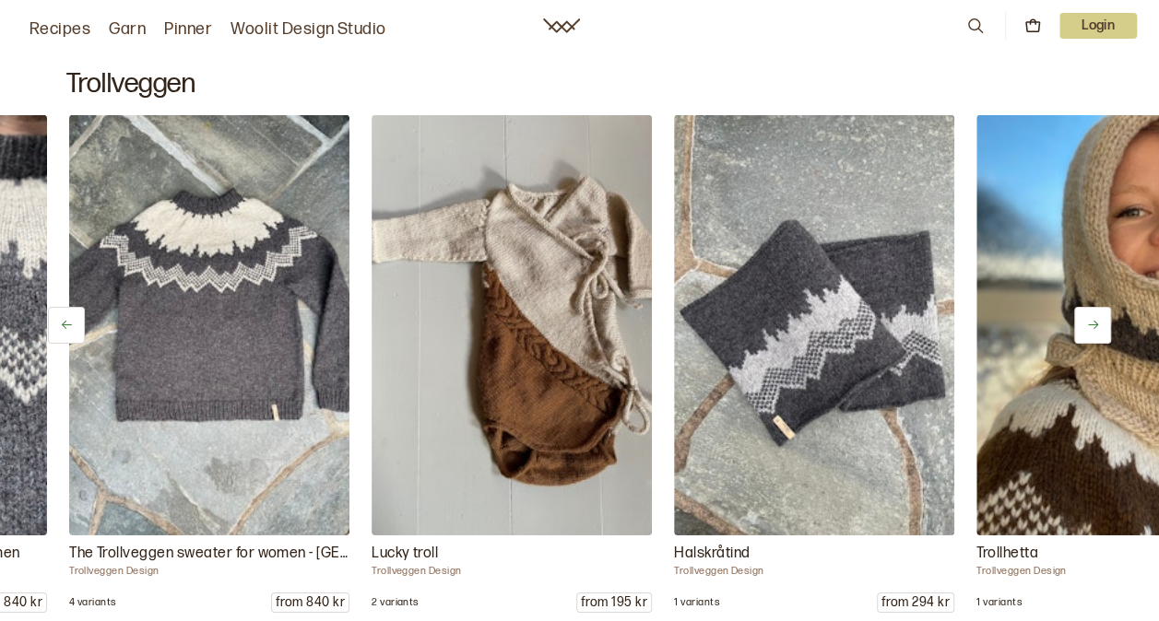
scroll to position [0, 1512]
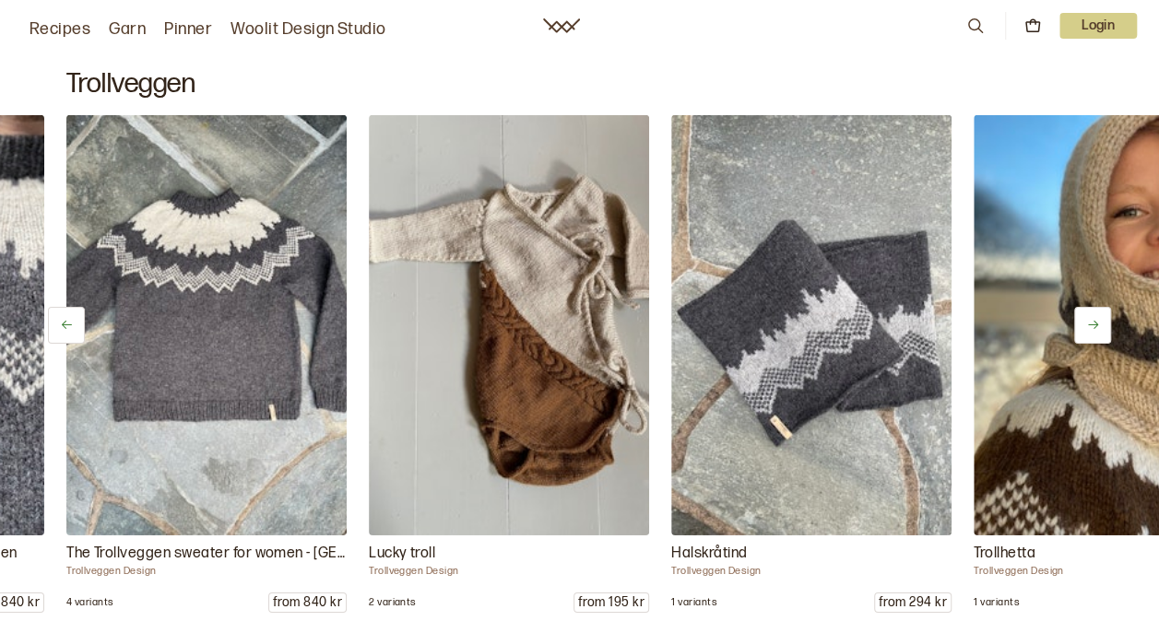
click at [1092, 327] on button at bounding box center [1092, 325] width 37 height 37
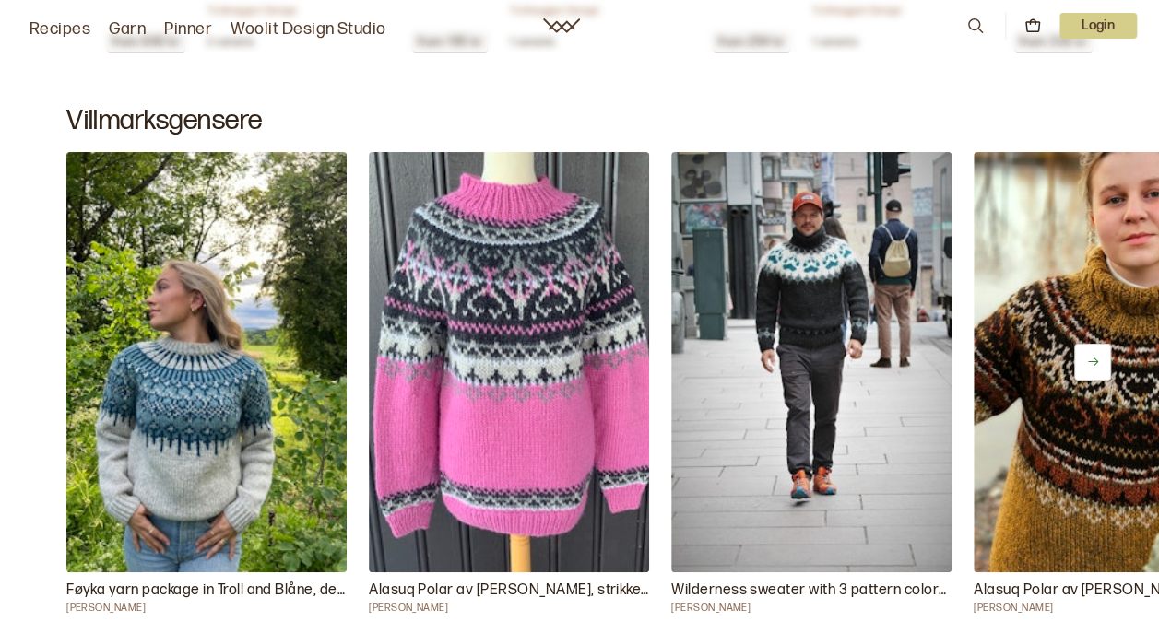
scroll to position [10297, 0]
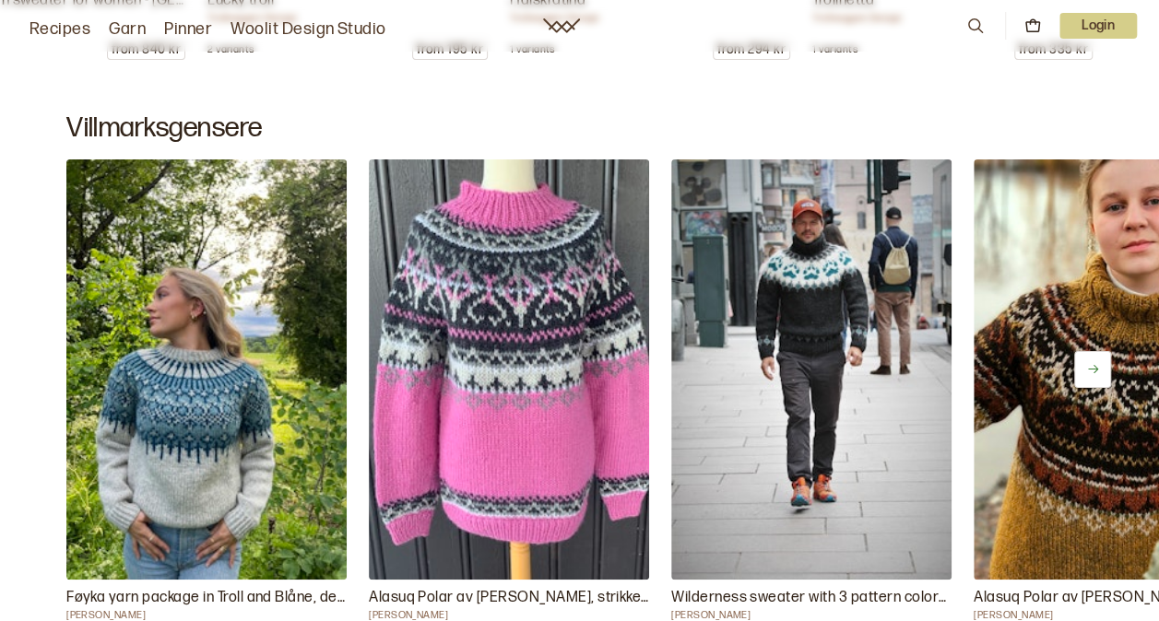
click at [1094, 372] on button at bounding box center [1092, 369] width 37 height 37
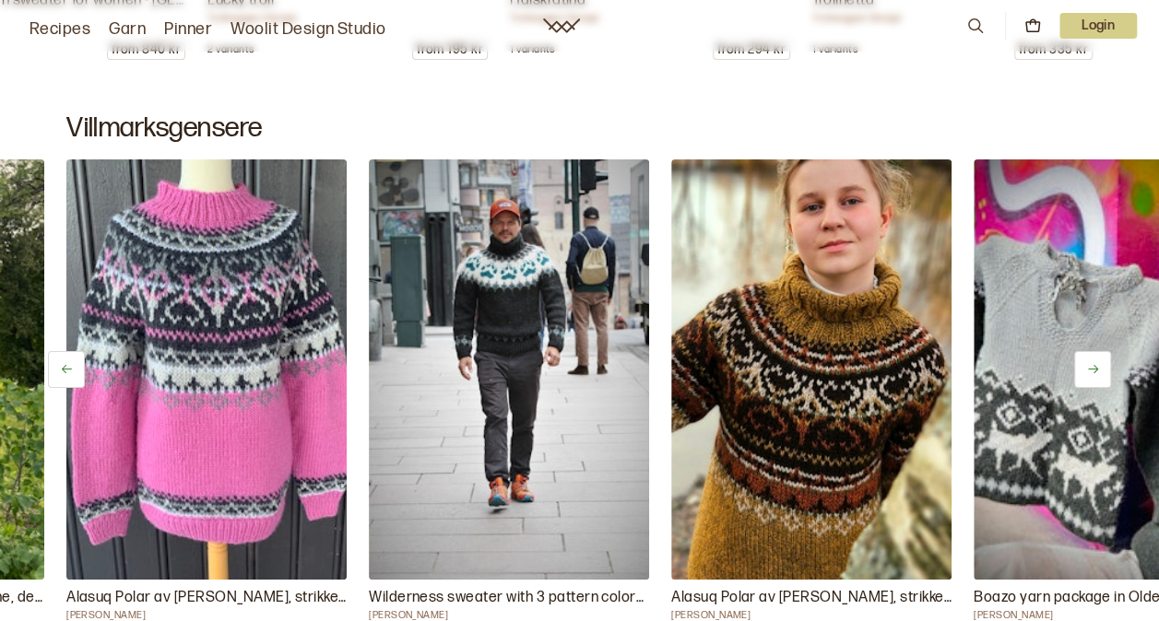
click at [1094, 372] on button at bounding box center [1092, 369] width 37 height 37
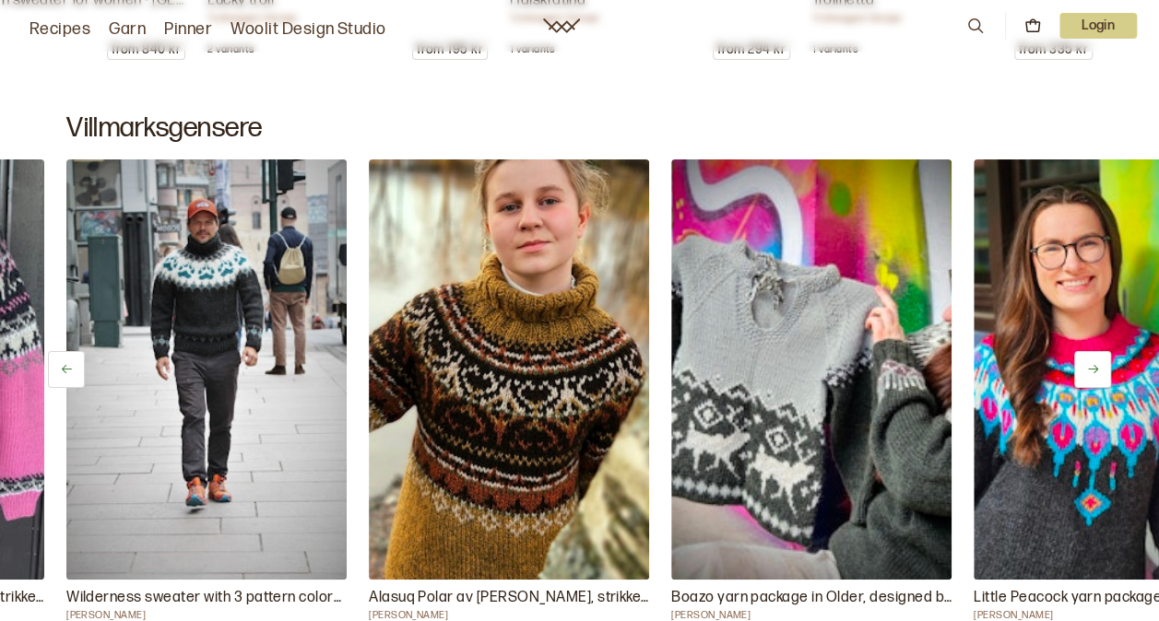
click at [1094, 372] on button at bounding box center [1092, 369] width 37 height 37
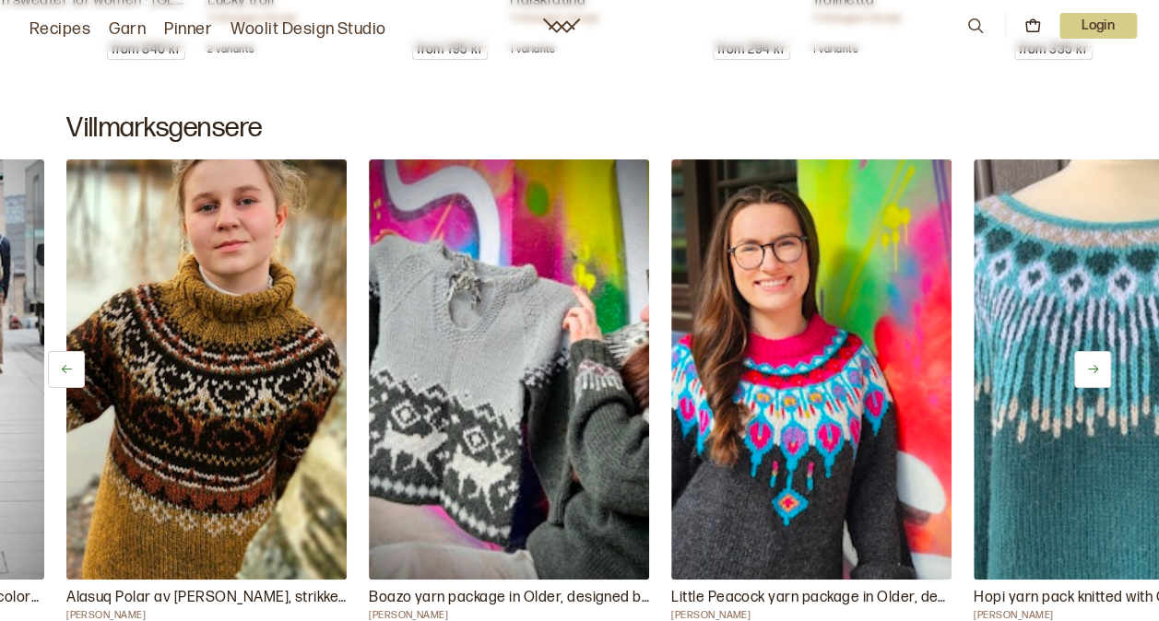
click at [1094, 372] on button at bounding box center [1092, 369] width 37 height 37
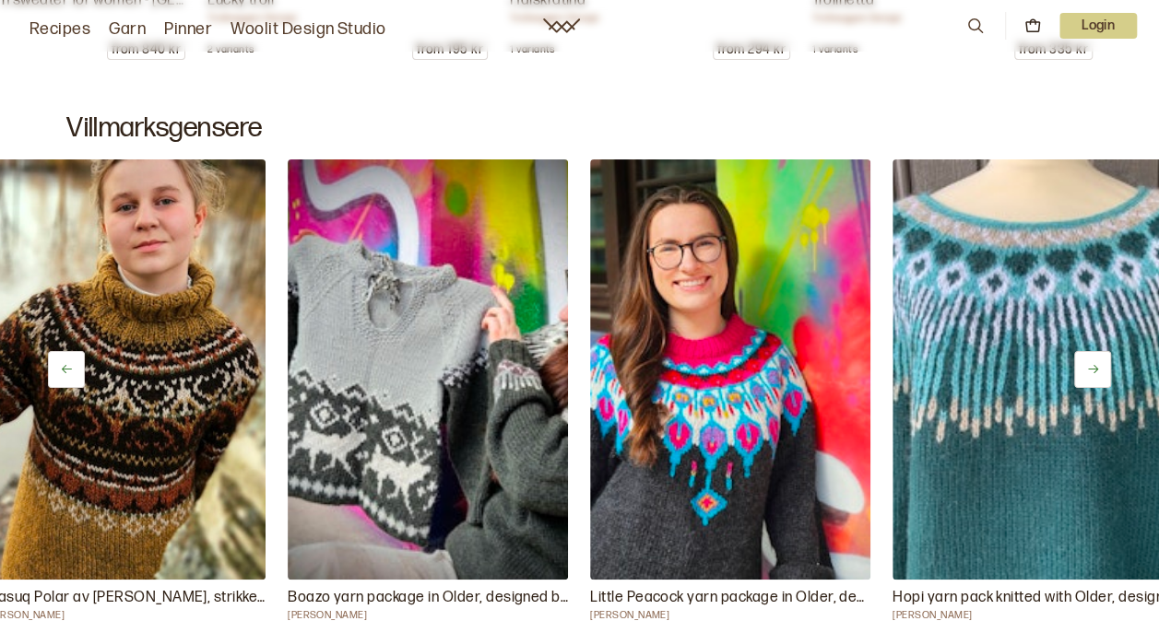
click at [1094, 372] on button at bounding box center [1092, 369] width 37 height 37
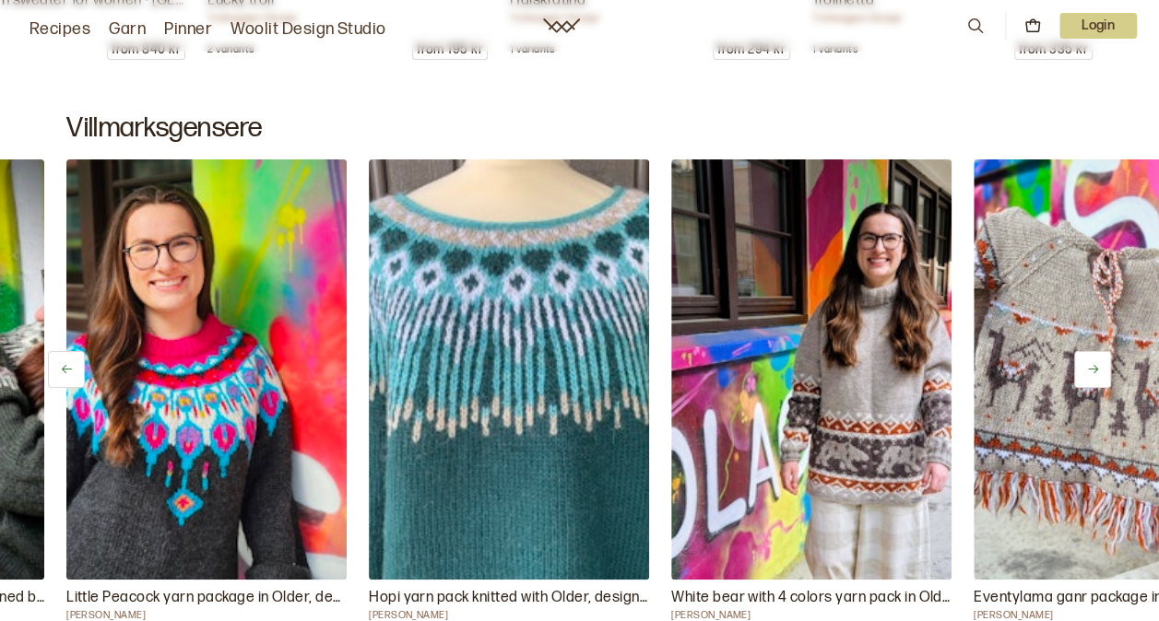
click at [1094, 372] on button at bounding box center [1092, 369] width 37 height 37
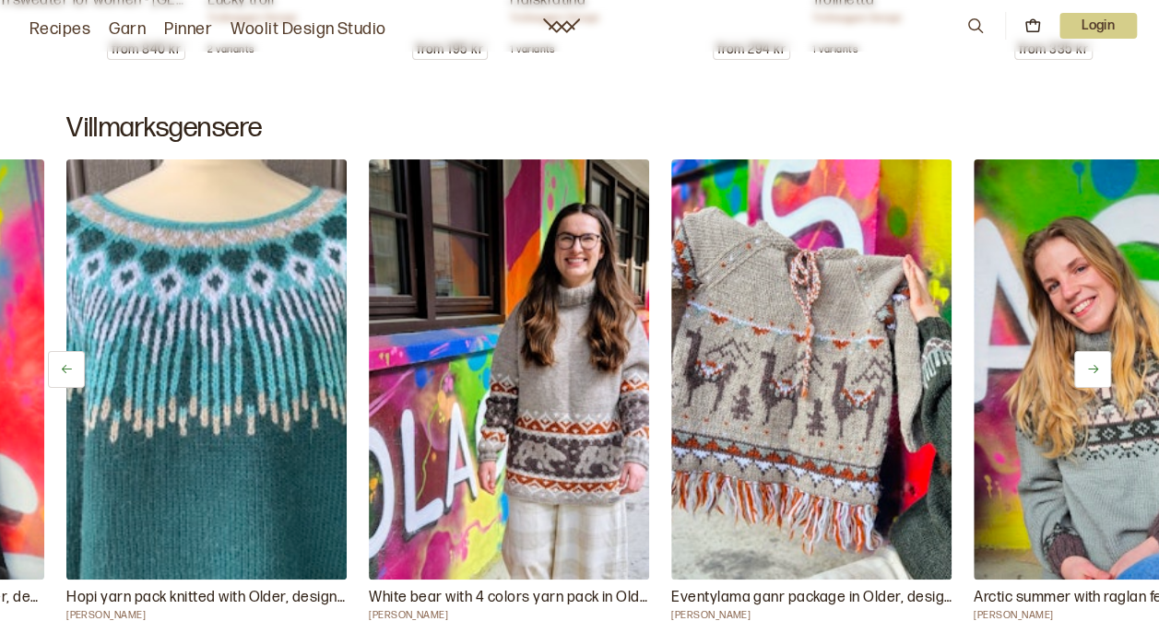
click at [1094, 372] on button at bounding box center [1092, 369] width 37 height 37
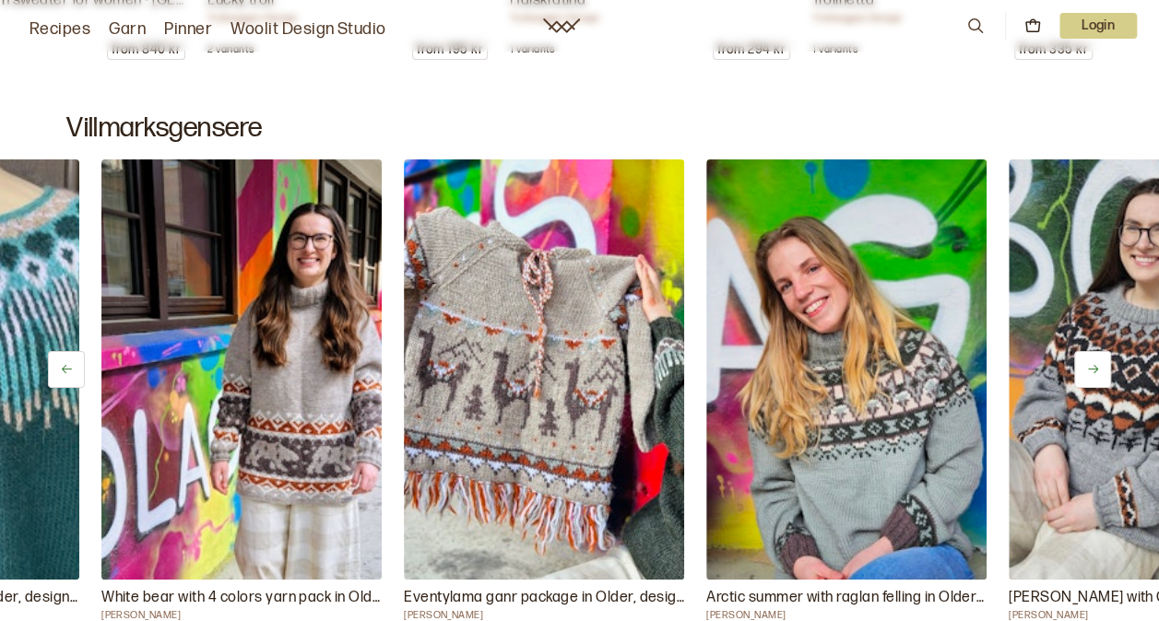
click at [1094, 372] on button at bounding box center [1092, 369] width 37 height 37
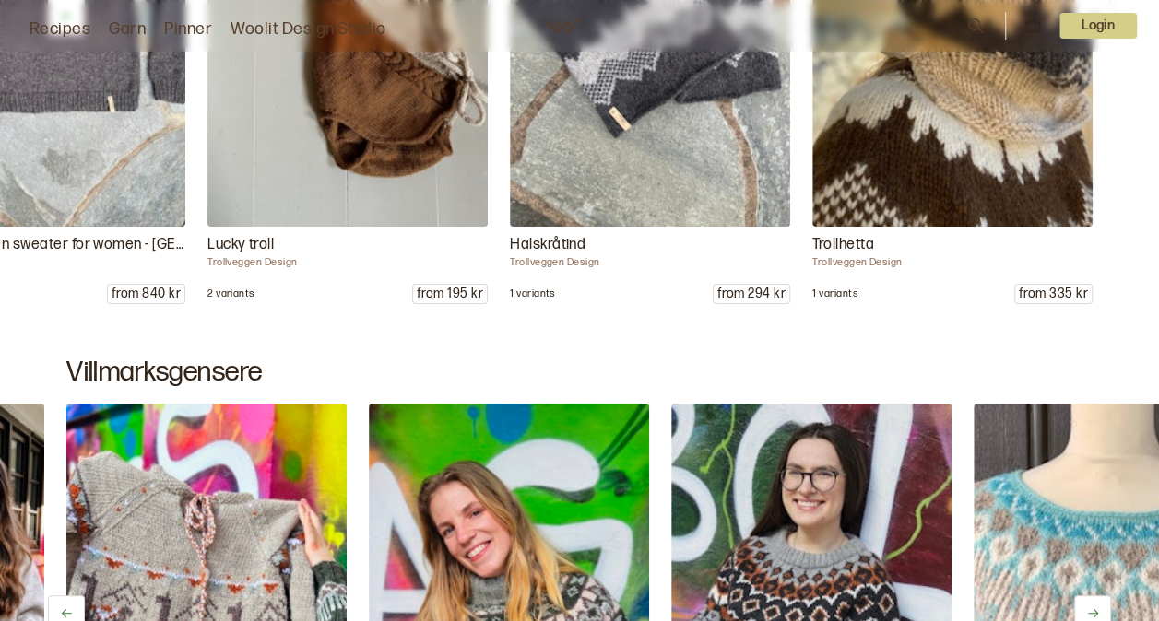
scroll to position [10113, 0]
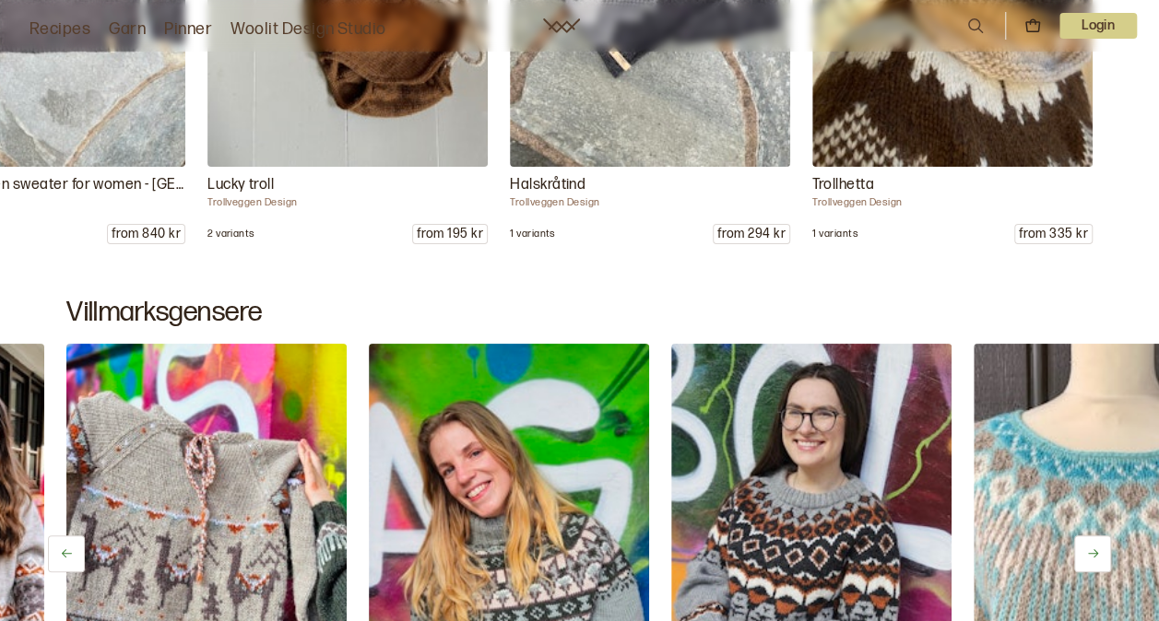
click at [1097, 547] on icon at bounding box center [1093, 554] width 14 height 14
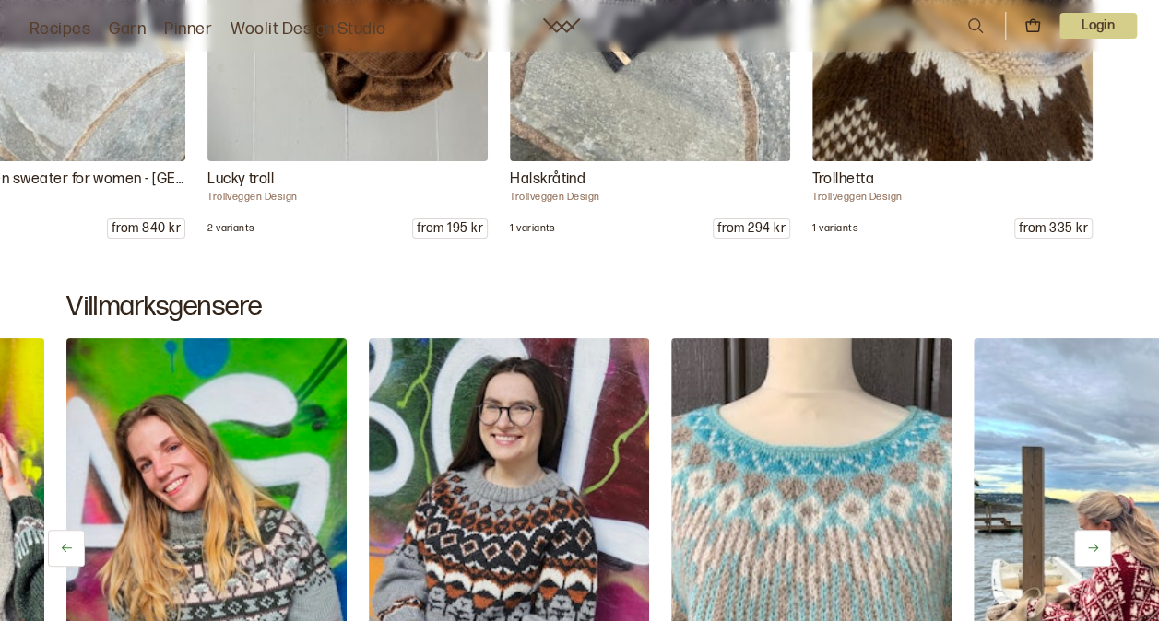
scroll to position [10297, 0]
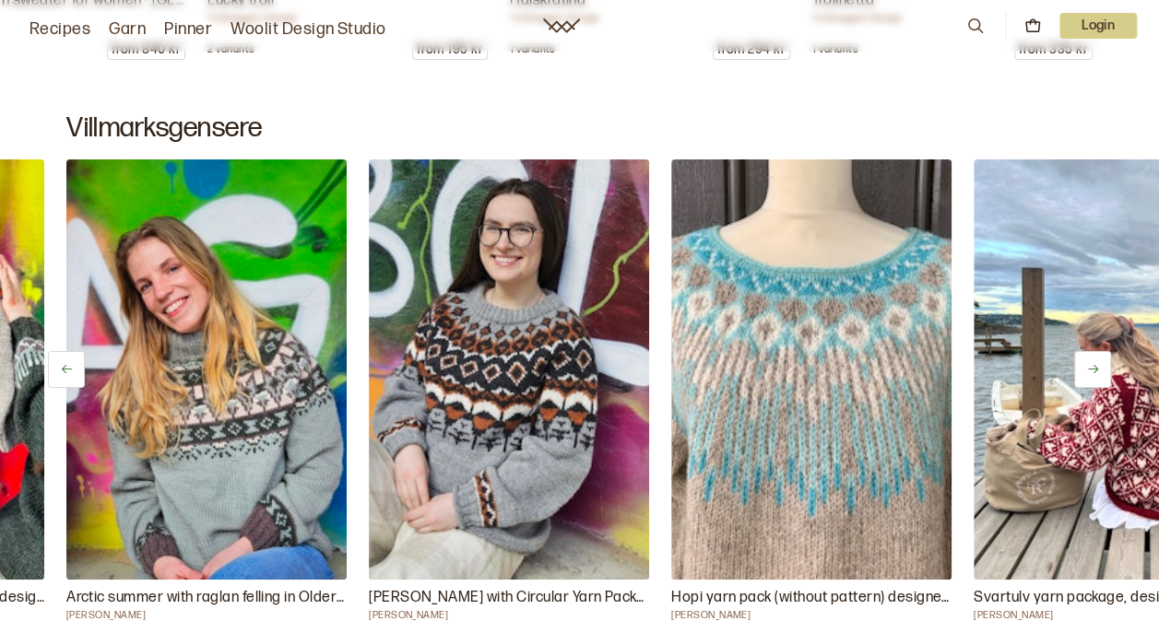
click at [1092, 365] on icon at bounding box center [1093, 369] width 14 height 14
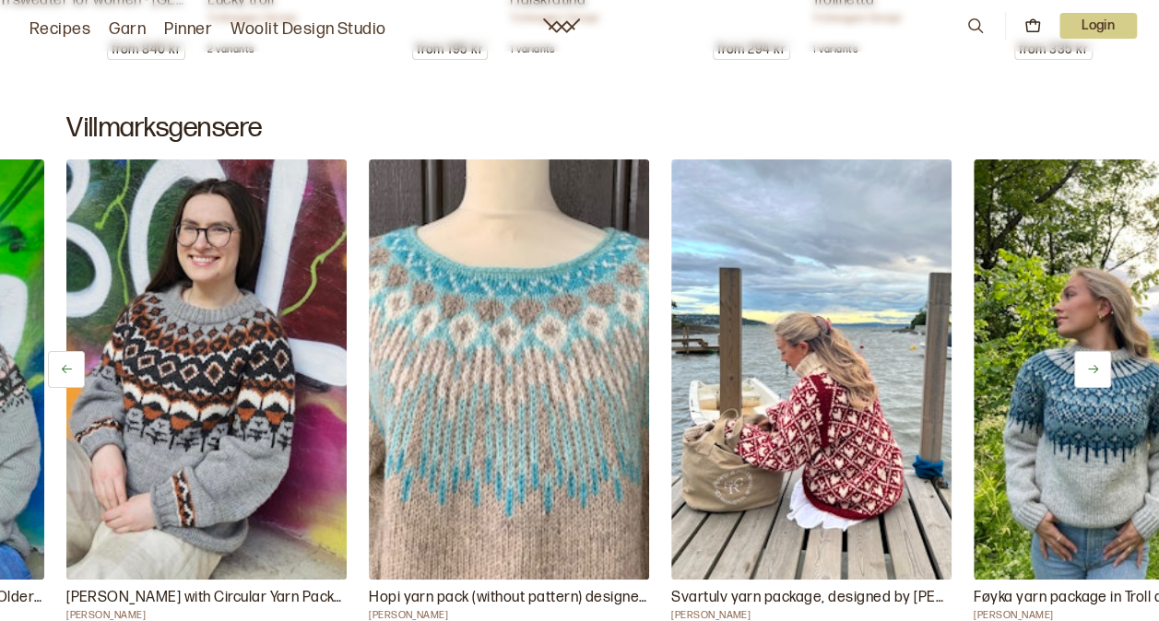
click at [1092, 365] on icon at bounding box center [1093, 369] width 14 height 14
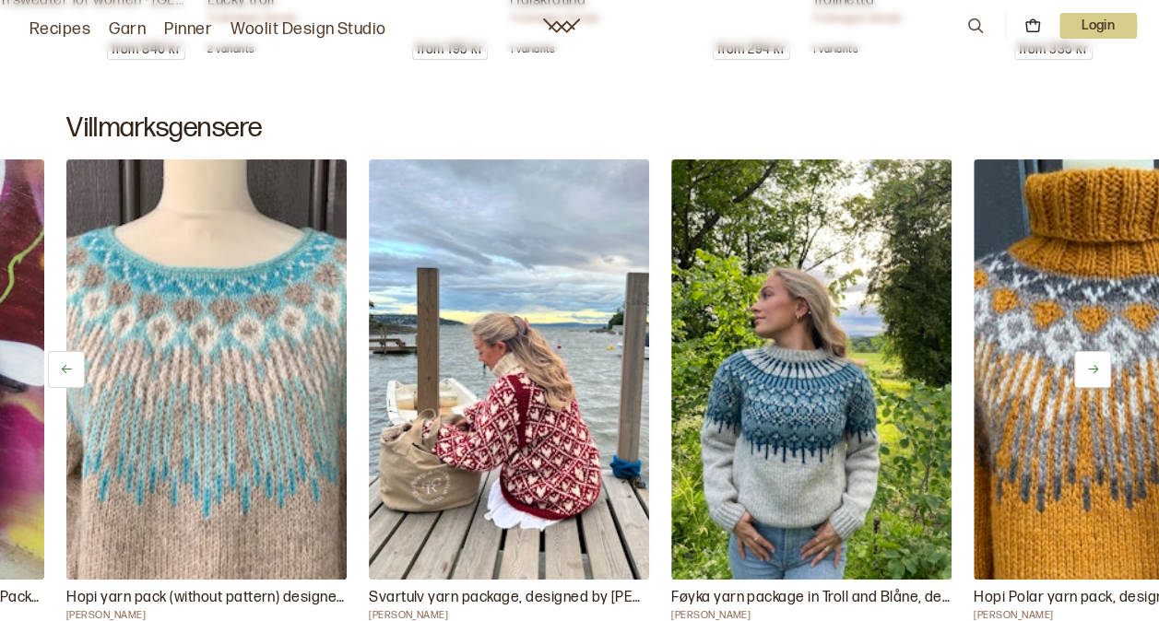
click at [1092, 365] on icon at bounding box center [1093, 369] width 14 height 14
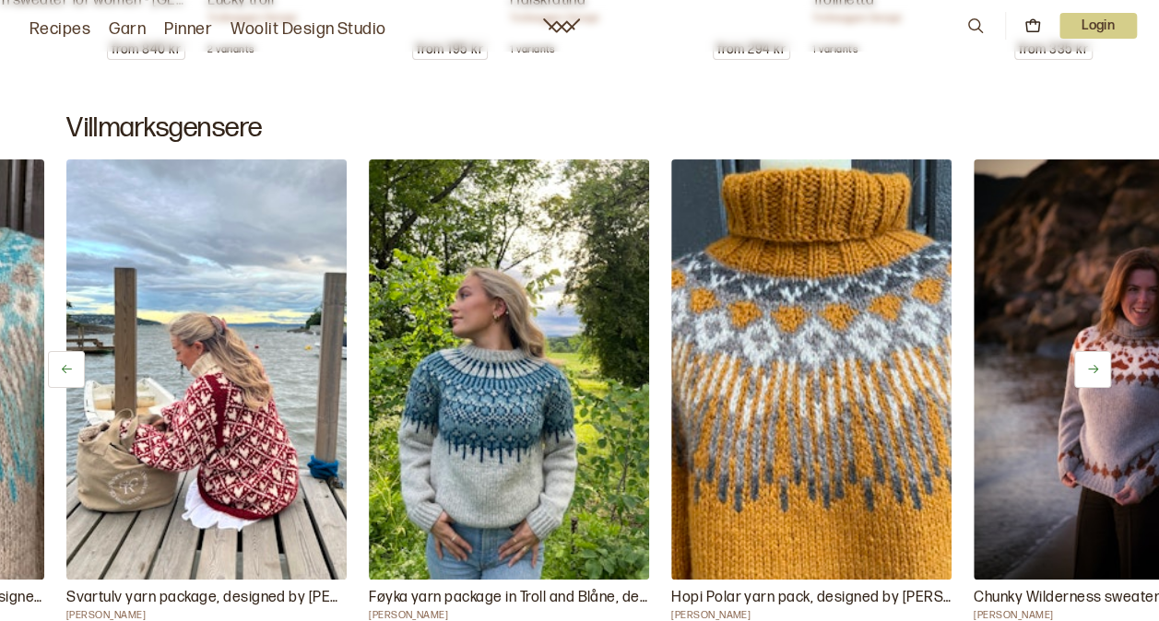
click at [1092, 365] on icon at bounding box center [1093, 369] width 14 height 14
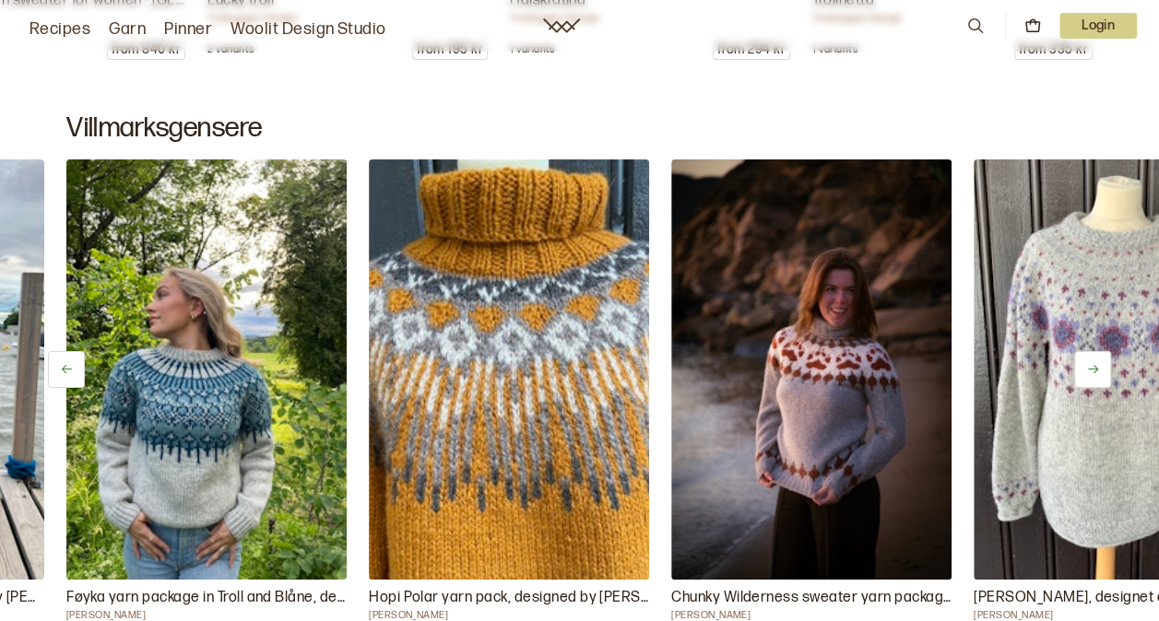
click at [1092, 365] on icon at bounding box center [1093, 369] width 14 height 14
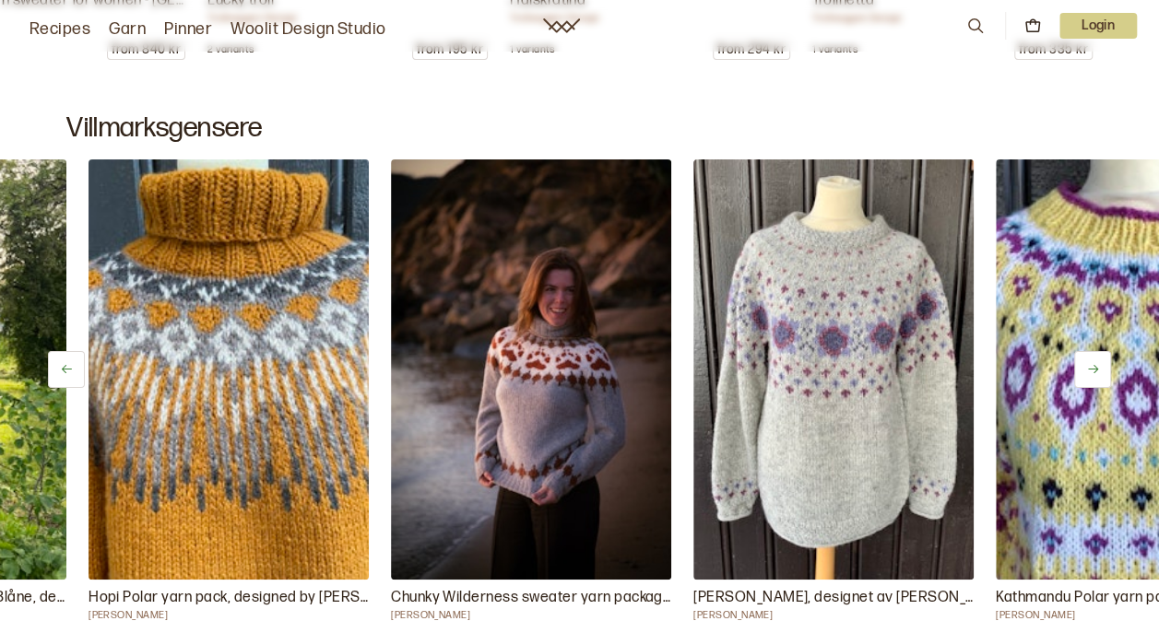
click at [1092, 365] on icon at bounding box center [1093, 369] width 14 height 14
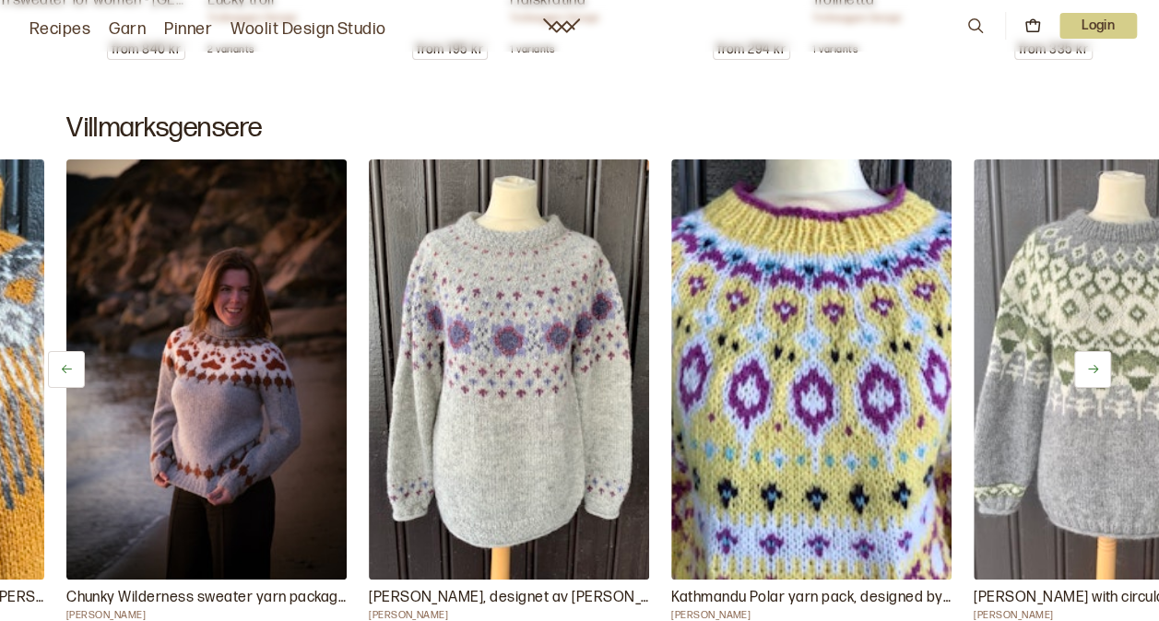
click at [1092, 365] on icon at bounding box center [1093, 369] width 14 height 14
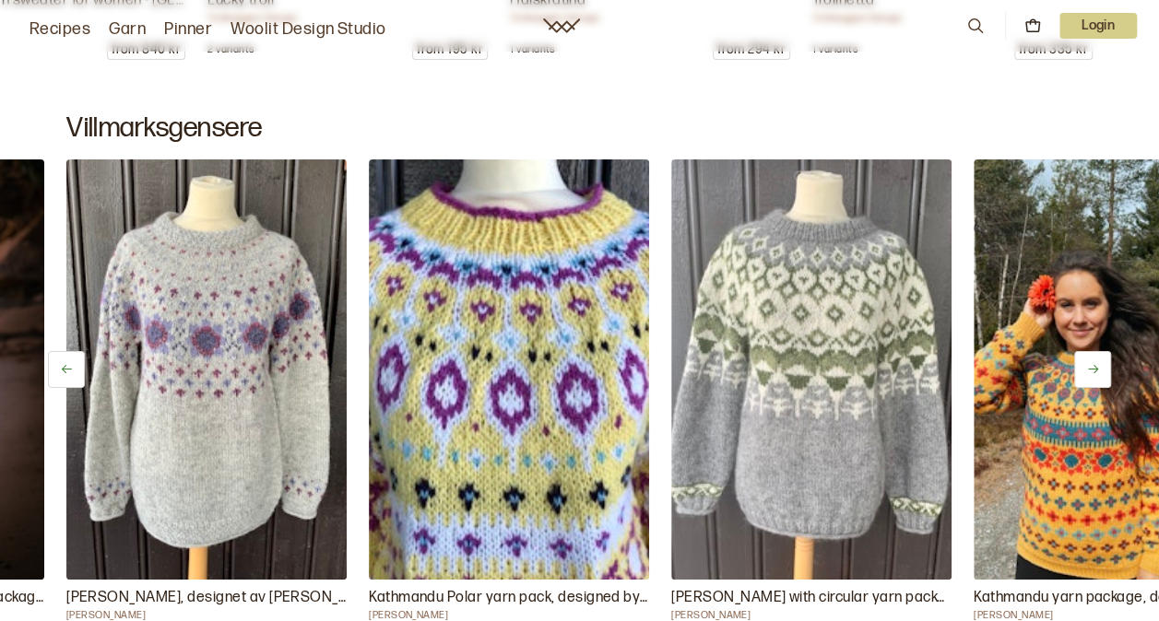
click at [1092, 365] on icon at bounding box center [1093, 369] width 14 height 14
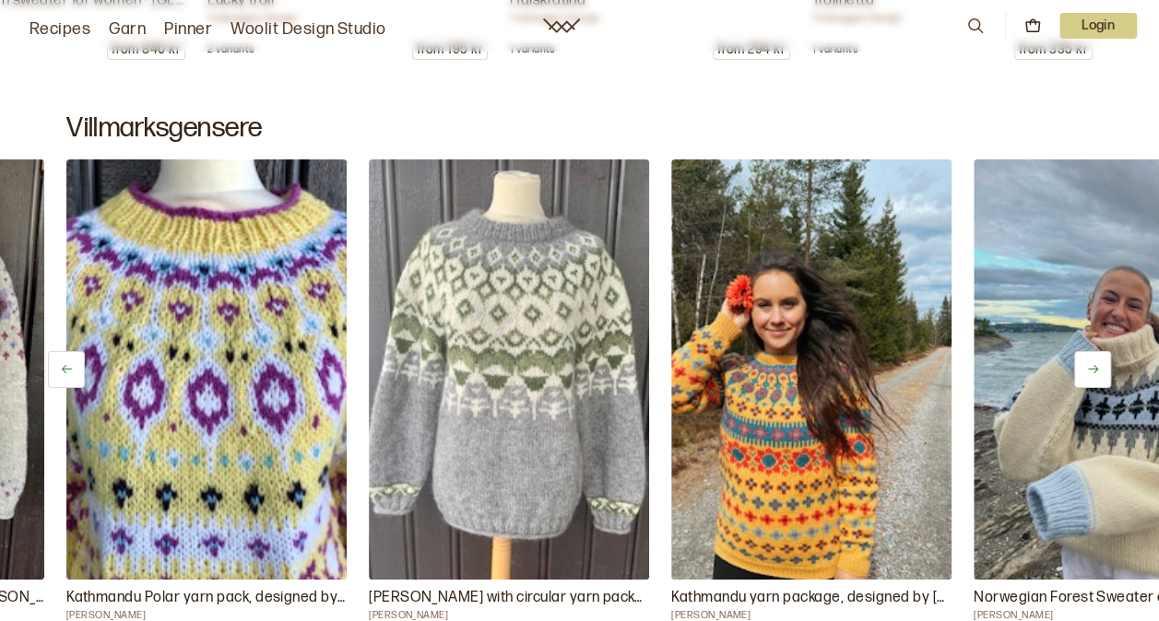
click at [1092, 365] on icon at bounding box center [1093, 369] width 14 height 14
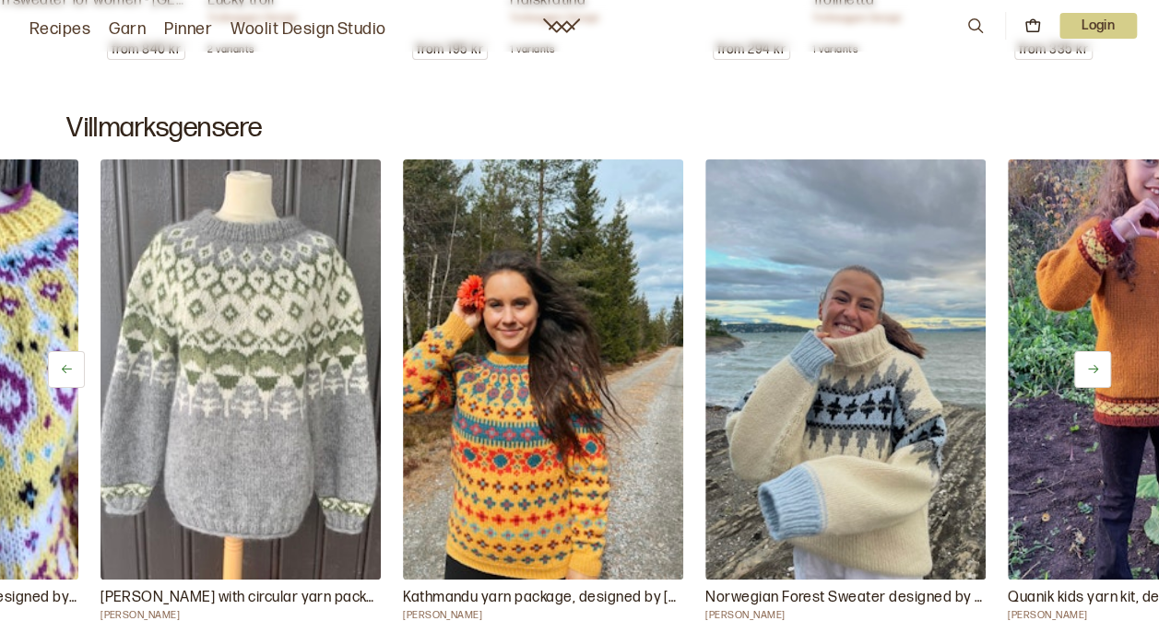
scroll to position [0, 5443]
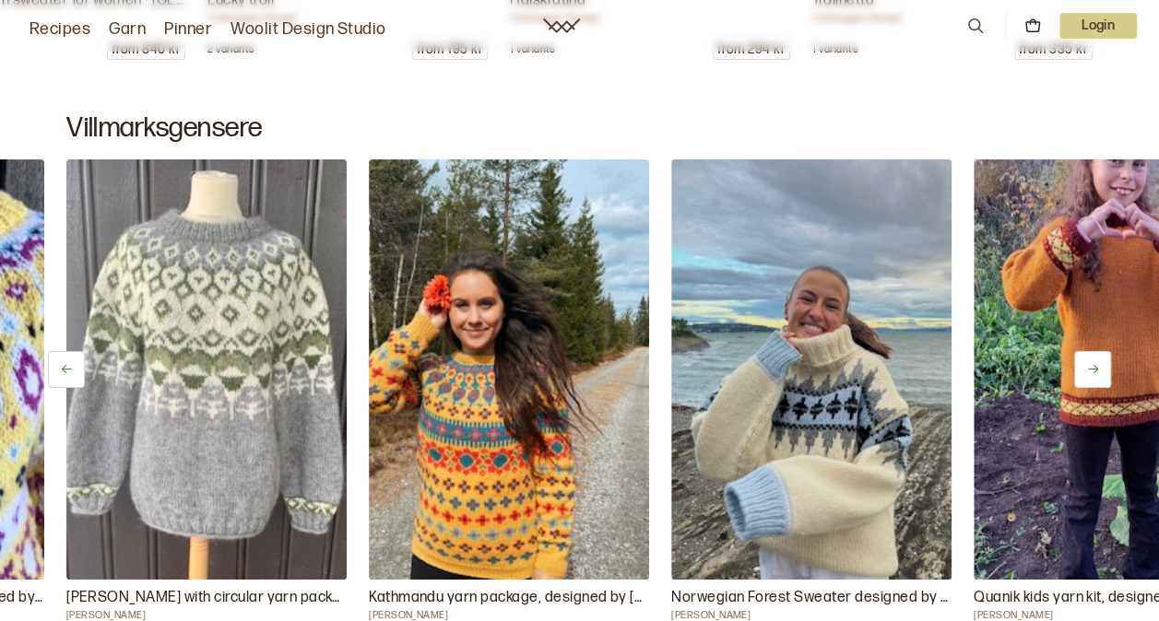
click at [1092, 365] on icon at bounding box center [1093, 369] width 14 height 14
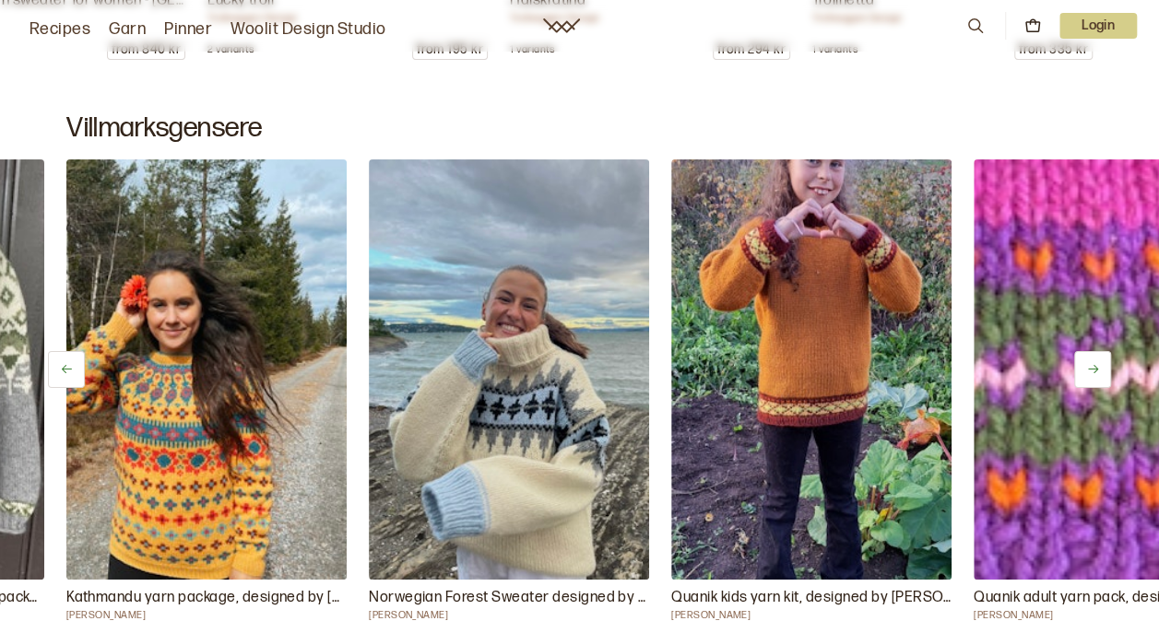
click at [1092, 365] on icon at bounding box center [1093, 369] width 14 height 14
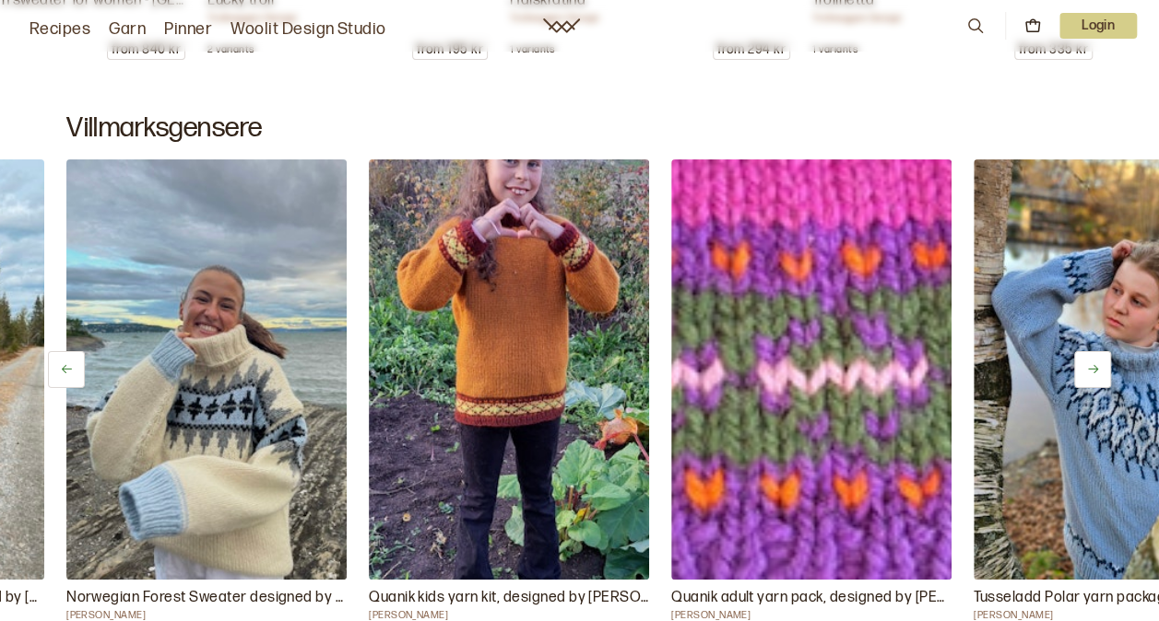
click at [1092, 365] on icon at bounding box center [1093, 369] width 14 height 14
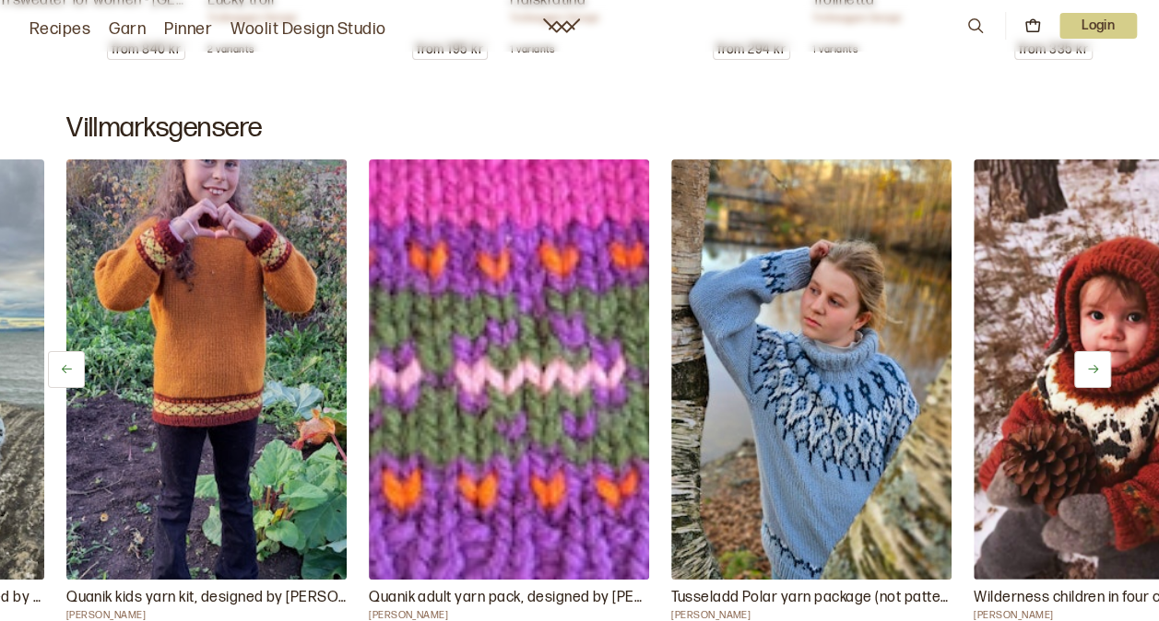
click at [1092, 365] on icon at bounding box center [1093, 369] width 14 height 14
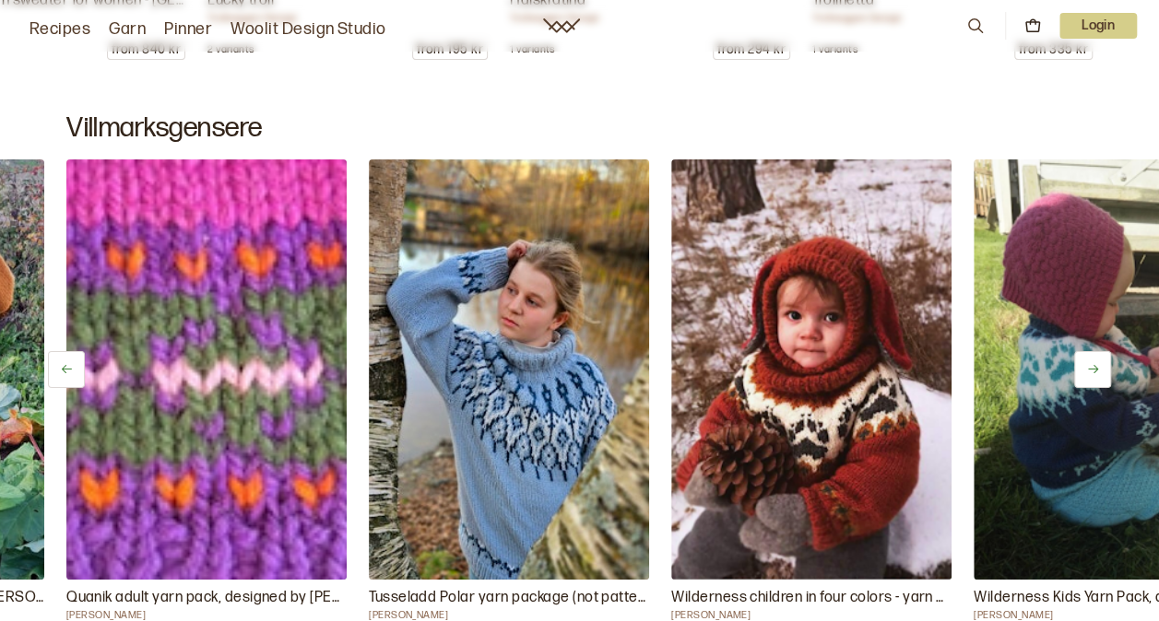
click at [1092, 365] on icon at bounding box center [1093, 369] width 14 height 14
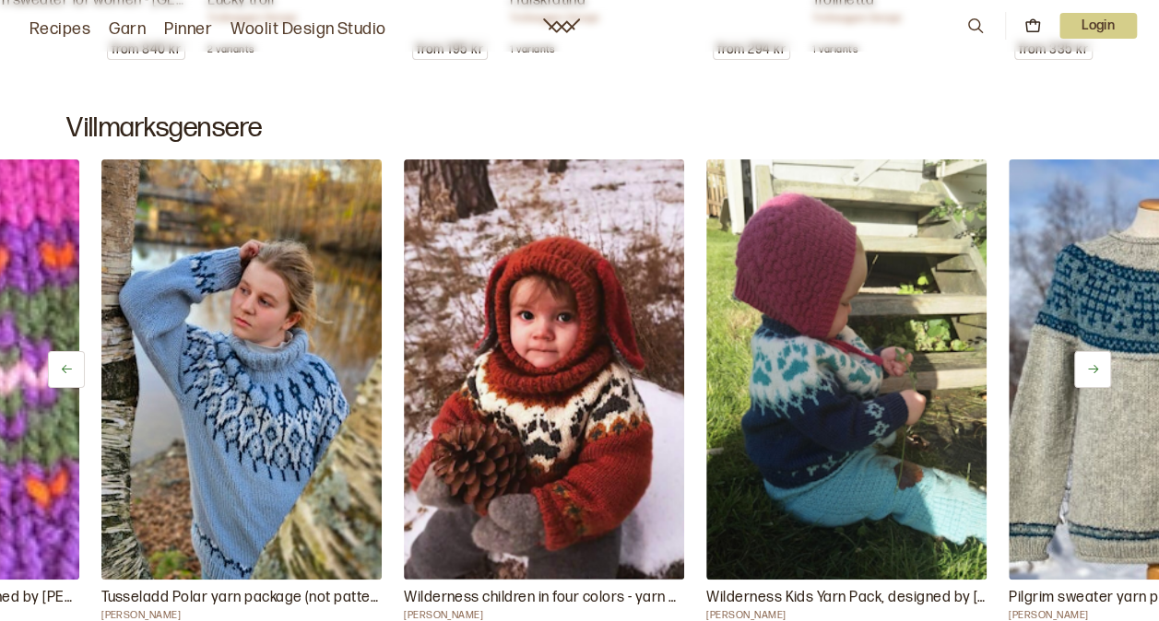
scroll to position [0, 6955]
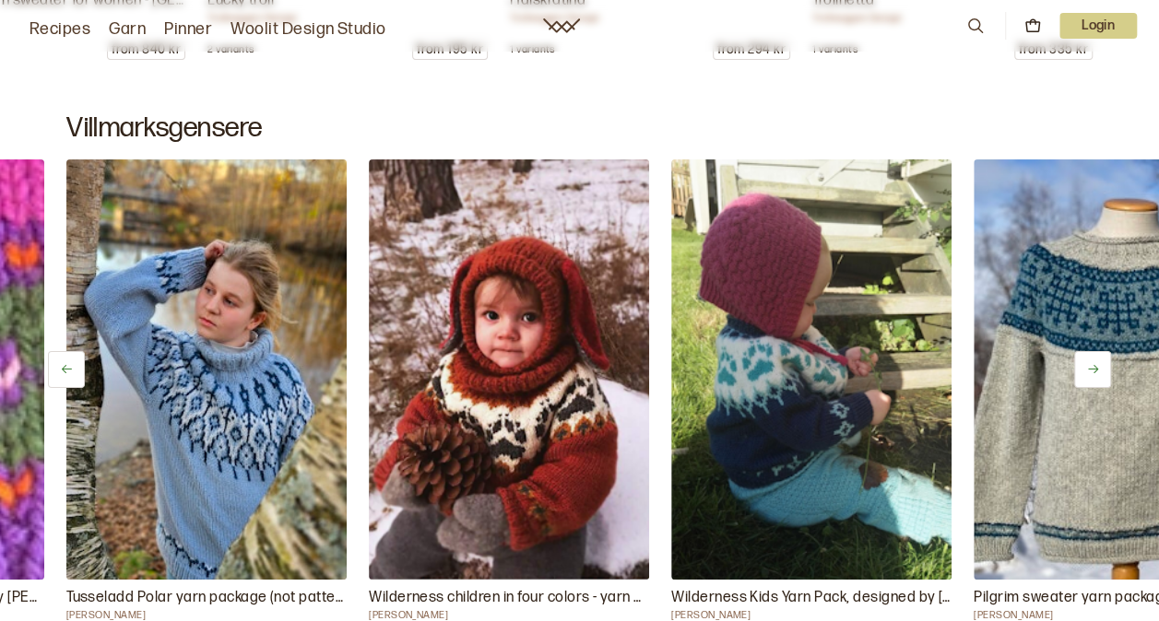
click at [1092, 365] on icon at bounding box center [1093, 369] width 14 height 14
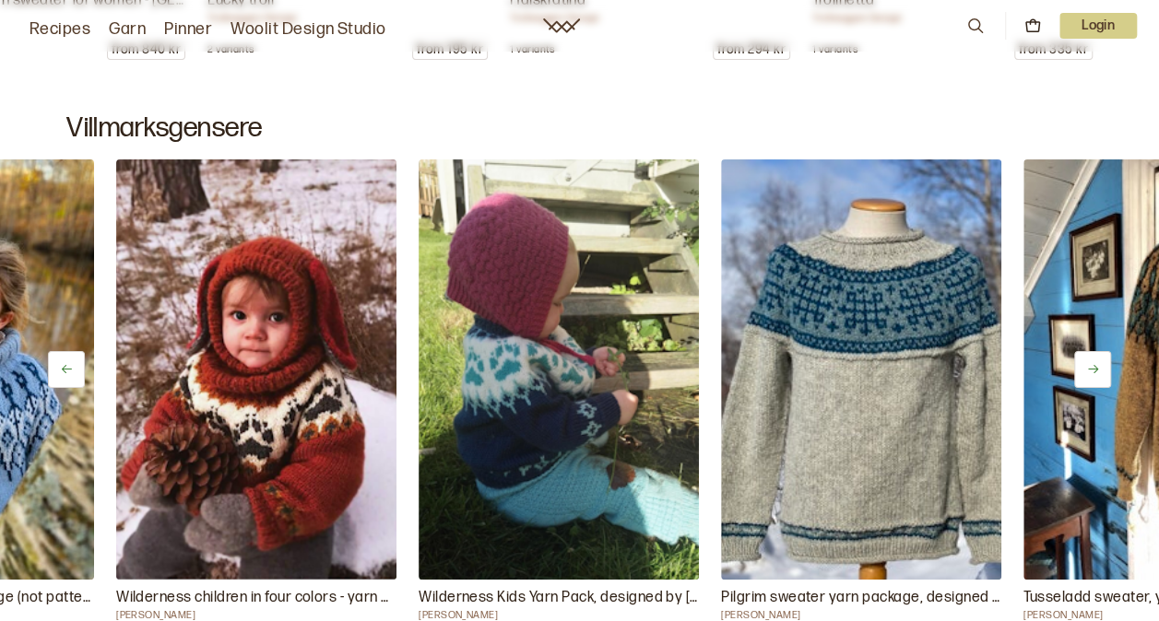
scroll to position [0, 7257]
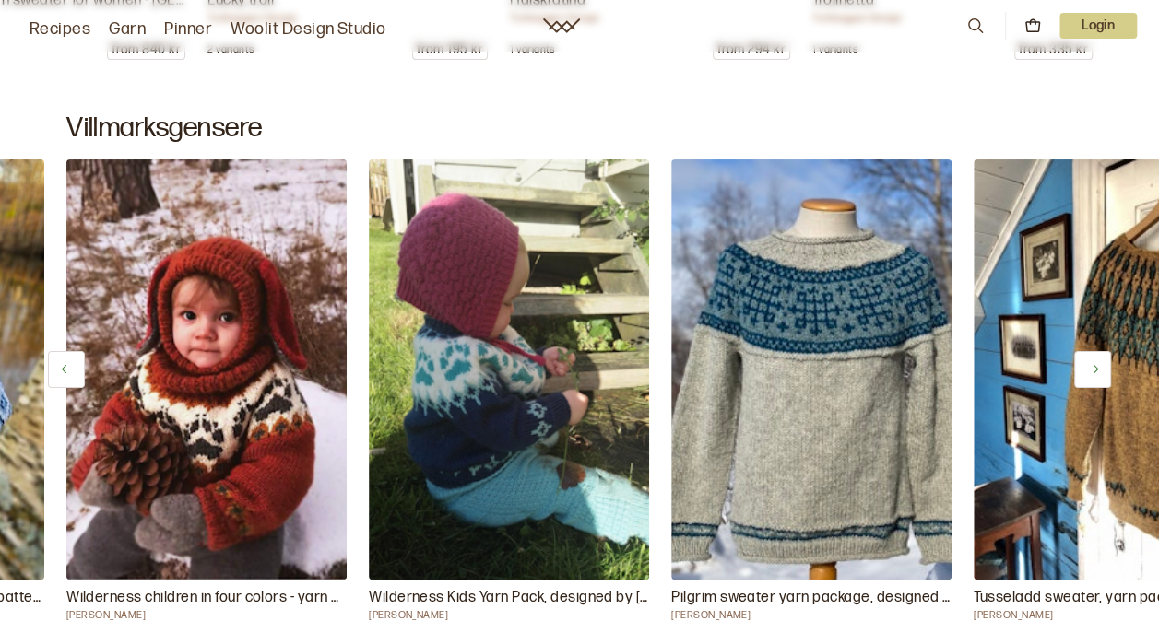
click at [1092, 365] on icon at bounding box center [1093, 369] width 14 height 14
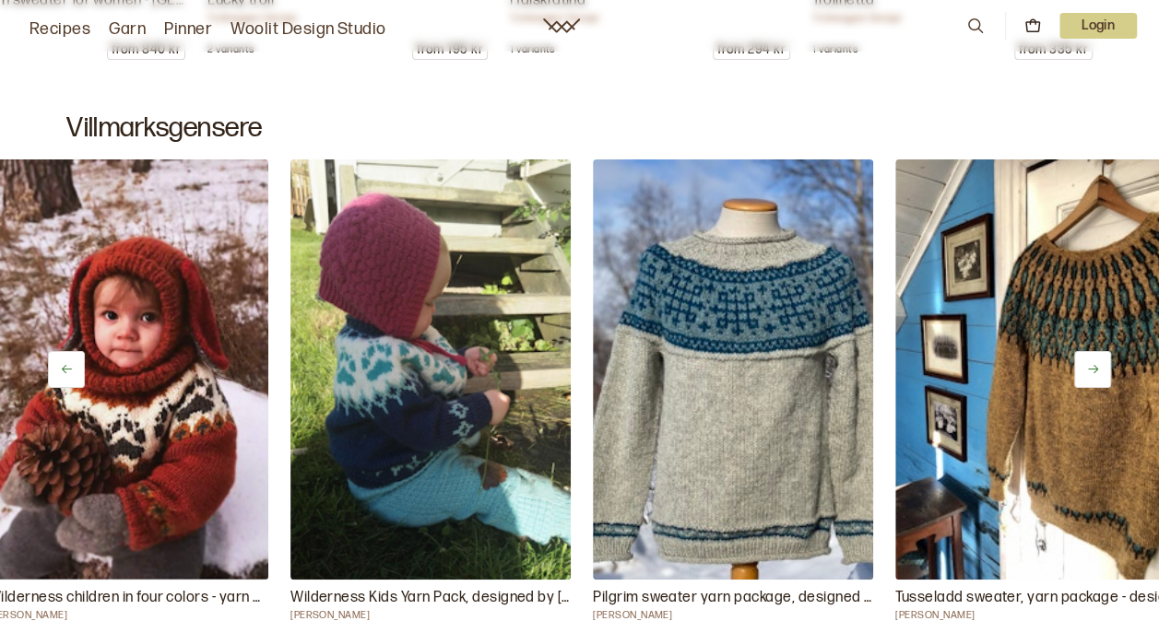
scroll to position [0, 7419]
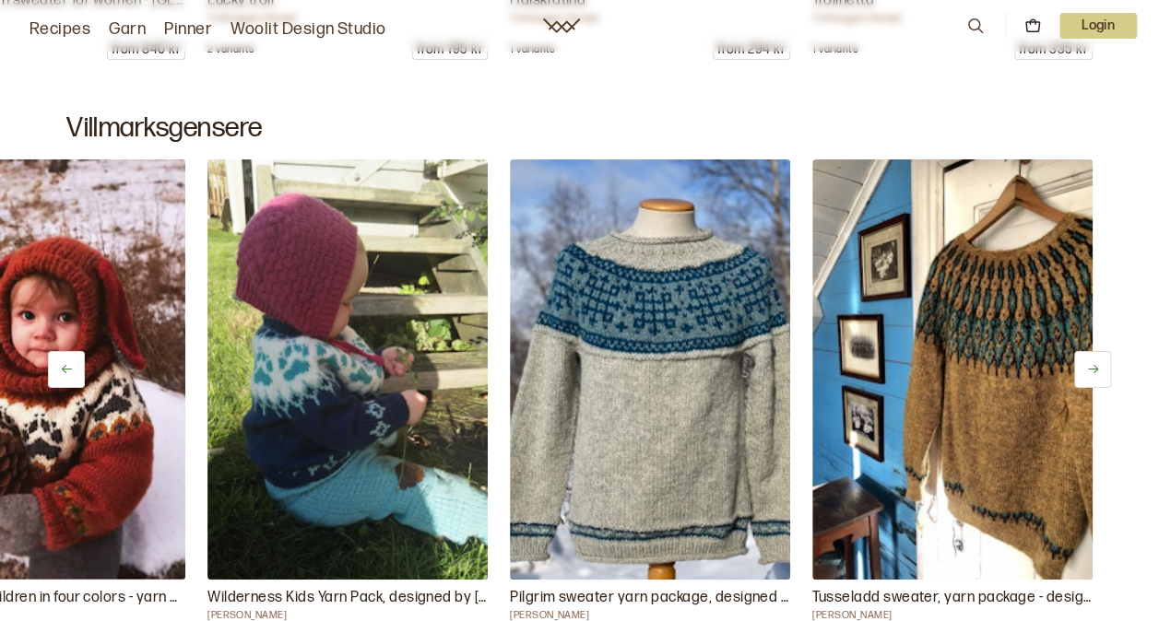
click at [1092, 365] on icon at bounding box center [1093, 369] width 14 height 14
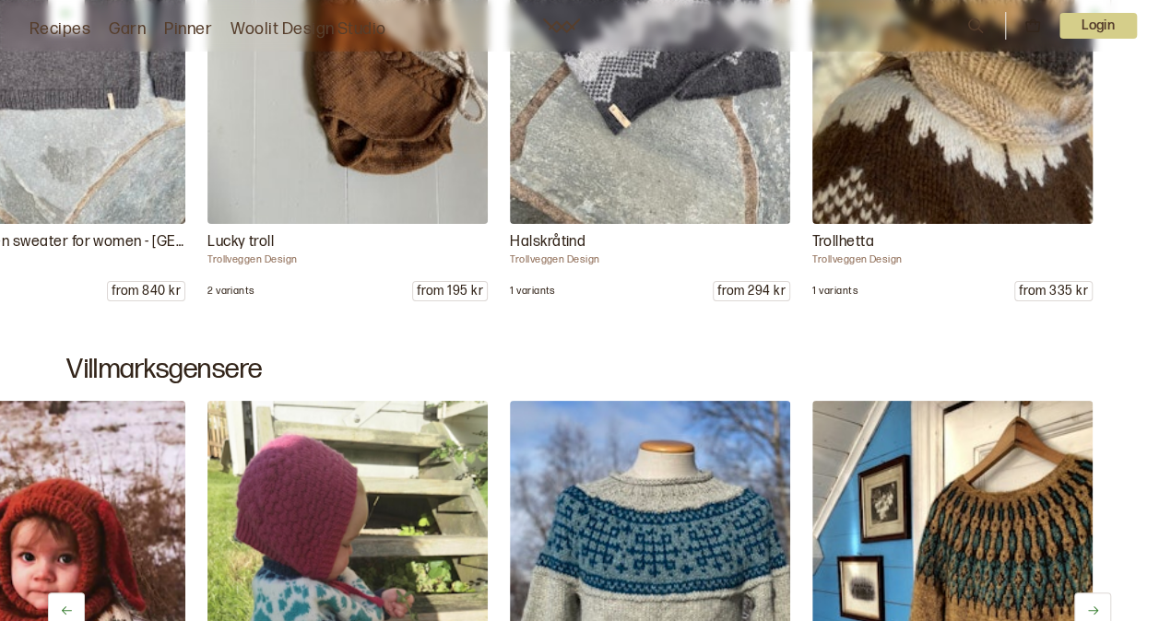
scroll to position [9928, 0]
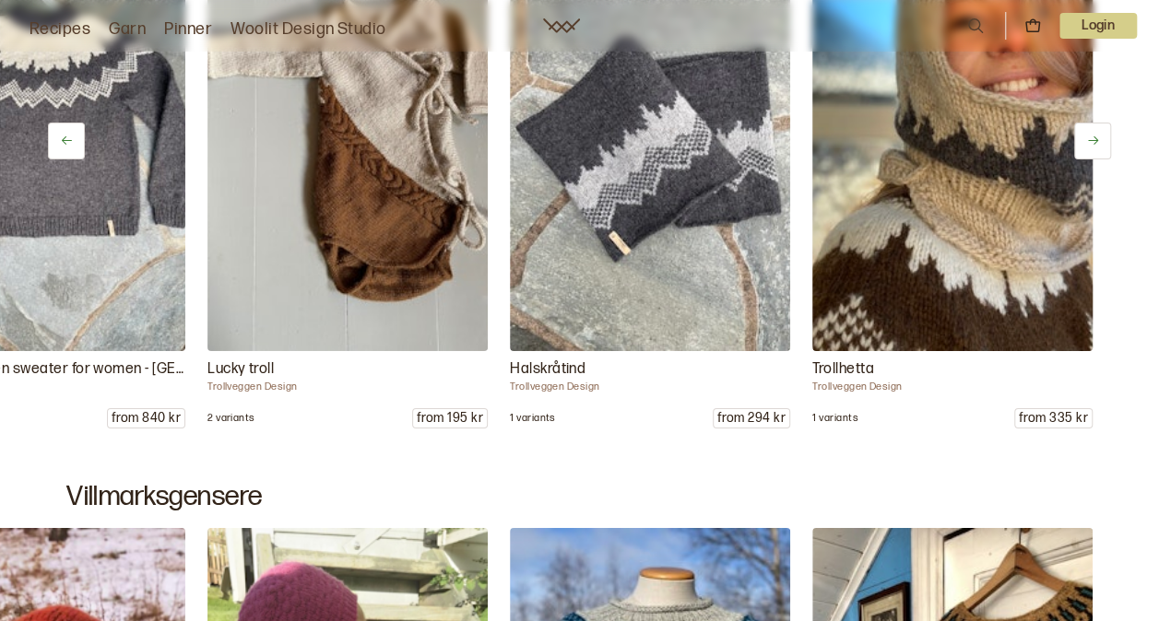
click at [939, 249] on img at bounding box center [952, 141] width 294 height 442
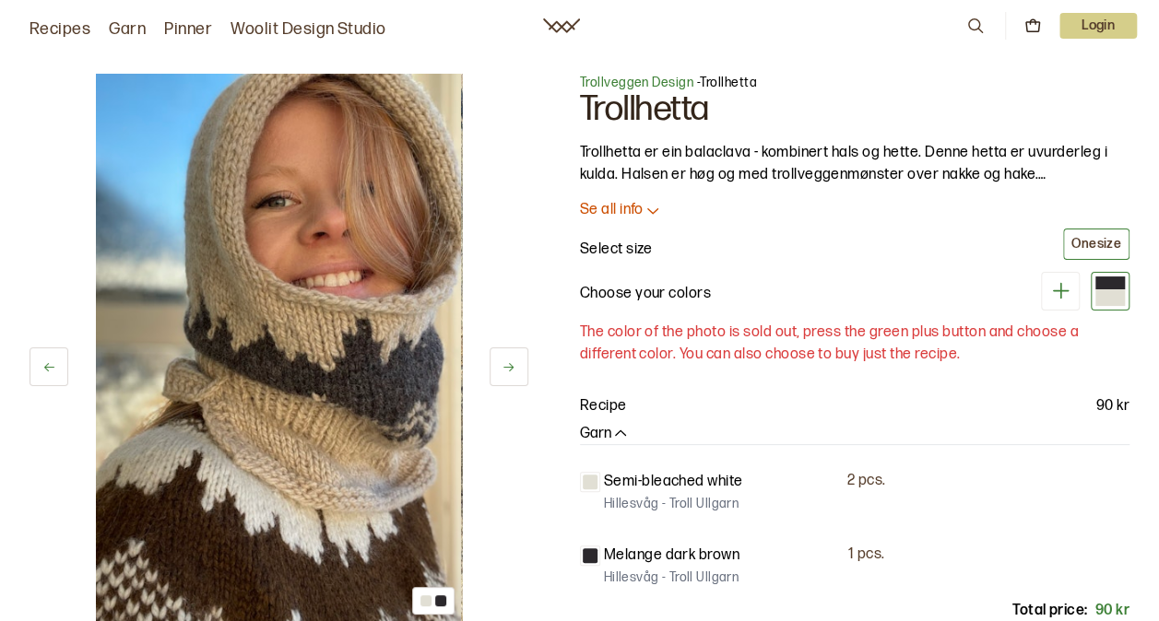
click at [330, 304] on img at bounding box center [278, 348] width 365 height 549
click at [342, 282] on img at bounding box center [278, 348] width 365 height 549
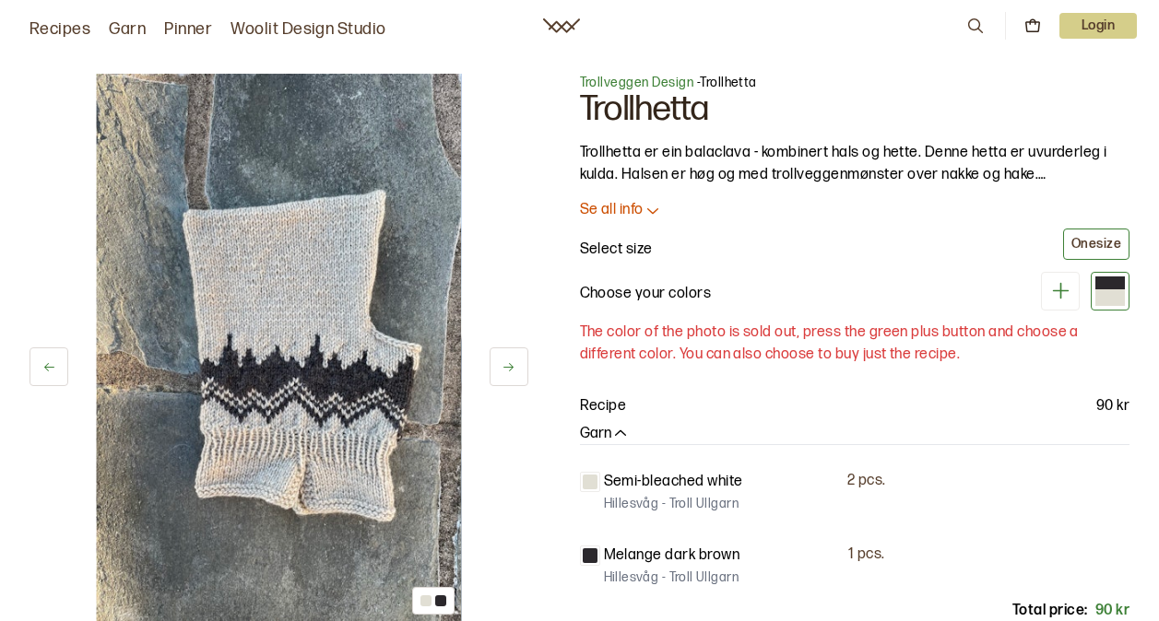
click at [515, 372] on button at bounding box center [509, 367] width 39 height 39
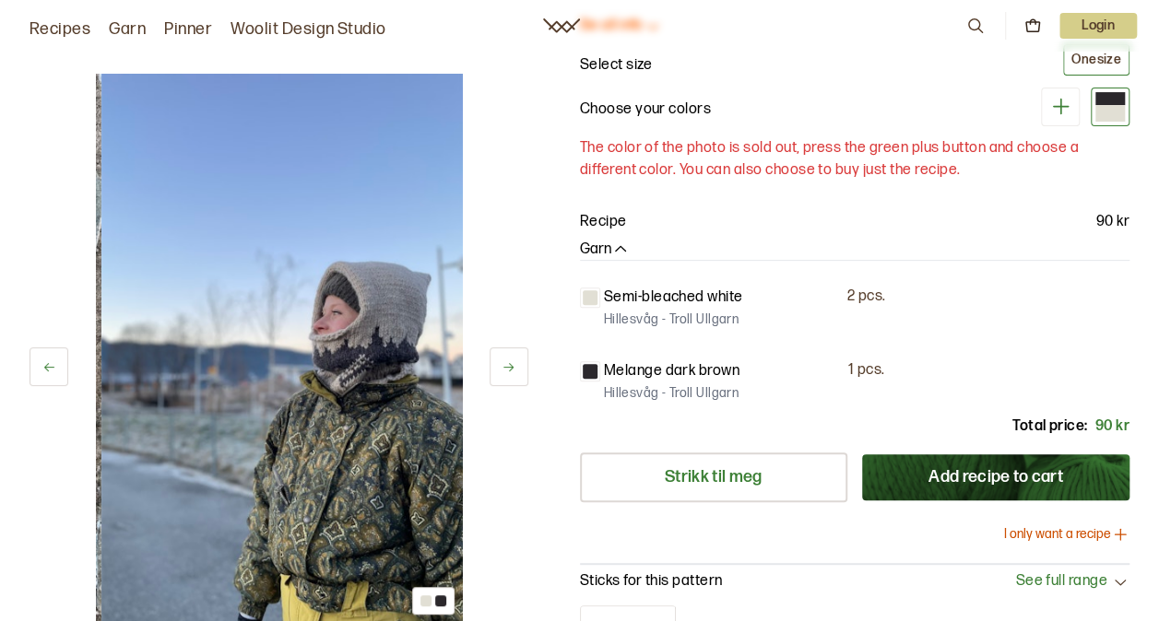
scroll to position [184, 0]
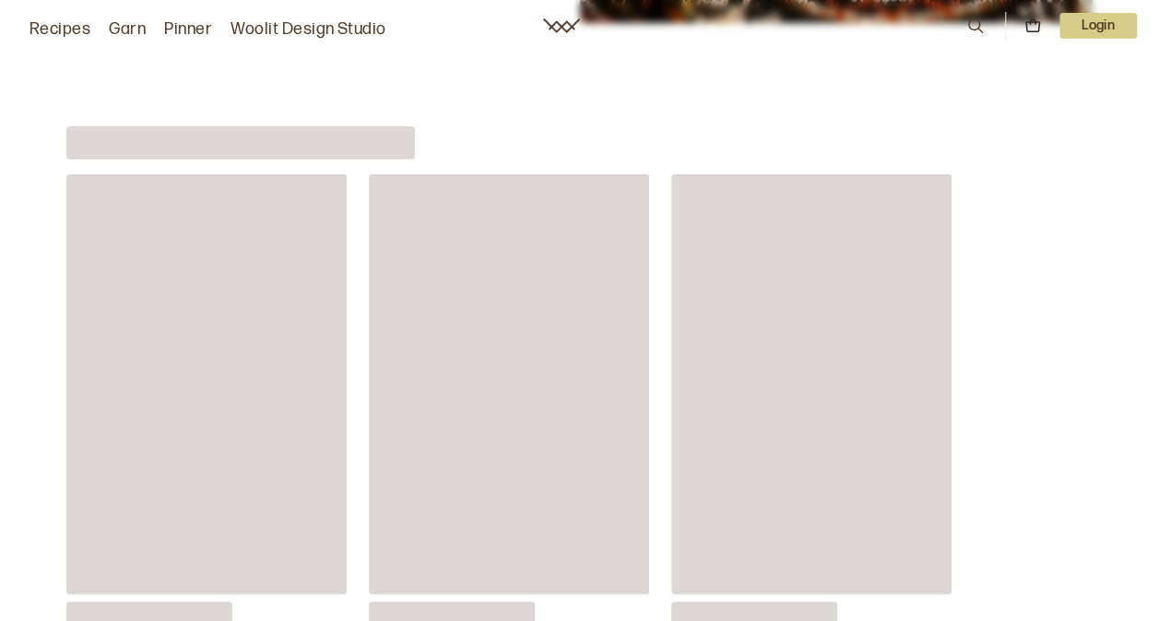
scroll to position [6855, 0]
